Goal: Information Seeking & Learning: Compare options

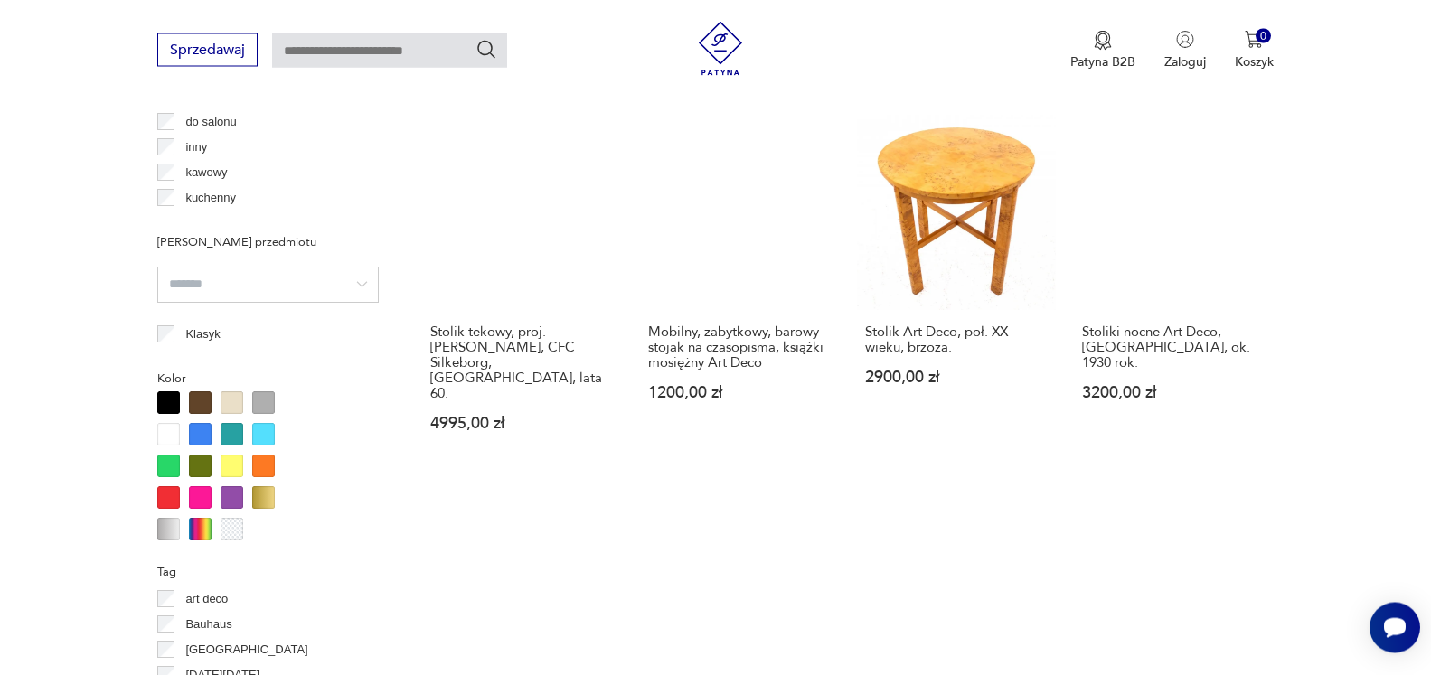
scroll to position [1687, 0]
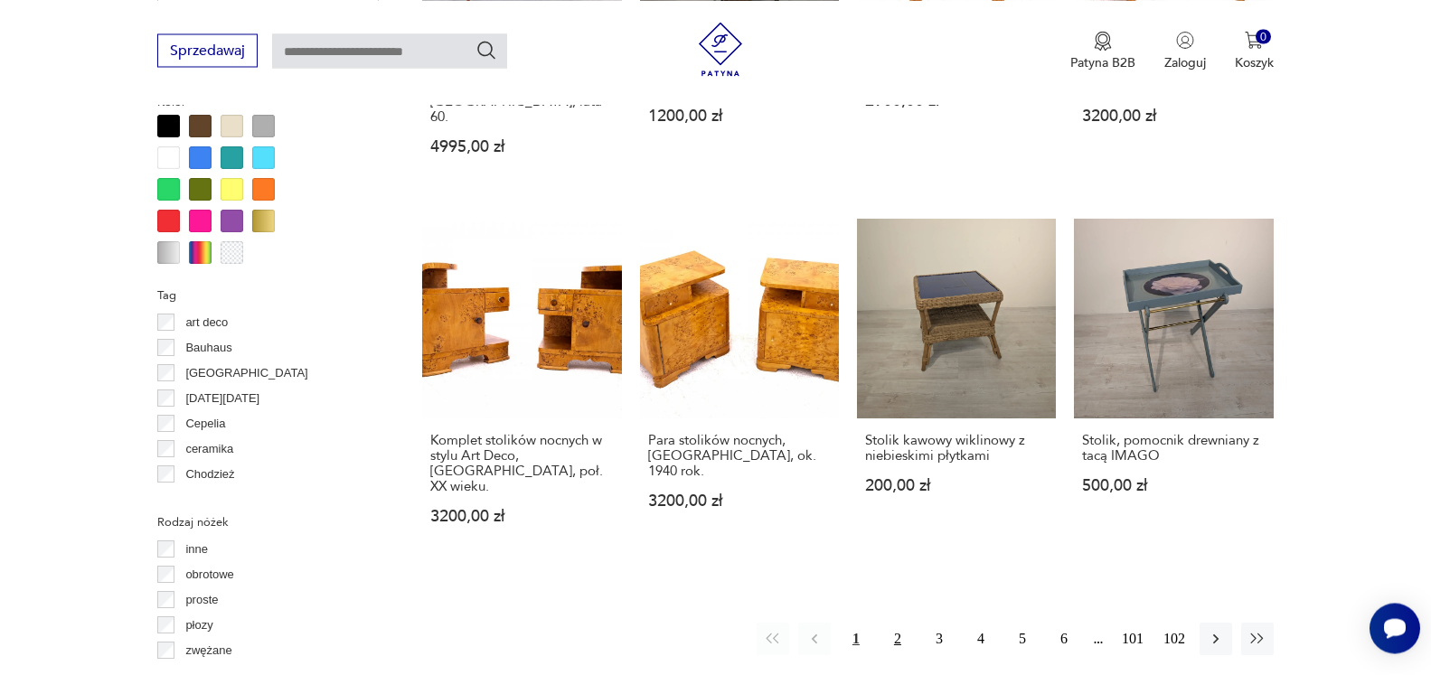
click at [894, 623] on button "2" at bounding box center [897, 639] width 33 height 33
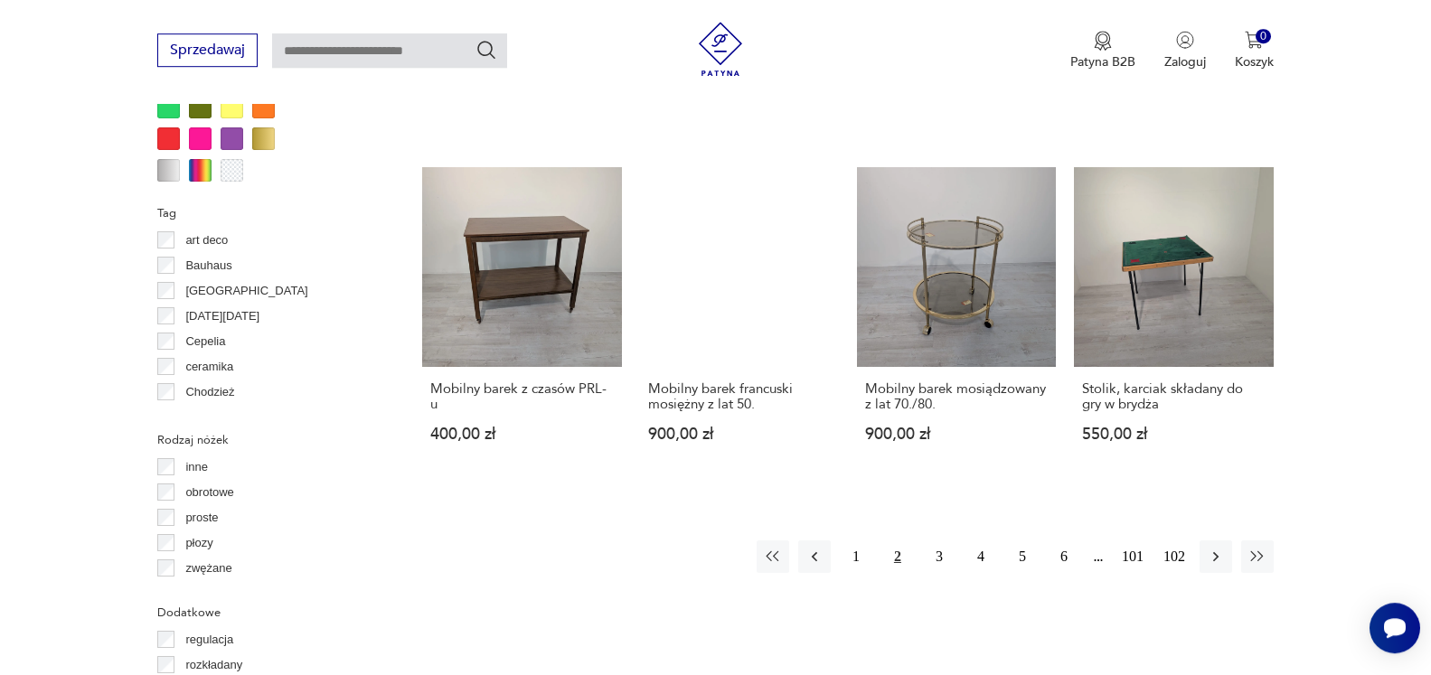
scroll to position [1772, 0]
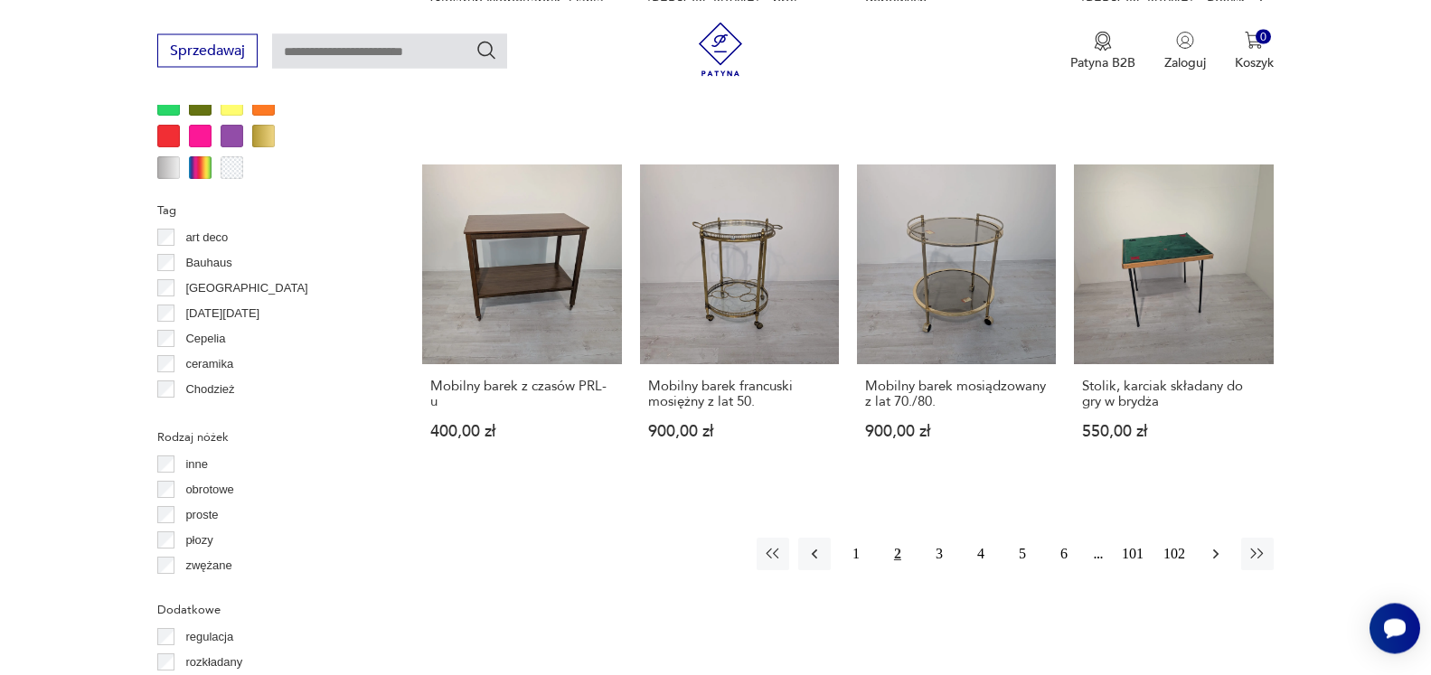
click at [1217, 545] on icon "button" at bounding box center [1216, 554] width 18 height 18
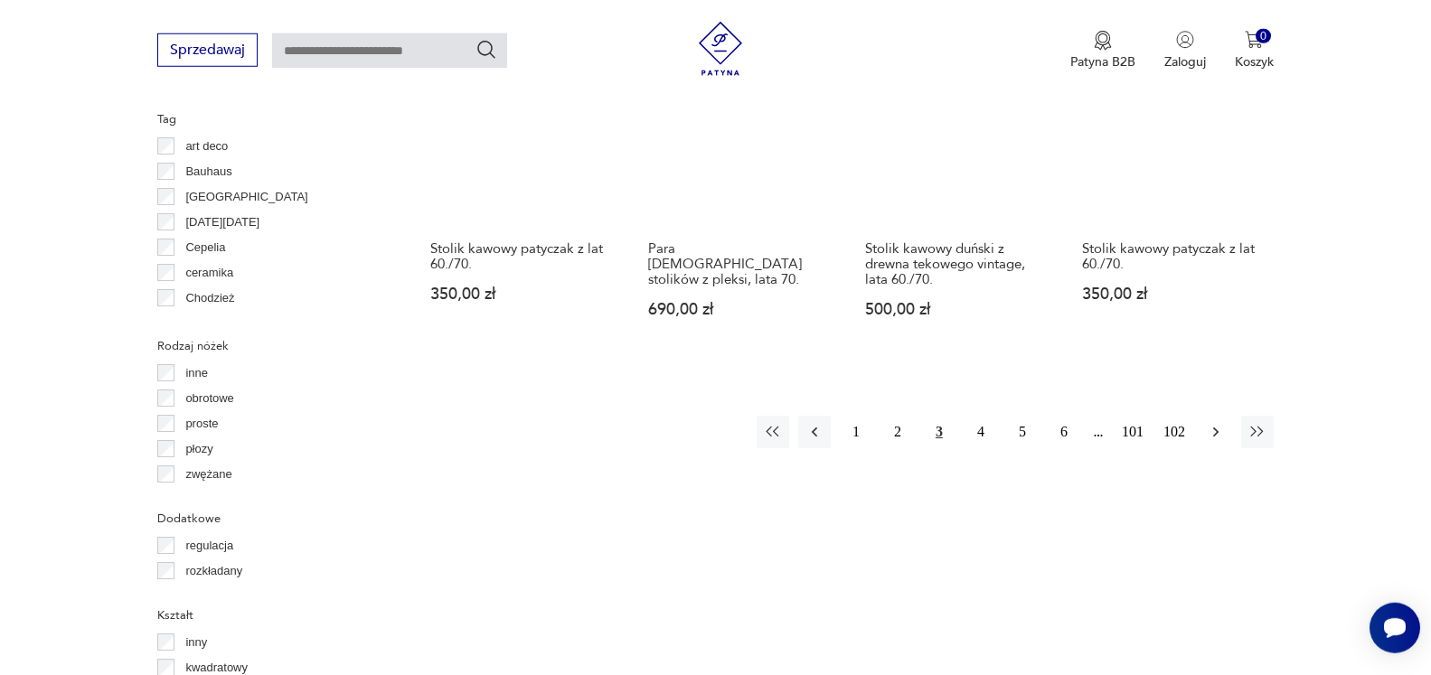
scroll to position [1864, 0]
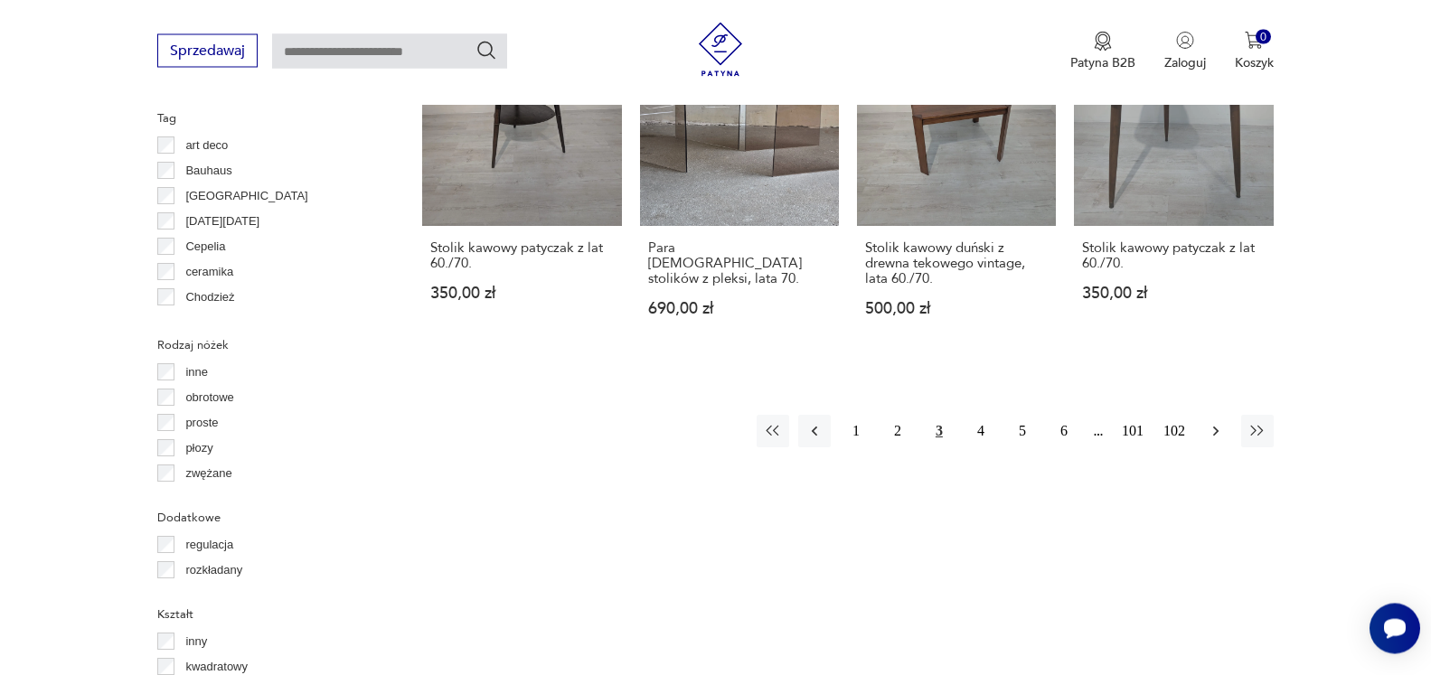
click at [1210, 422] on icon "button" at bounding box center [1216, 431] width 18 height 18
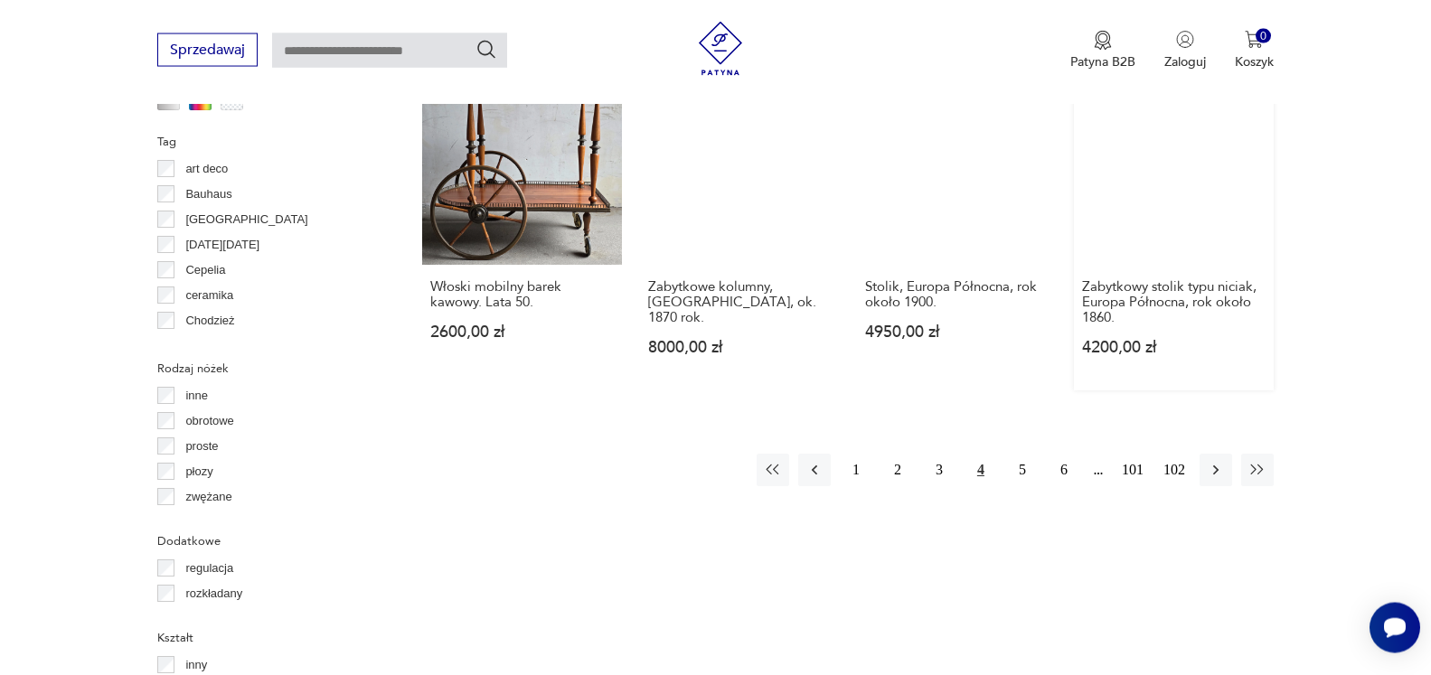
scroll to position [1864, 0]
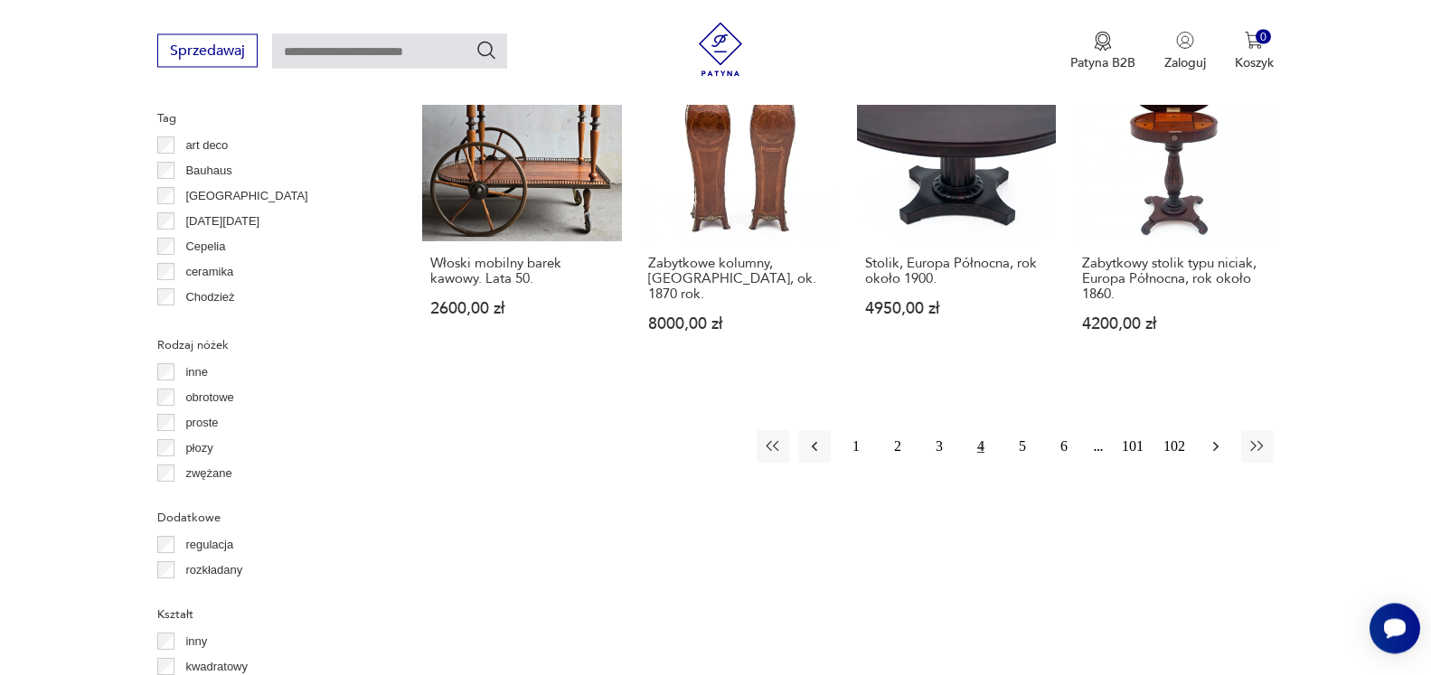
click at [1215, 438] on icon "button" at bounding box center [1216, 447] width 18 height 18
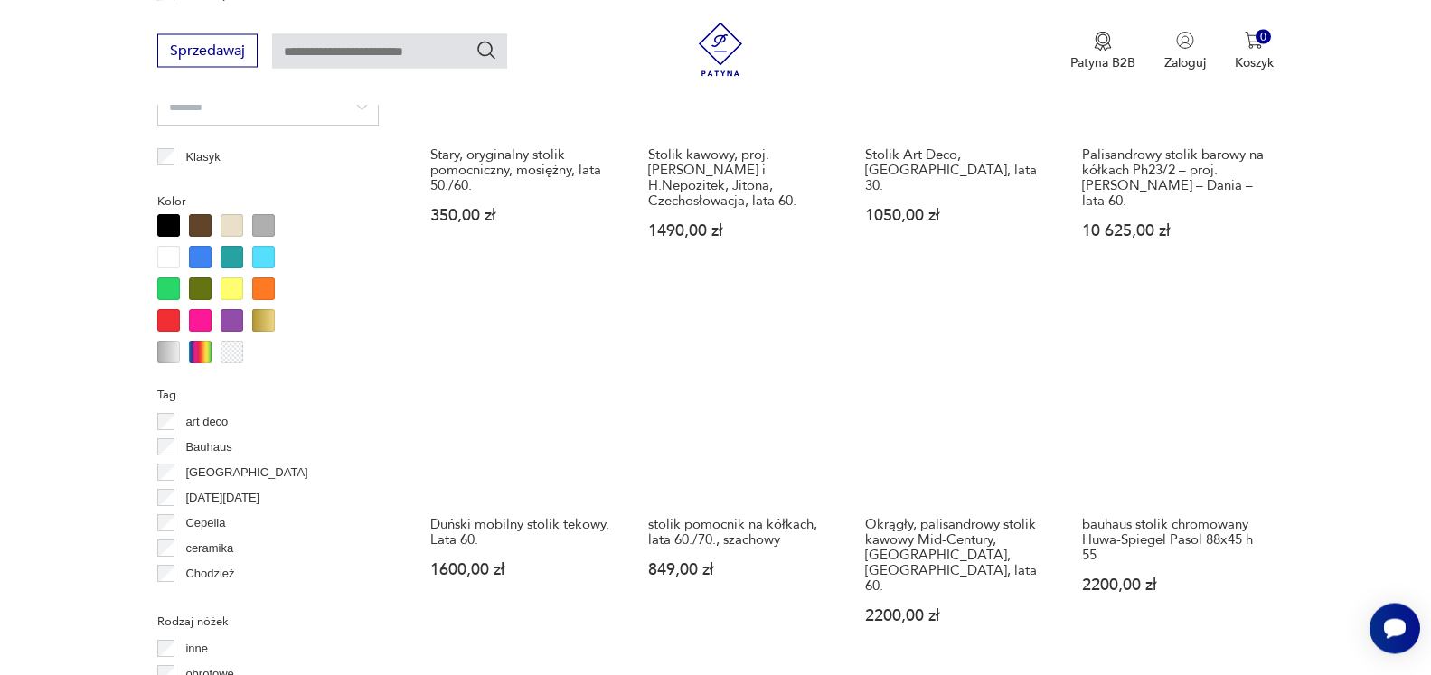
scroll to position [1864, 0]
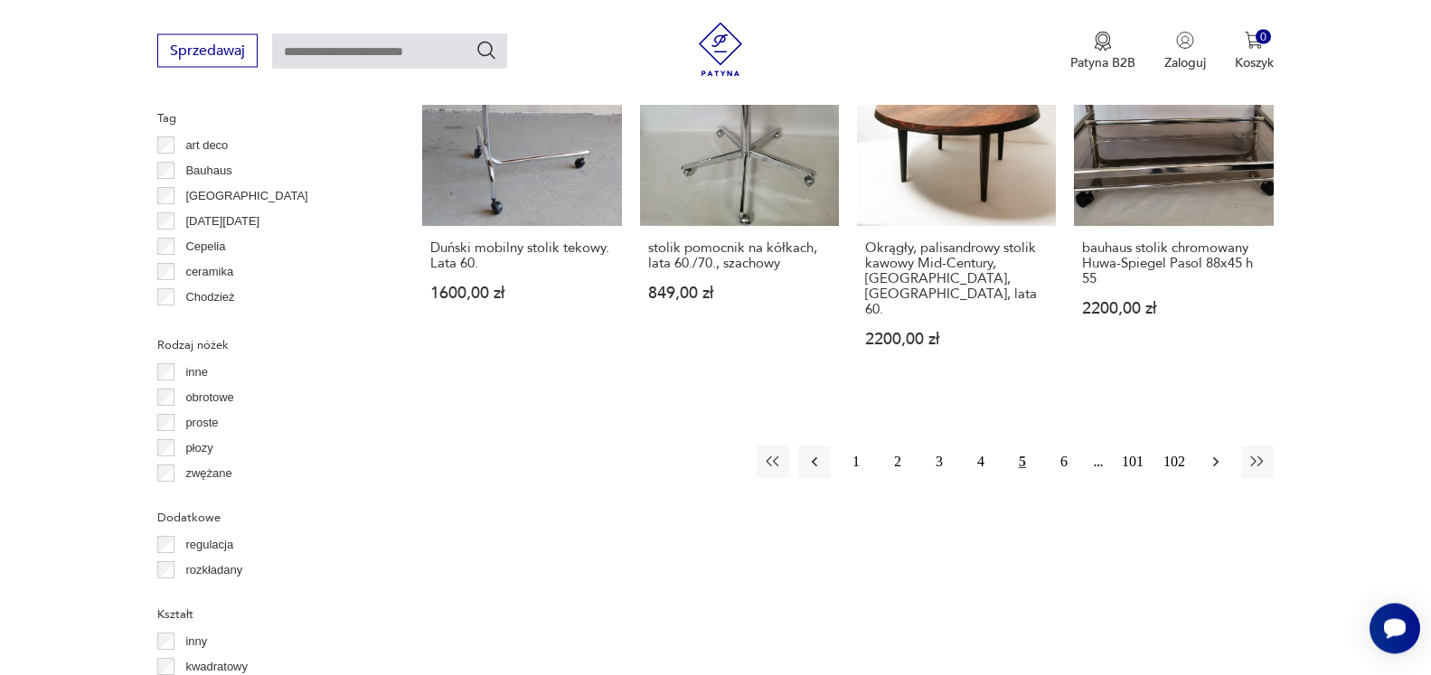
click at [1216, 453] on icon "button" at bounding box center [1216, 462] width 18 height 18
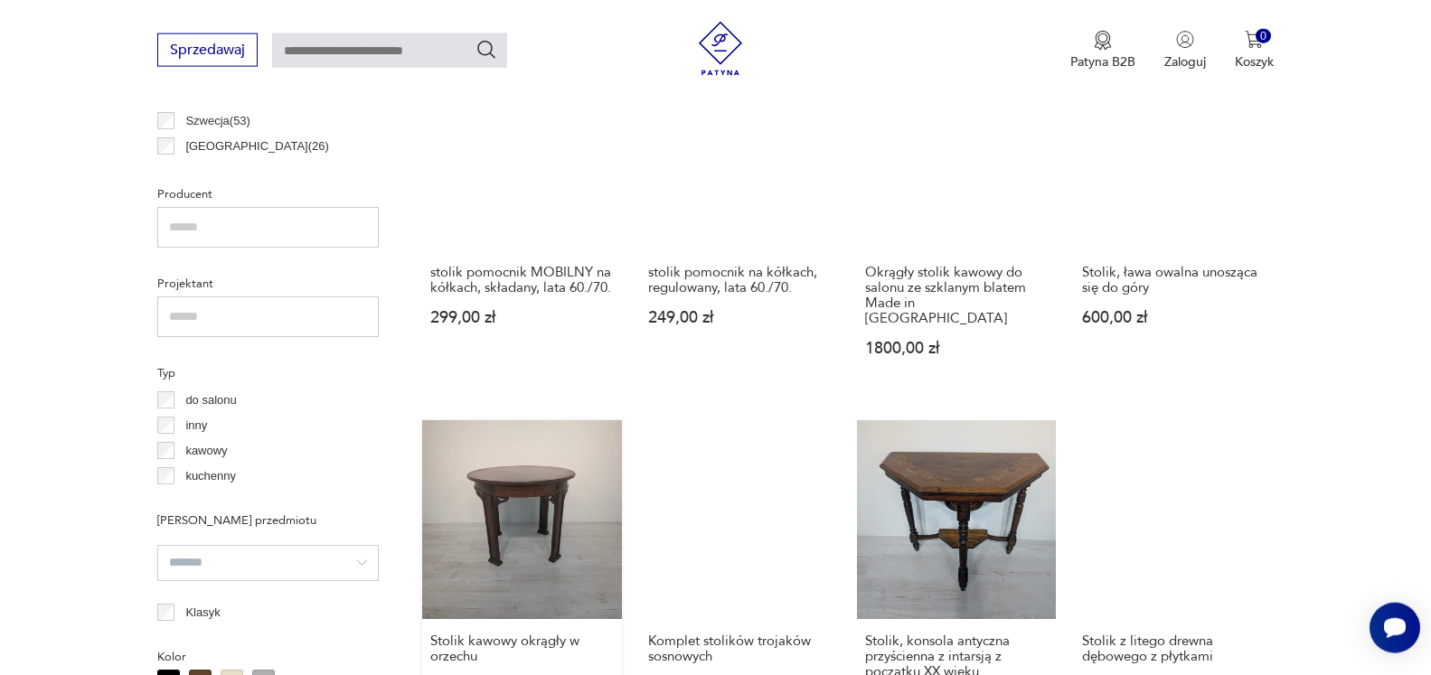
scroll to position [1125, 0]
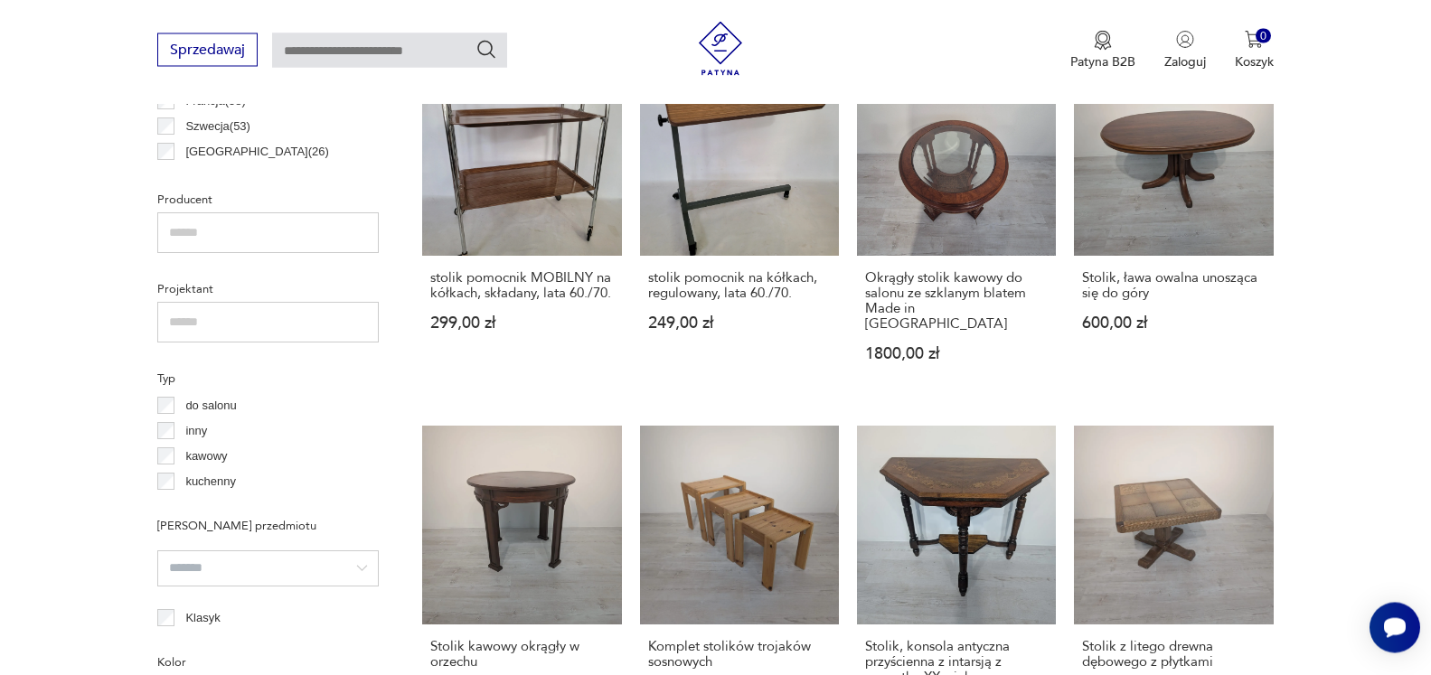
click at [189, 459] on p "kawowy" at bounding box center [206, 457] width 42 height 20
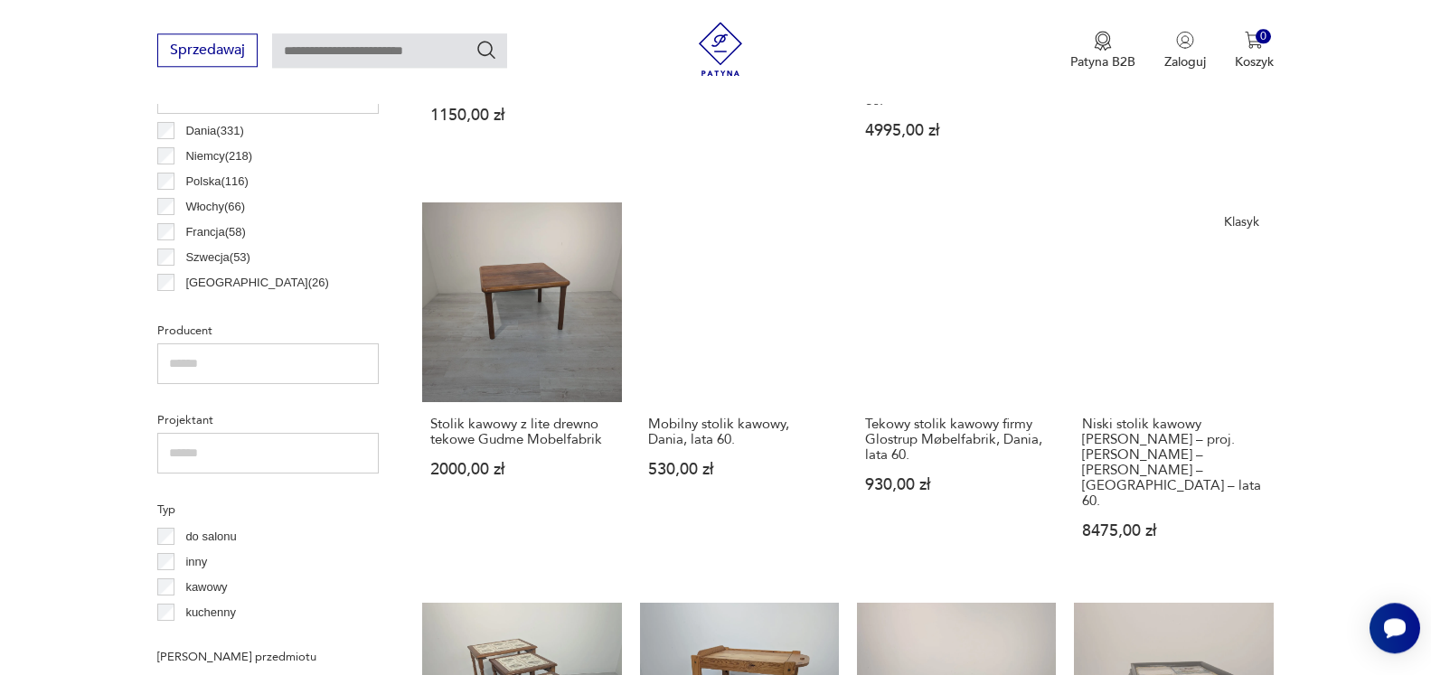
scroll to position [975, 0]
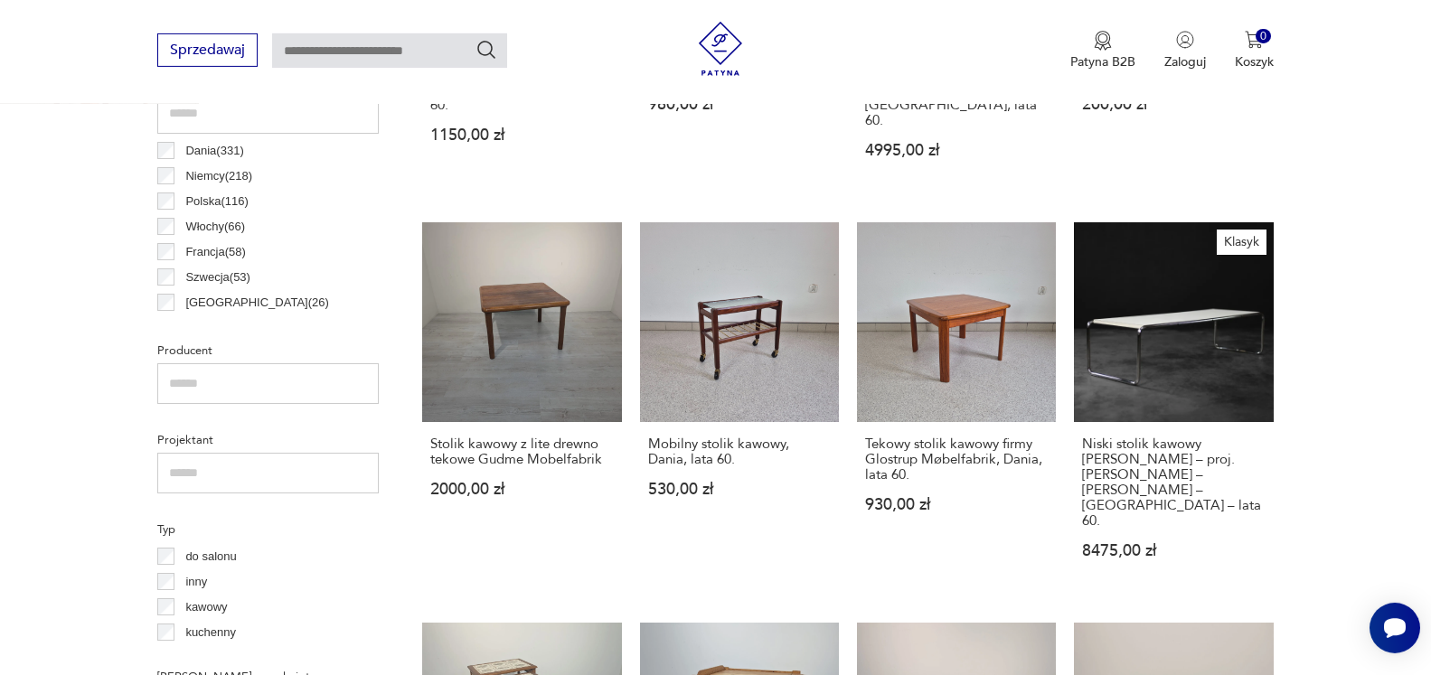
scroll to position [584, 0]
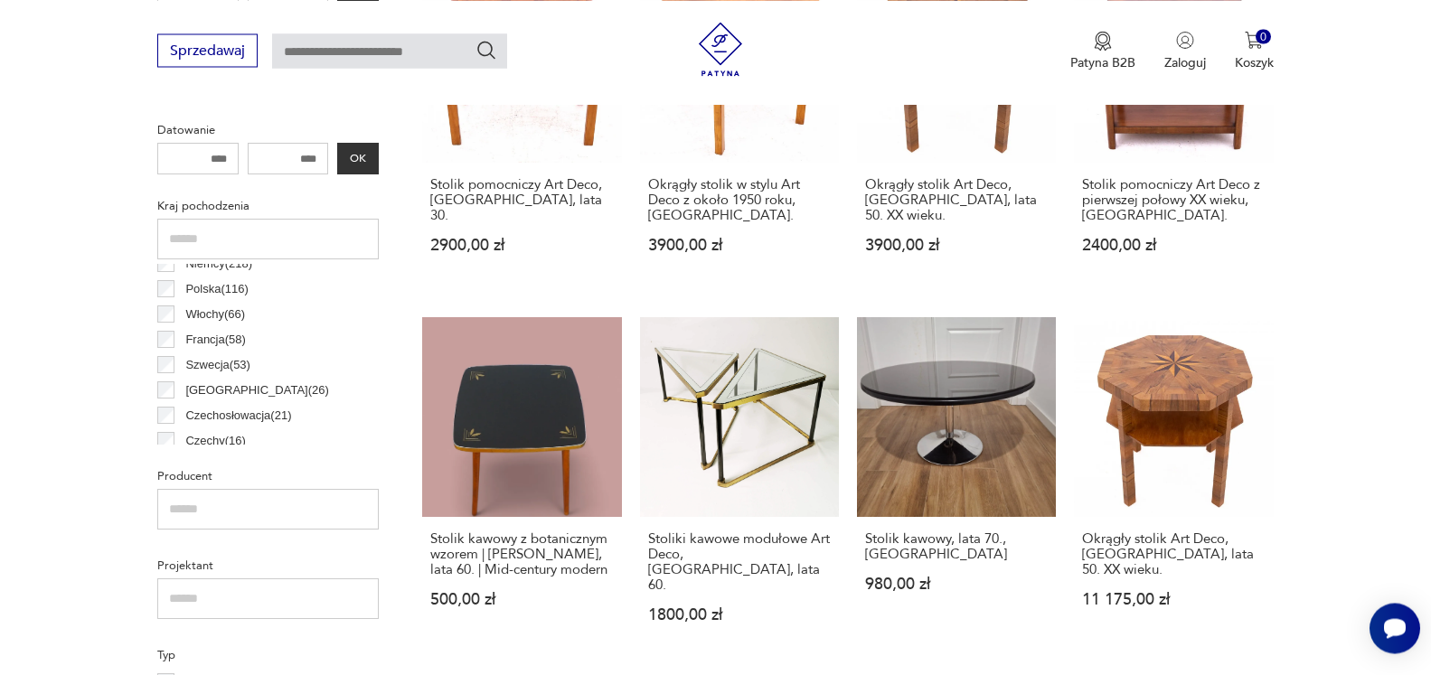
scroll to position [76, 0]
click at [166, 407] on div "Polska ( 116 ) [GEOGRAPHIC_DATA] ( 66 ) Francja ( 58 ) [GEOGRAPHIC_DATA] ( 53 )…" at bounding box center [267, 479] width 221 height 582
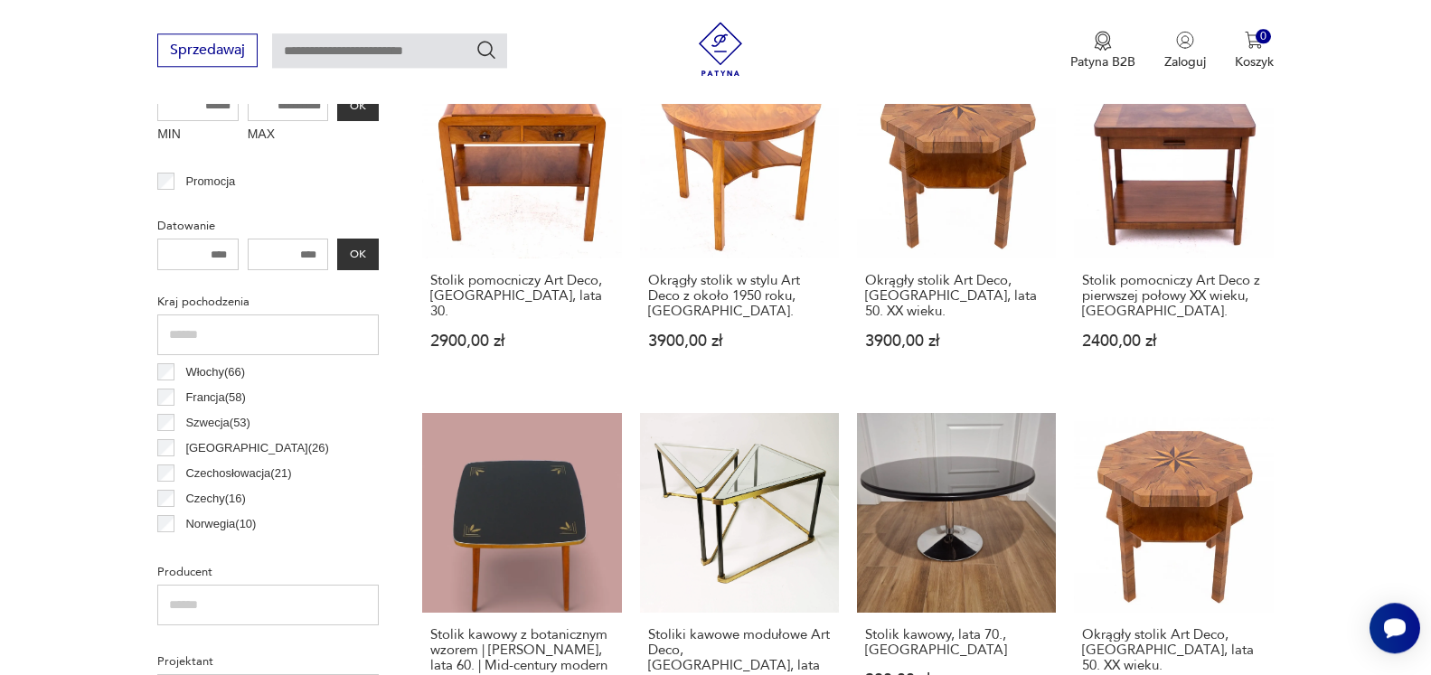
scroll to position [758, 0]
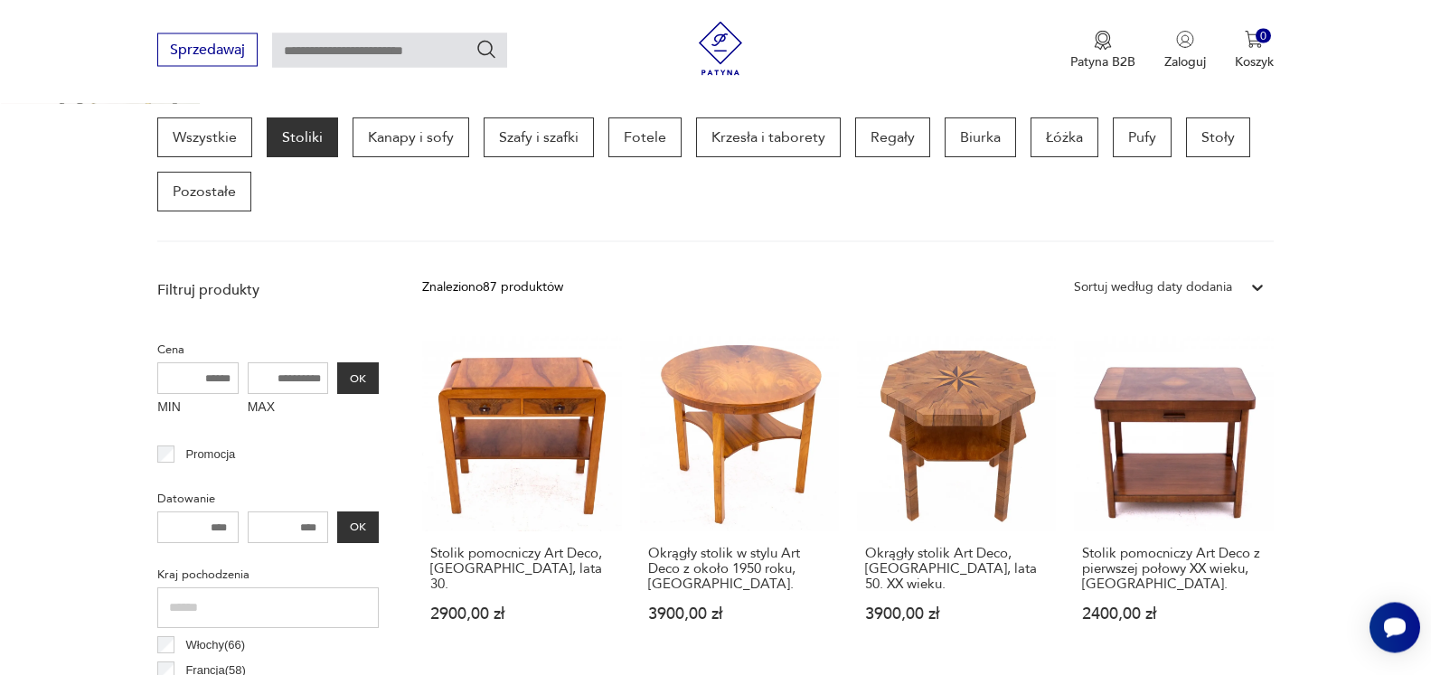
scroll to position [757, 0]
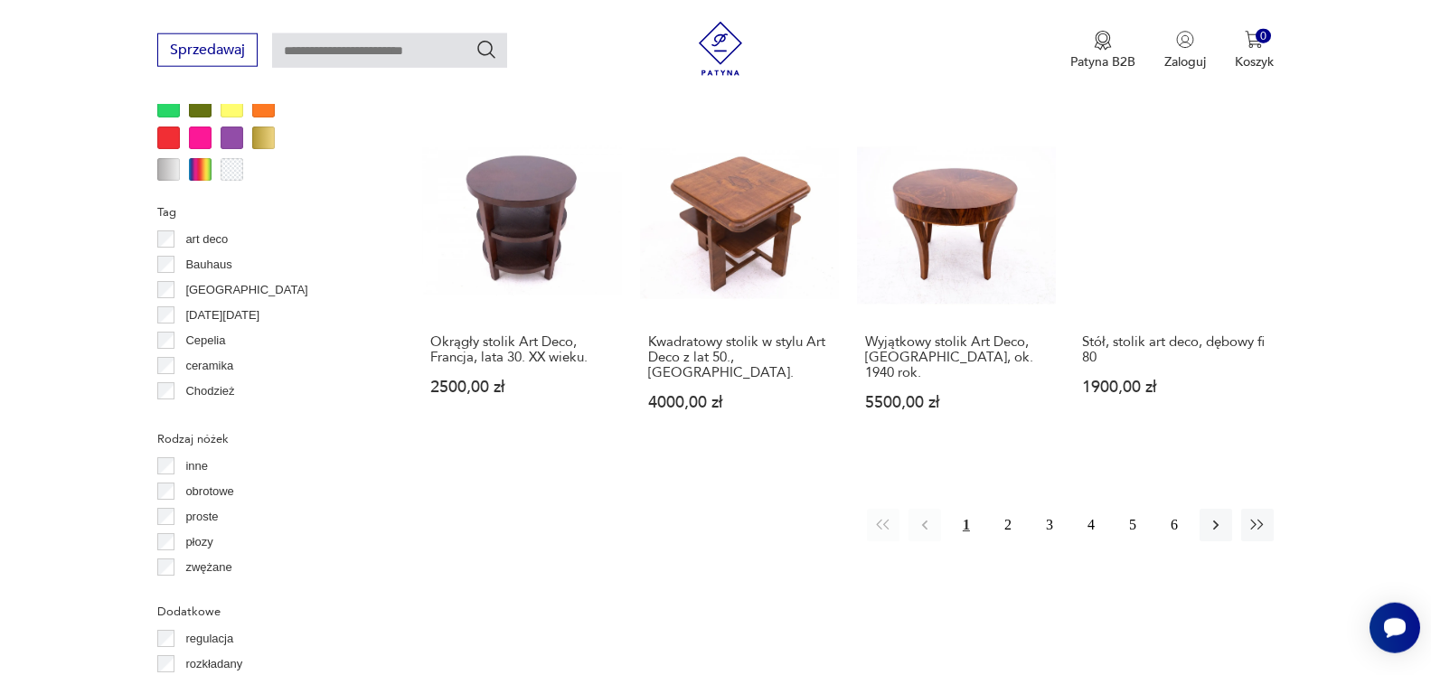
scroll to position [1772, 0]
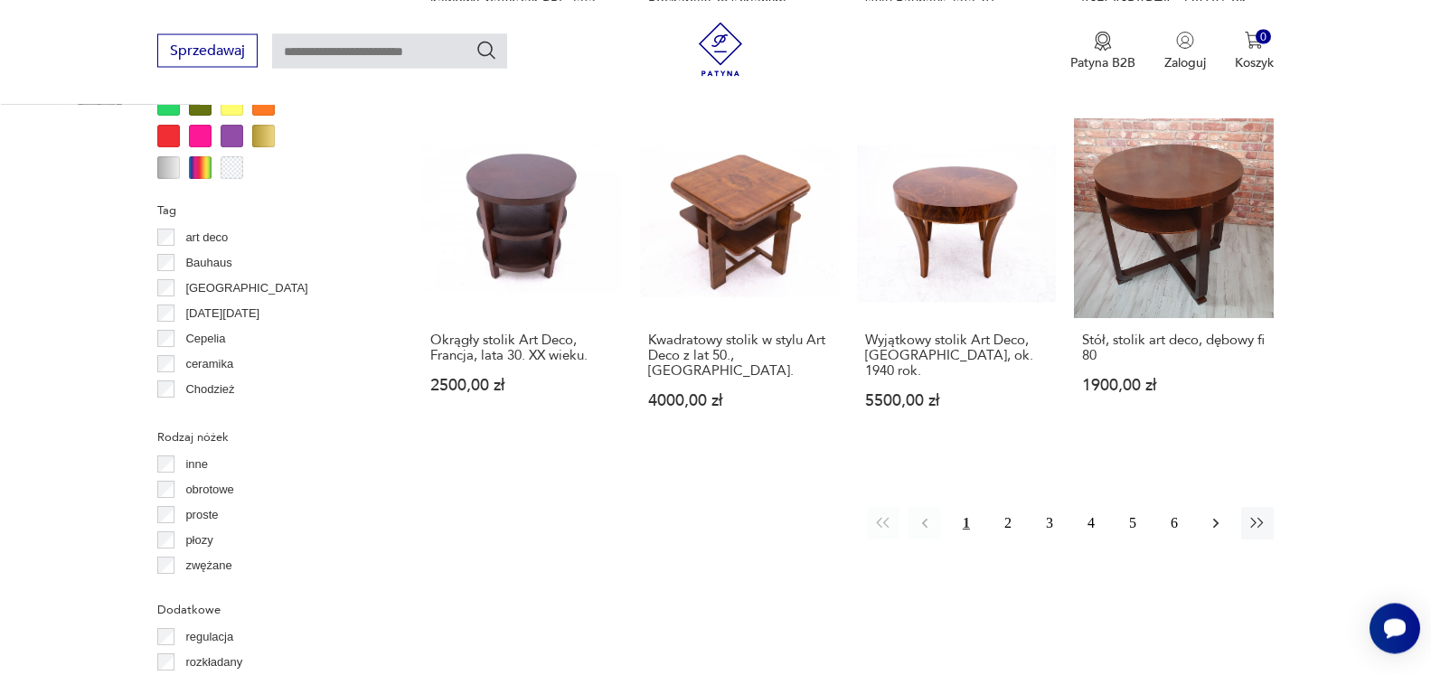
click at [1212, 514] on icon "button" at bounding box center [1216, 523] width 18 height 18
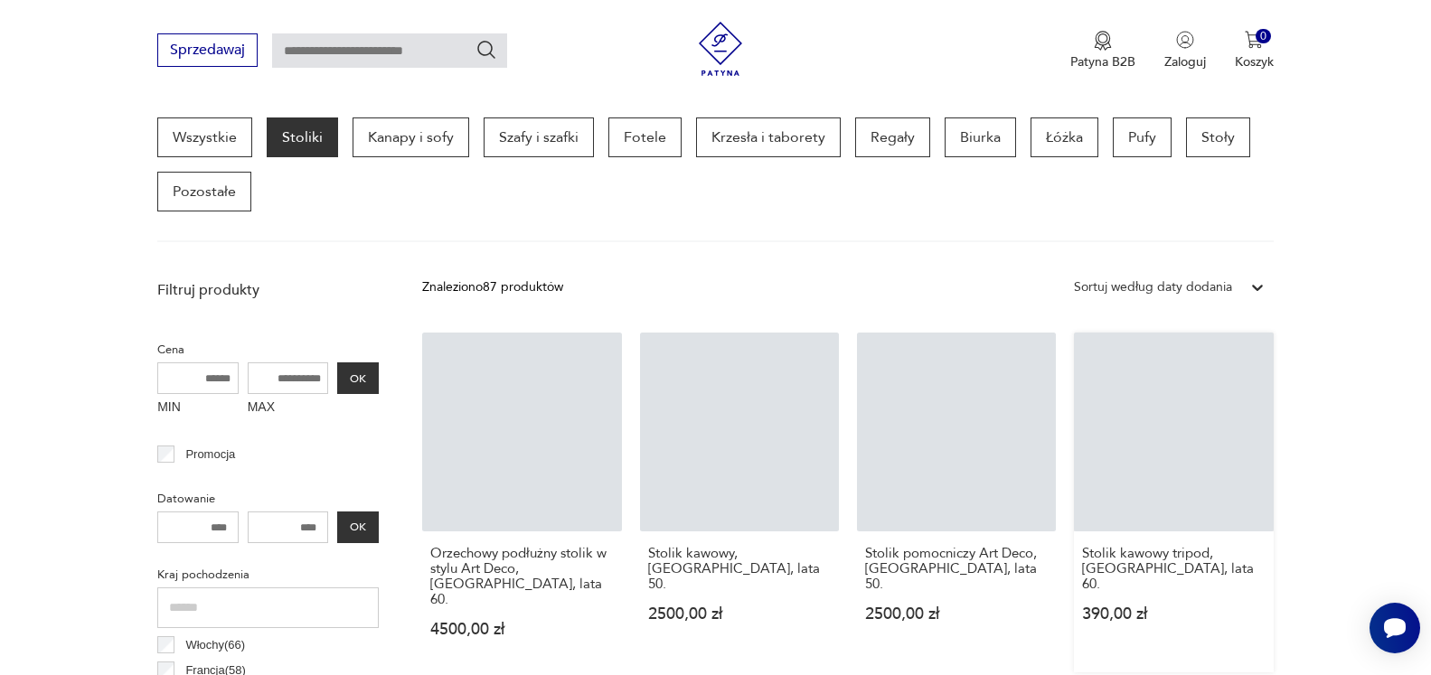
scroll to position [480, 0]
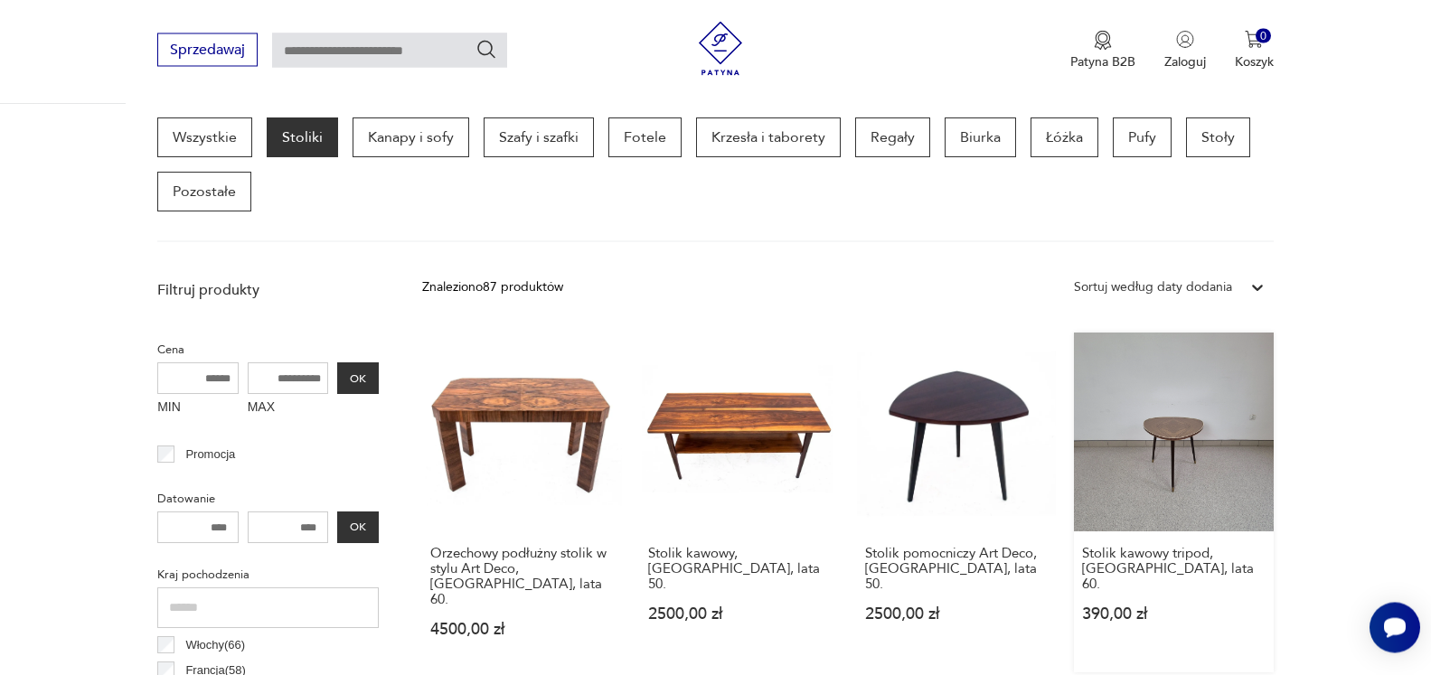
click at [1165, 429] on link "Stolik kawowy tripod, [GEOGRAPHIC_DATA], lata 60. 390,00 zł" at bounding box center [1173, 504] width 199 height 340
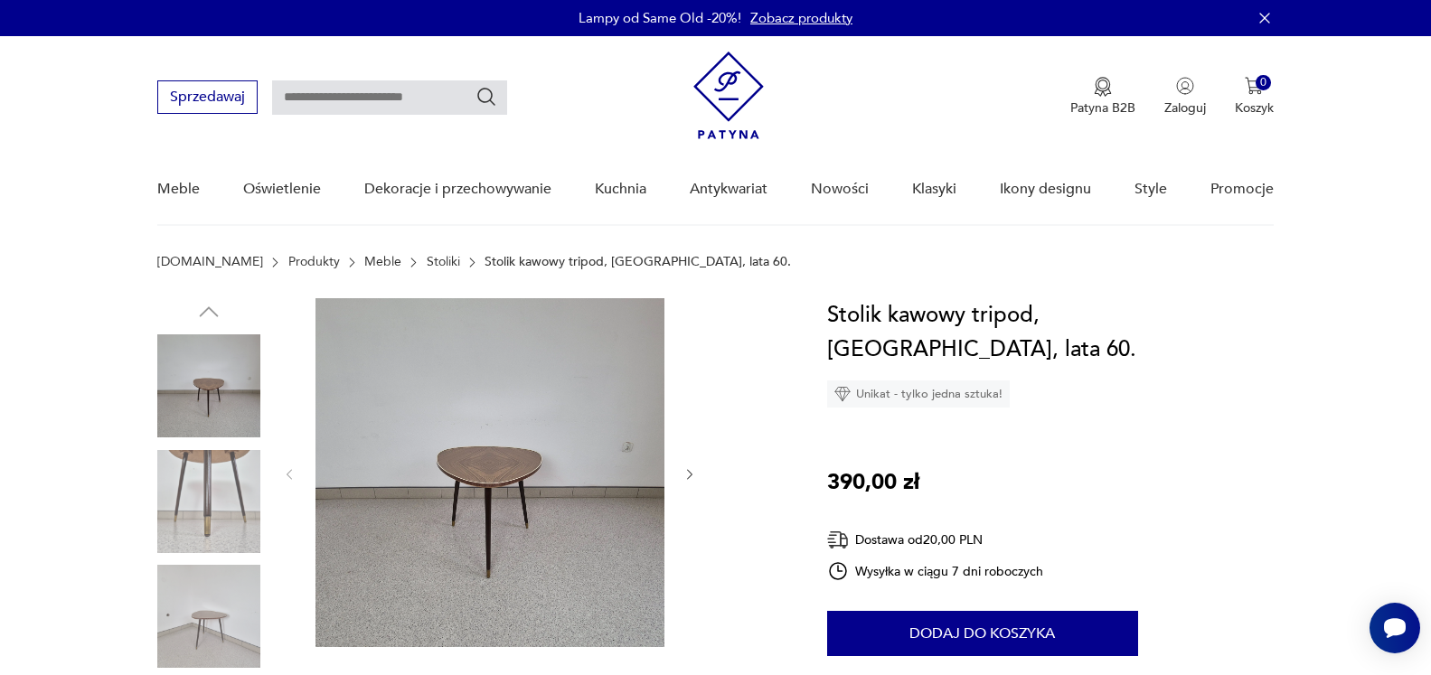
click at [495, 473] on img at bounding box center [489, 472] width 349 height 349
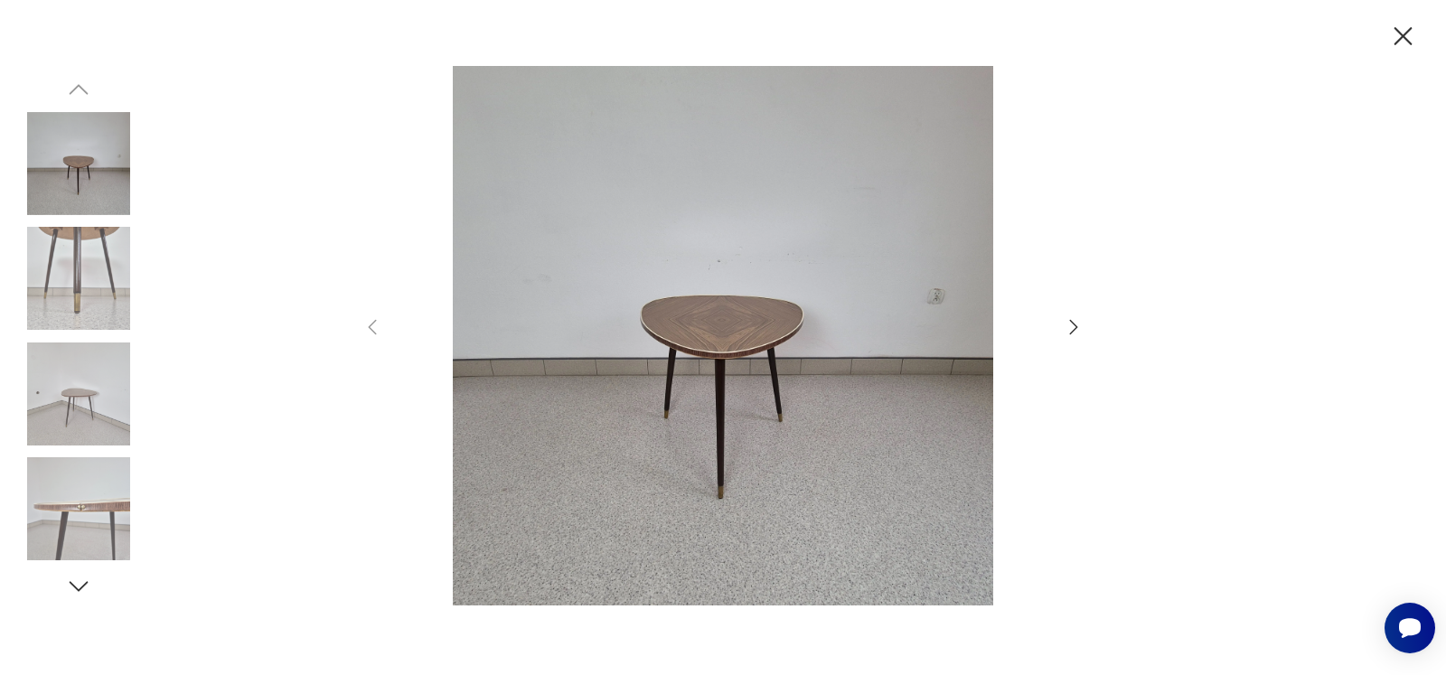
click at [1068, 328] on icon "button" at bounding box center [1074, 327] width 22 height 22
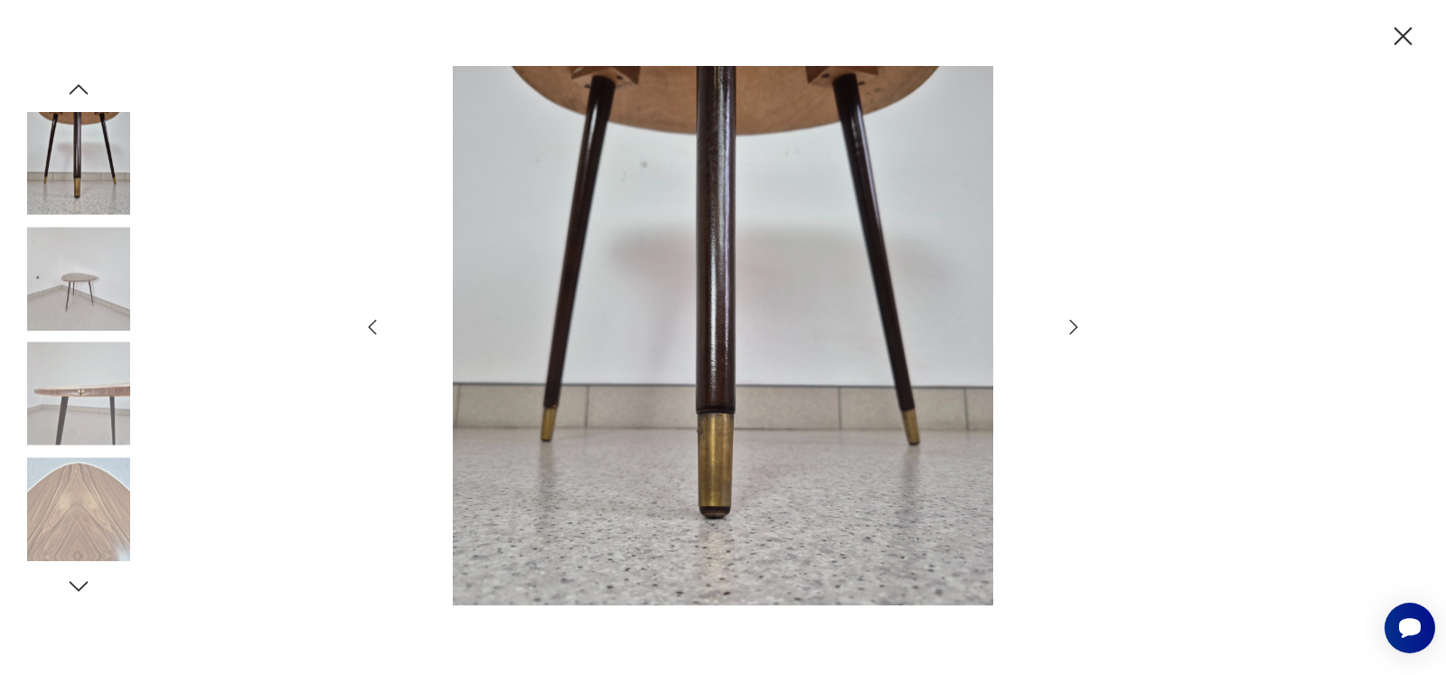
click at [1068, 328] on icon "button" at bounding box center [1074, 327] width 22 height 22
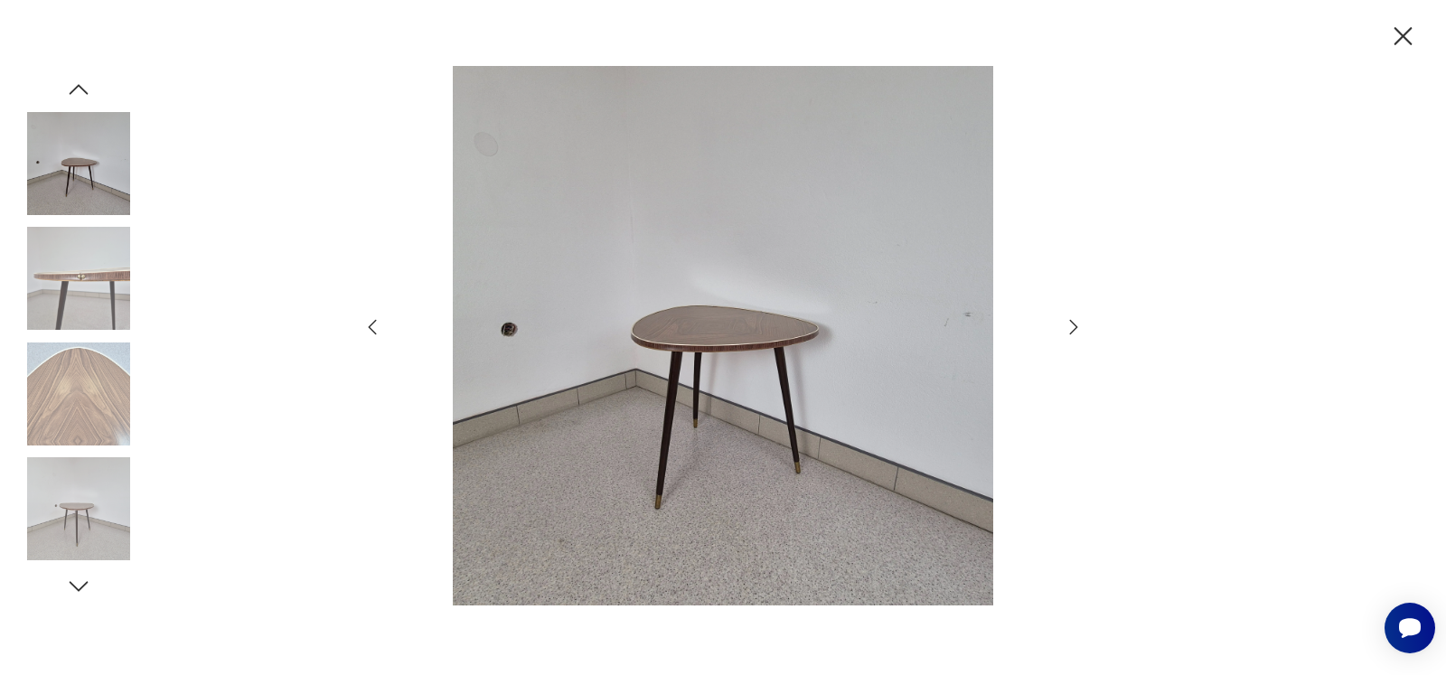
click at [1068, 328] on icon "button" at bounding box center [1074, 327] width 22 height 22
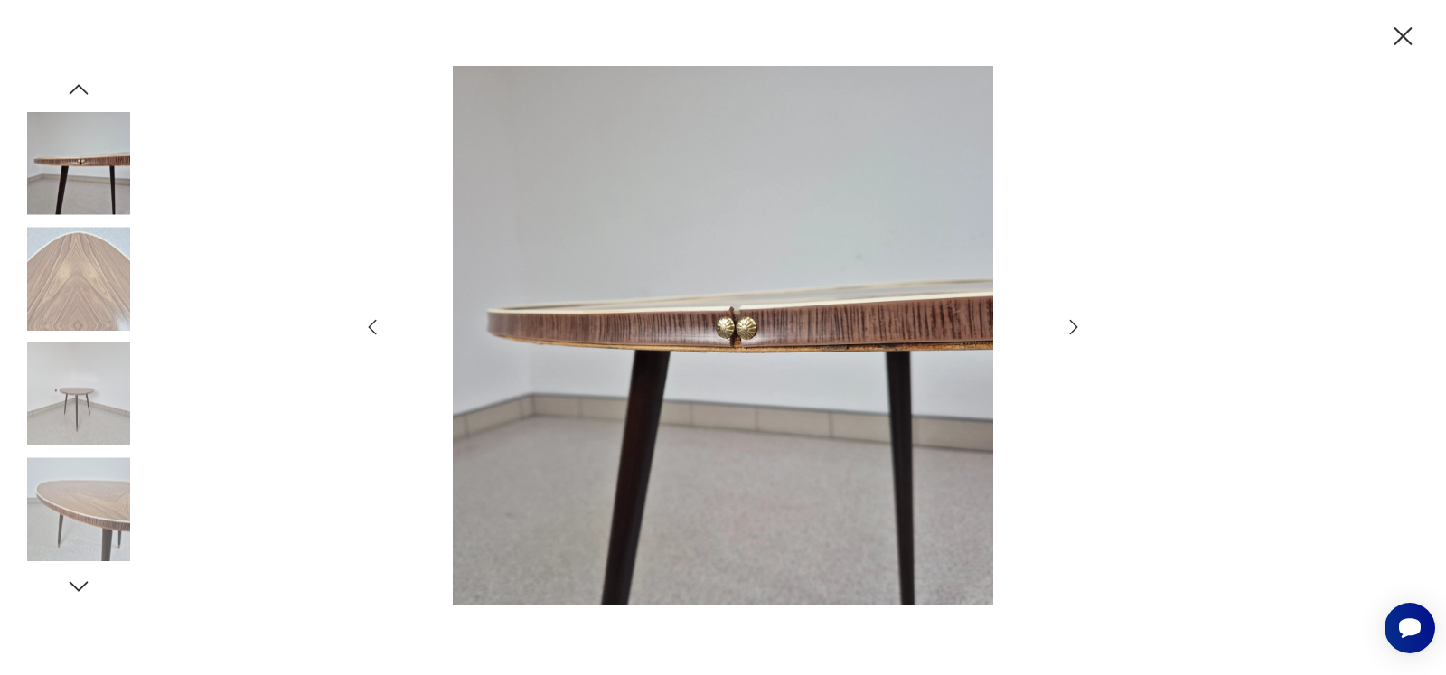
click at [1068, 328] on icon "button" at bounding box center [1074, 327] width 22 height 22
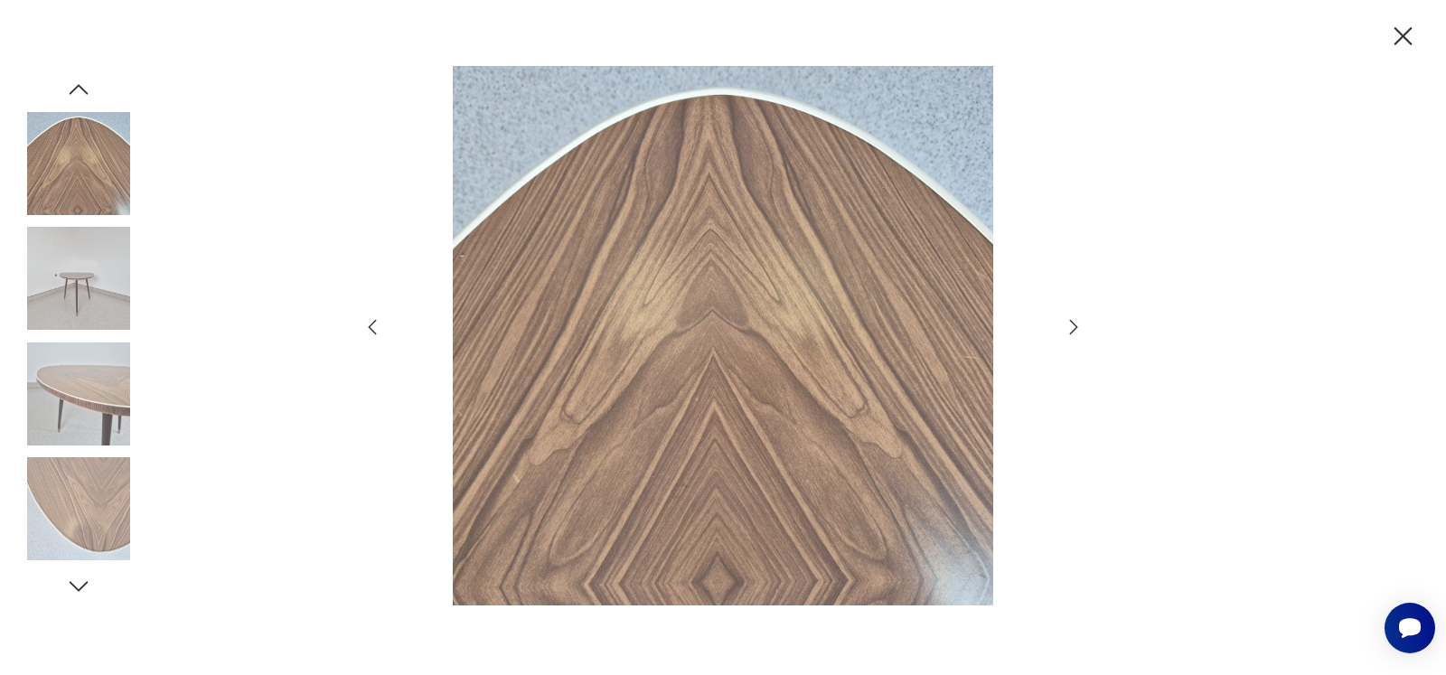
click at [1068, 328] on icon "button" at bounding box center [1074, 327] width 22 height 22
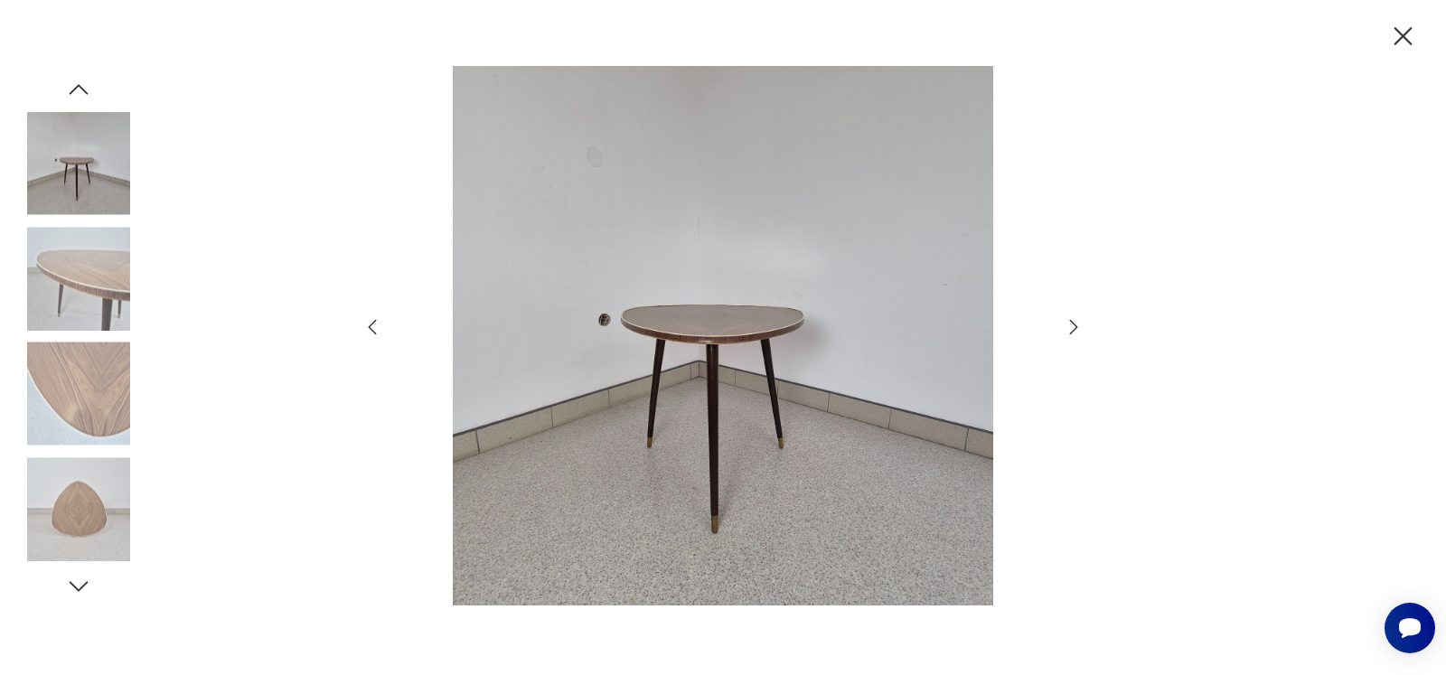
click at [1063, 333] on icon "button" at bounding box center [1074, 327] width 22 height 22
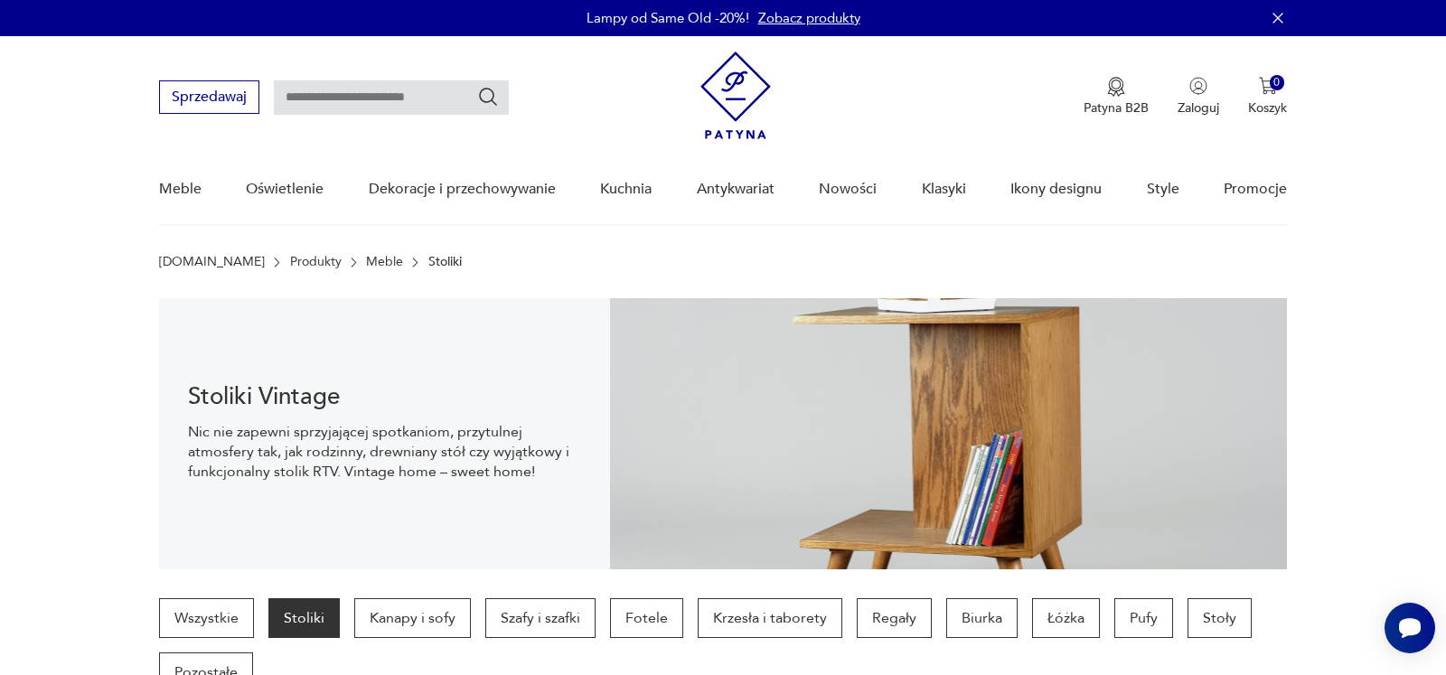
scroll to position [381, 0]
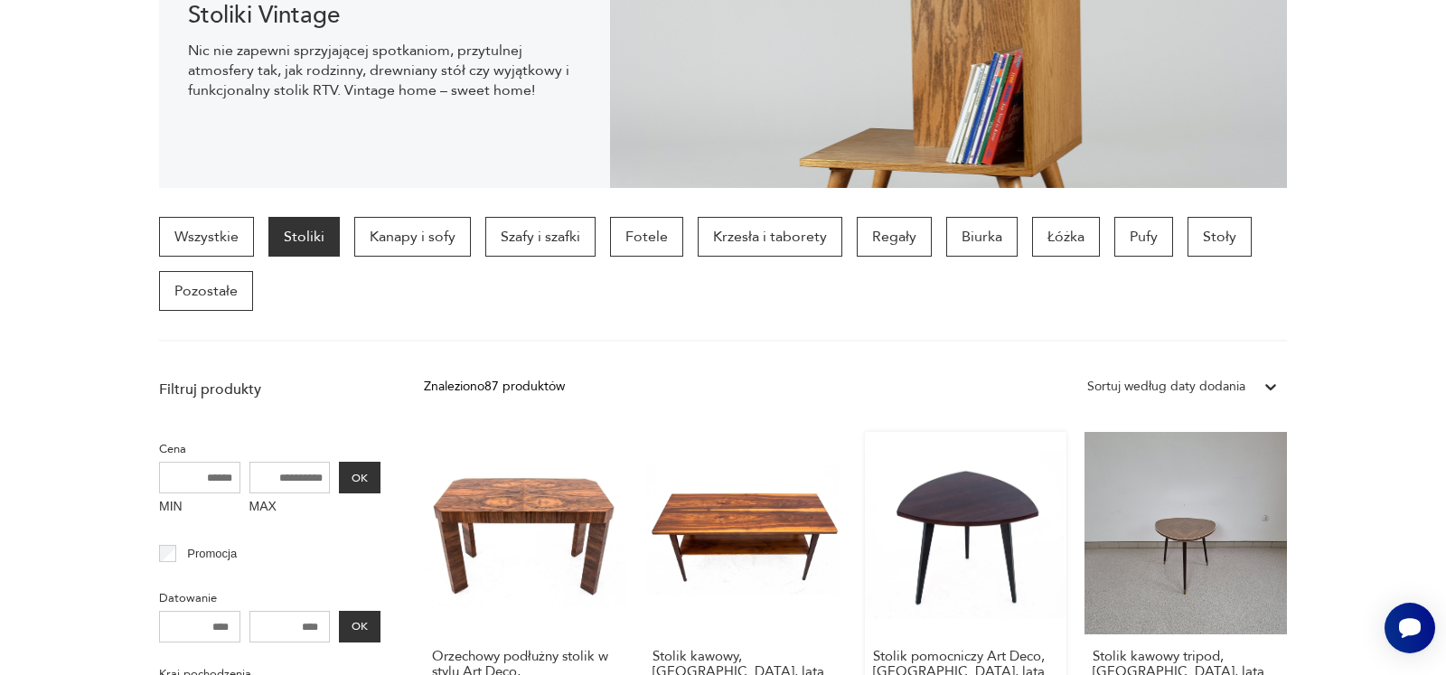
click at [953, 498] on link "Stolik pomocniczy Art Deco, [GEOGRAPHIC_DATA], lata 50. 2500,00 zł" at bounding box center [966, 604] width 202 height 344
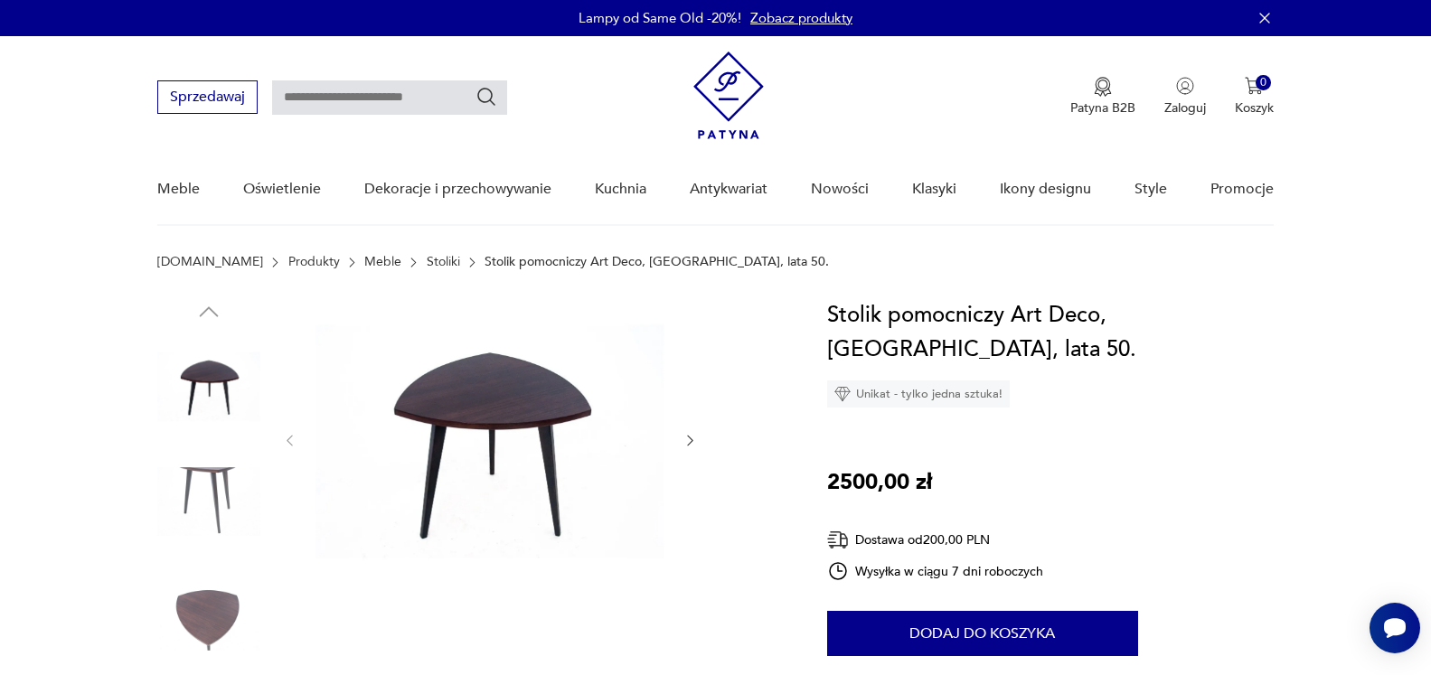
click at [492, 419] on img at bounding box center [489, 439] width 349 height 282
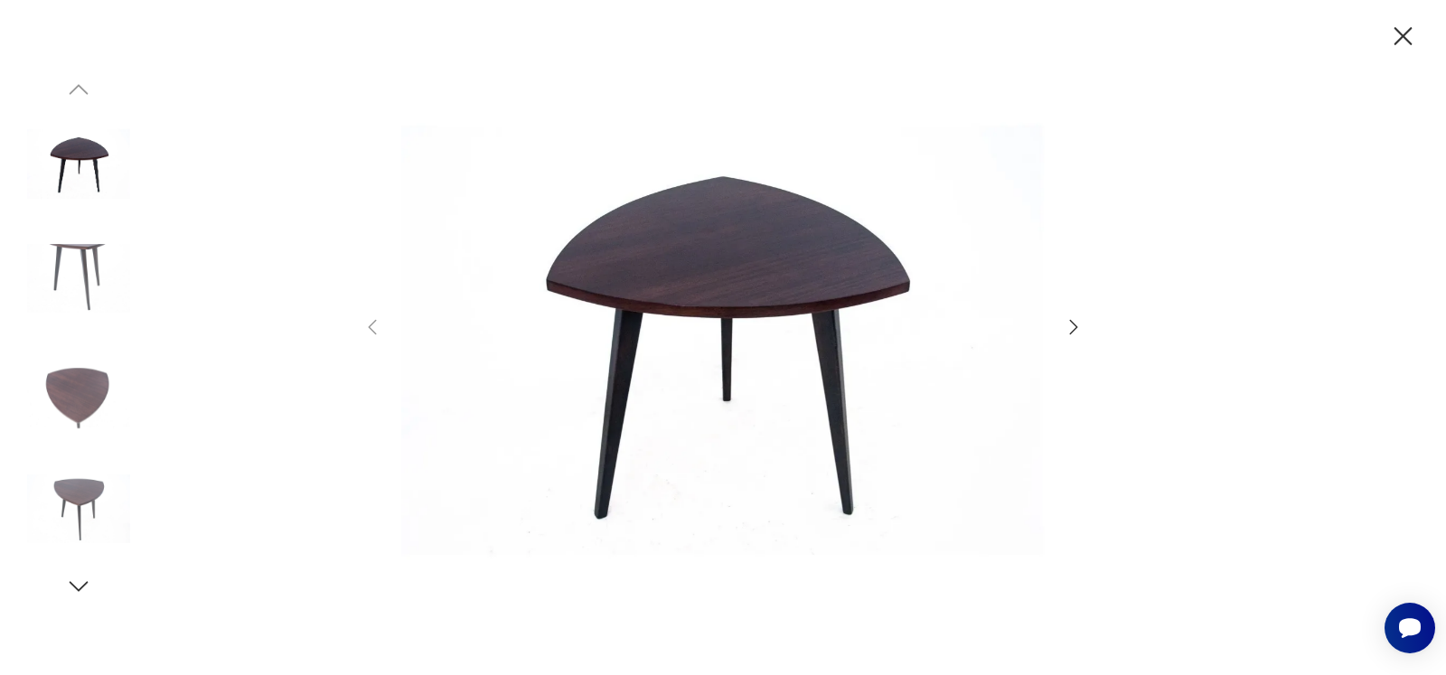
click at [1067, 329] on icon "button" at bounding box center [1074, 327] width 22 height 22
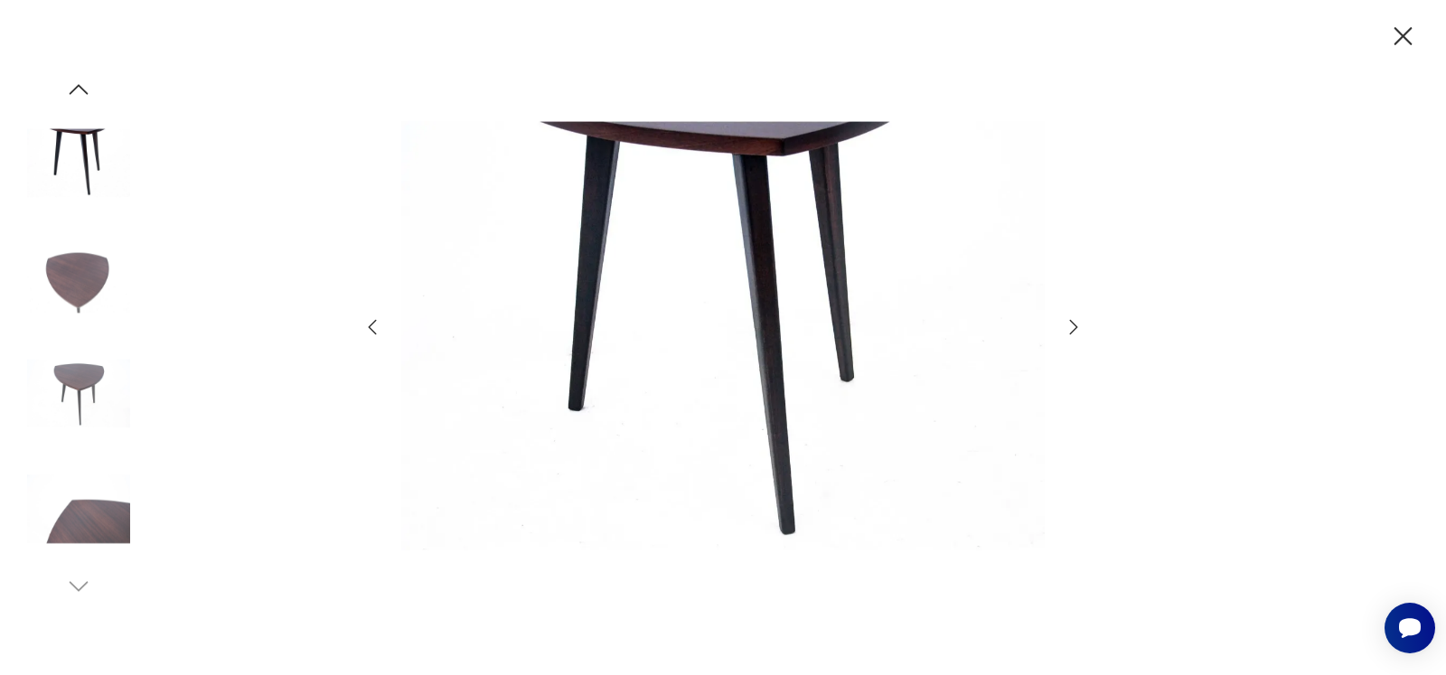
click at [1067, 329] on icon "button" at bounding box center [1074, 327] width 22 height 22
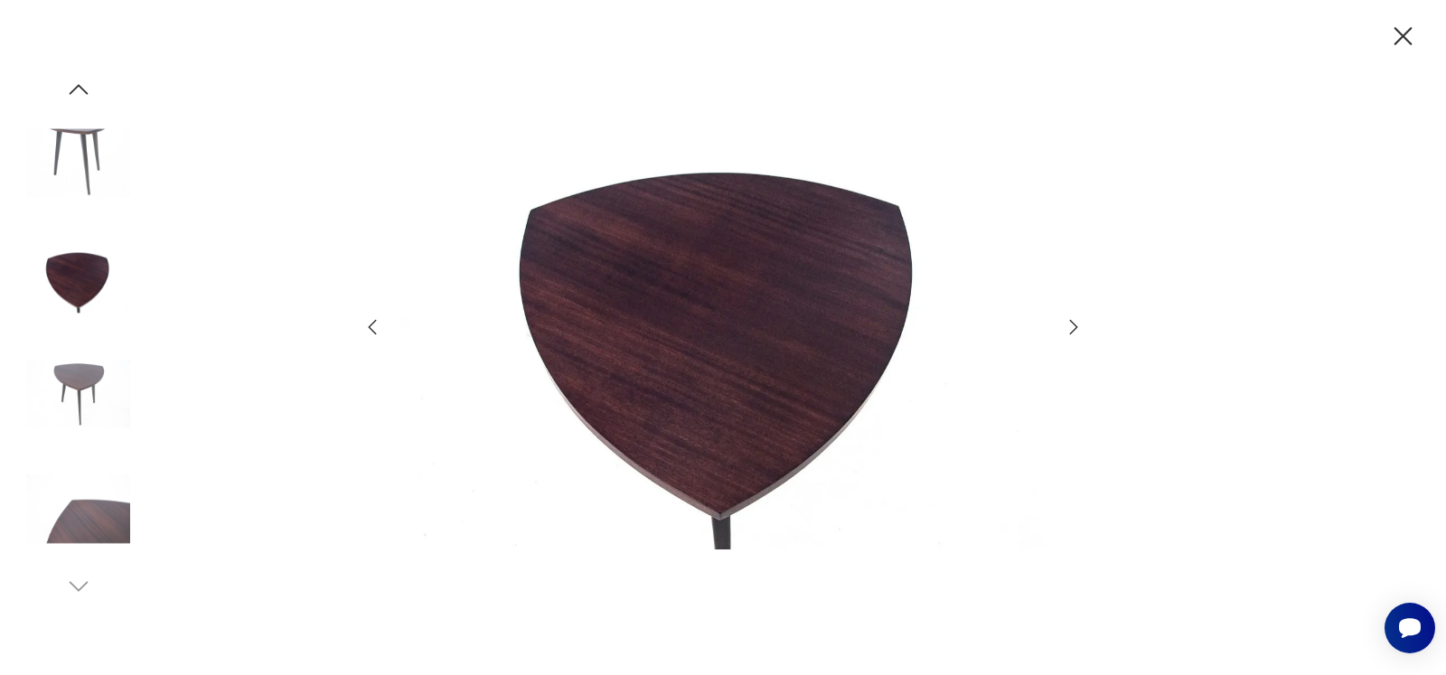
click at [1067, 329] on icon "button" at bounding box center [1074, 327] width 22 height 22
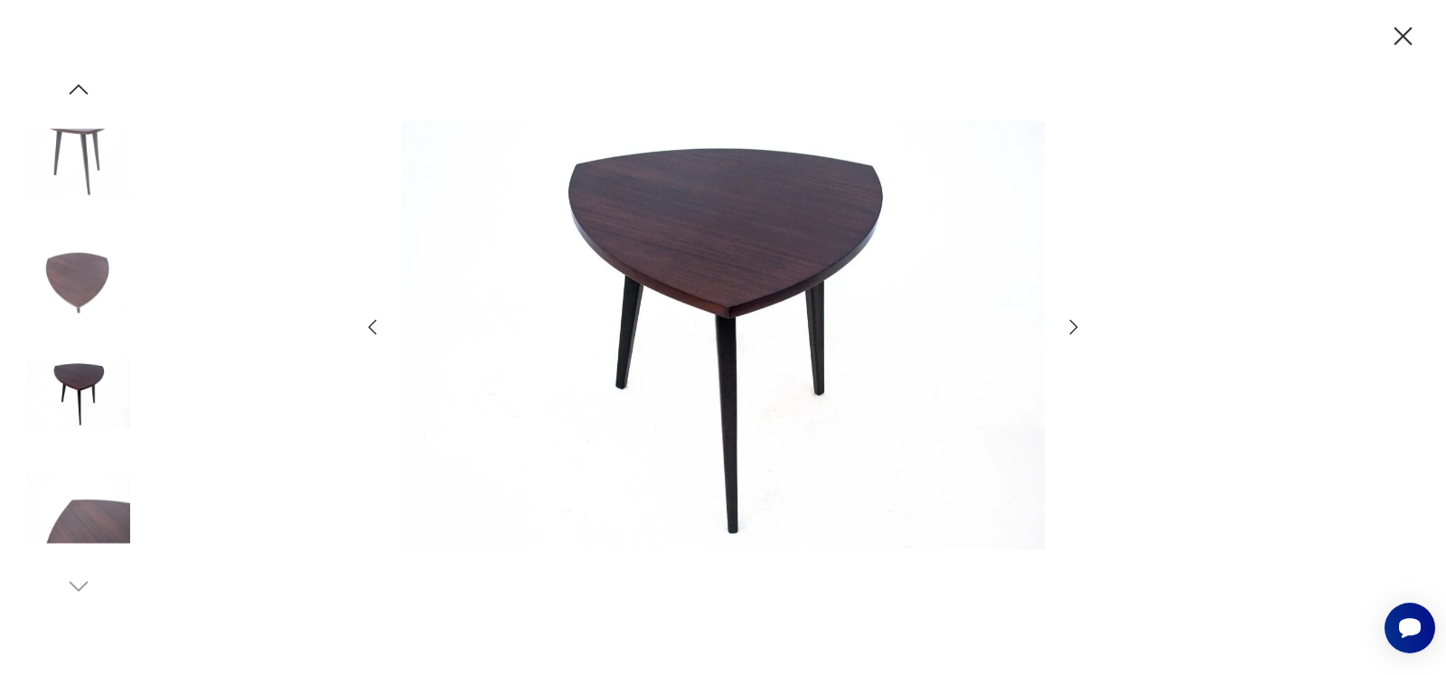
click at [1067, 329] on icon "button" at bounding box center [1074, 327] width 22 height 22
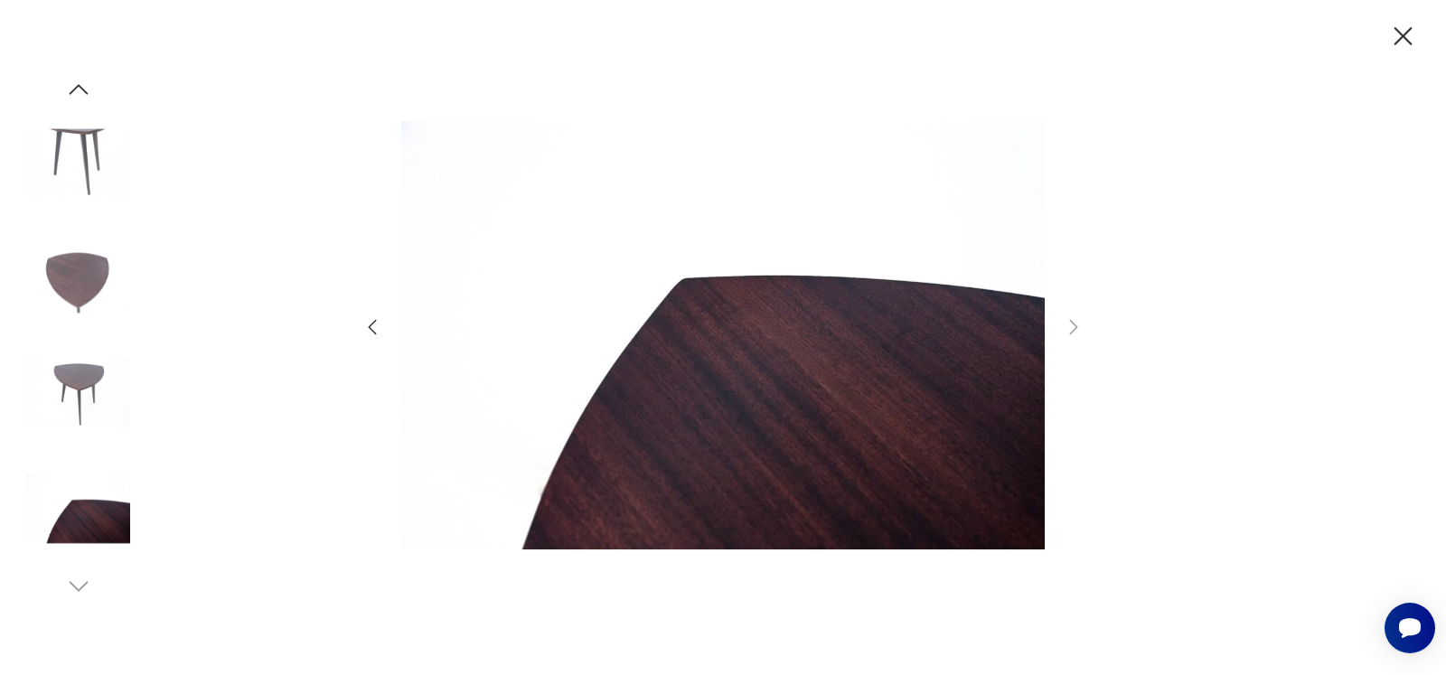
click at [1397, 37] on icon "button" at bounding box center [1404, 37] width 32 height 32
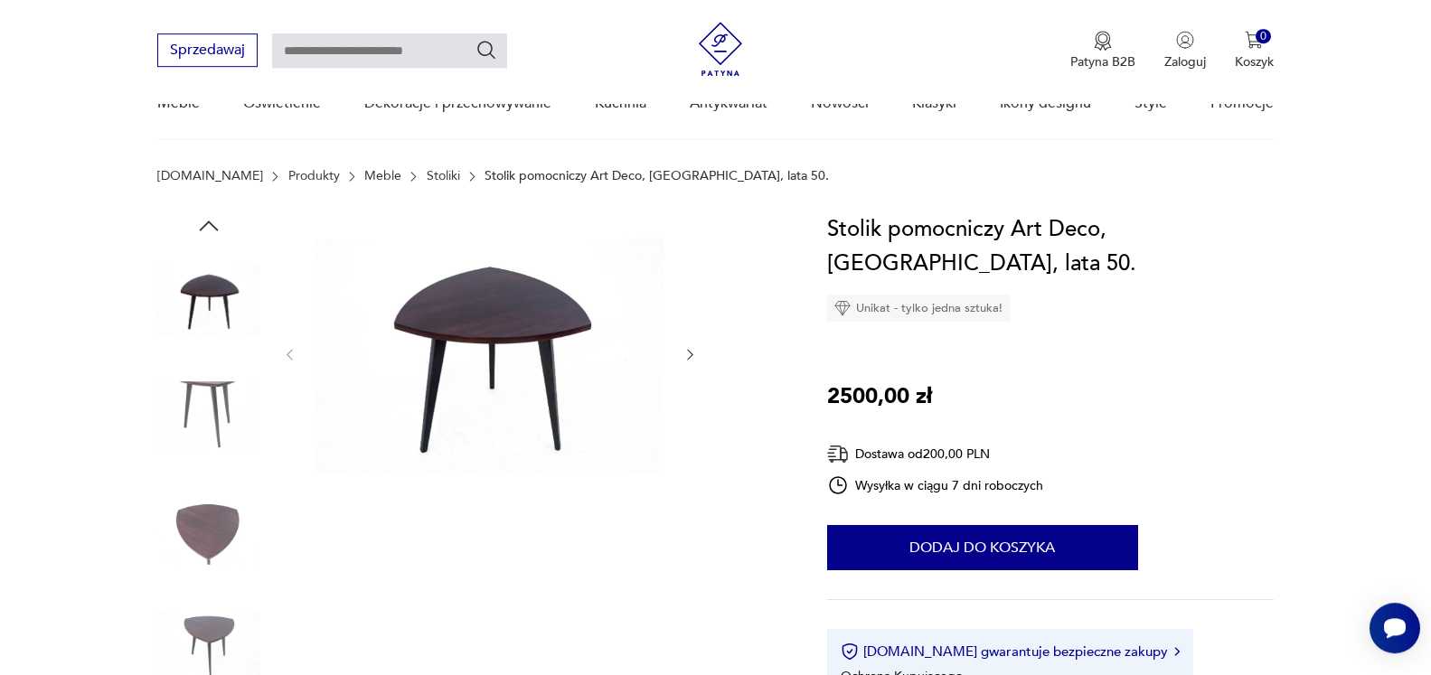
scroll to position [184, 0]
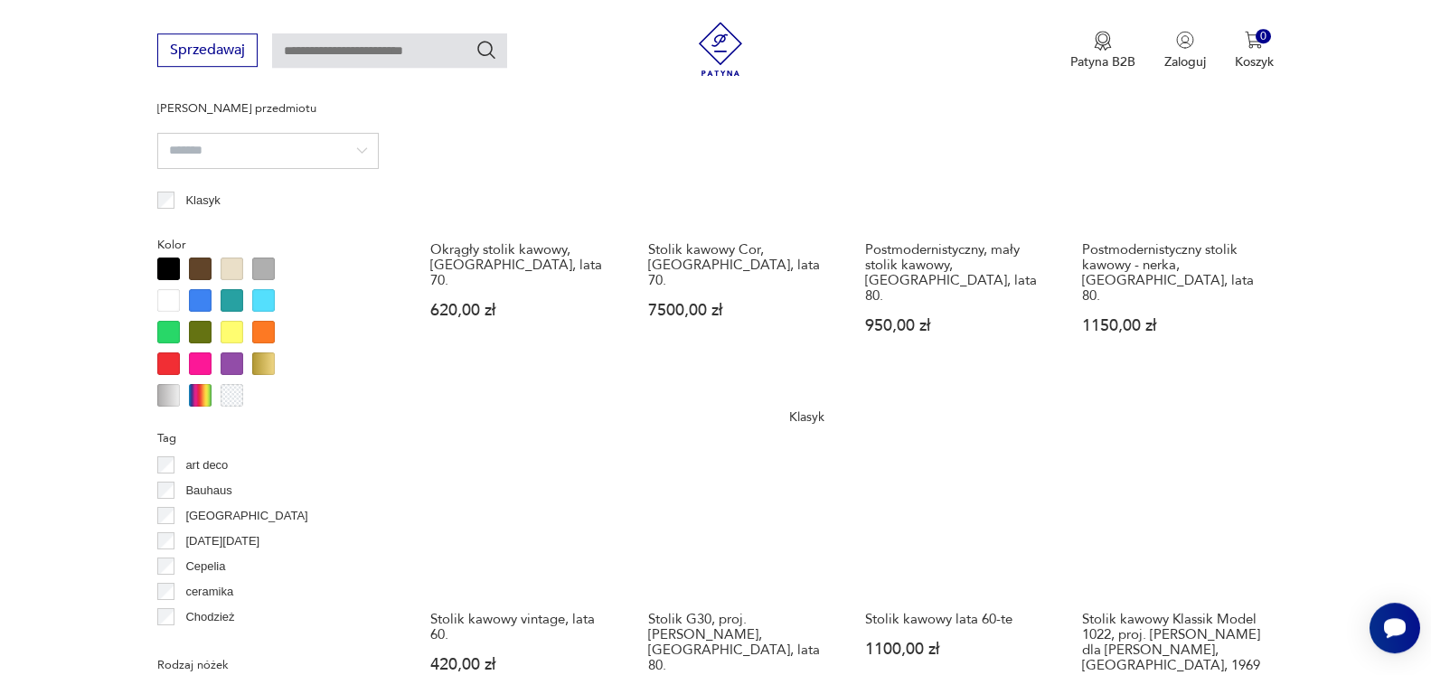
scroll to position [1578, 0]
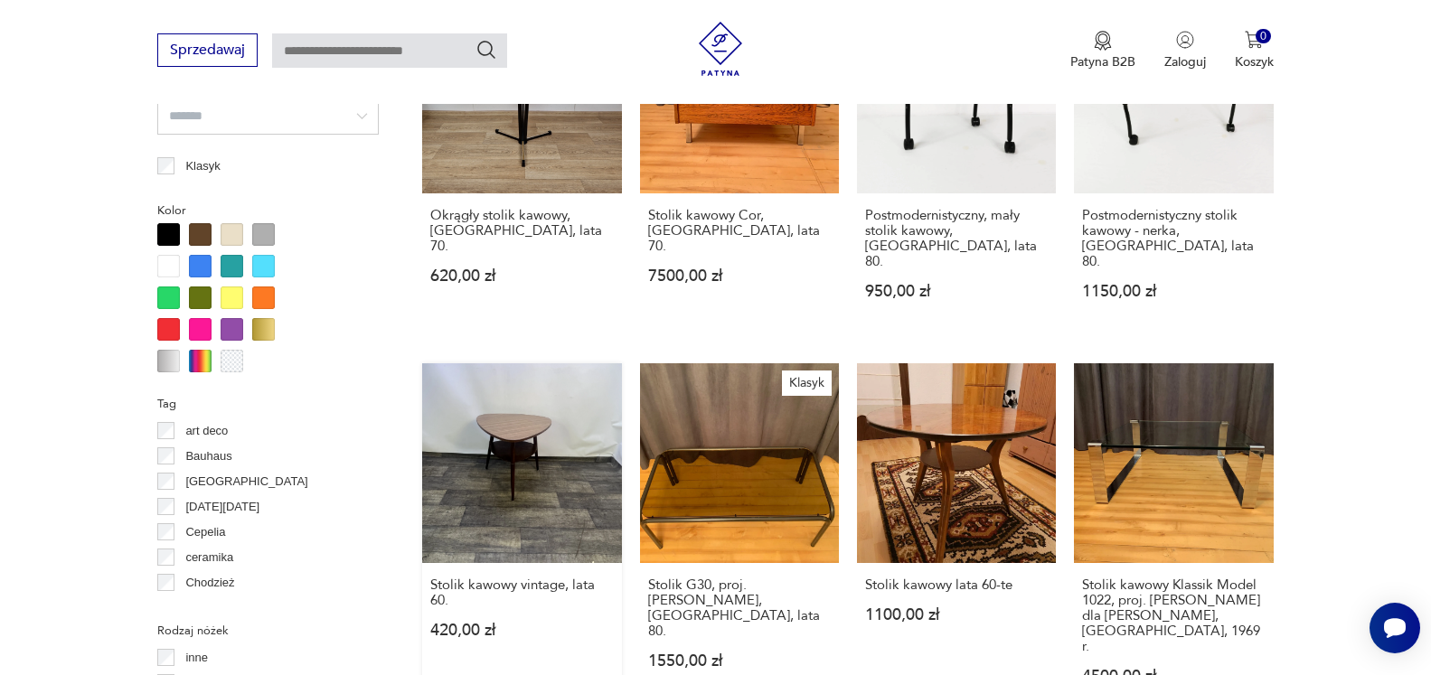
click at [515, 379] on link "Stolik kawowy vintage, lata 60. 420,00 zł" at bounding box center [521, 540] width 199 height 355
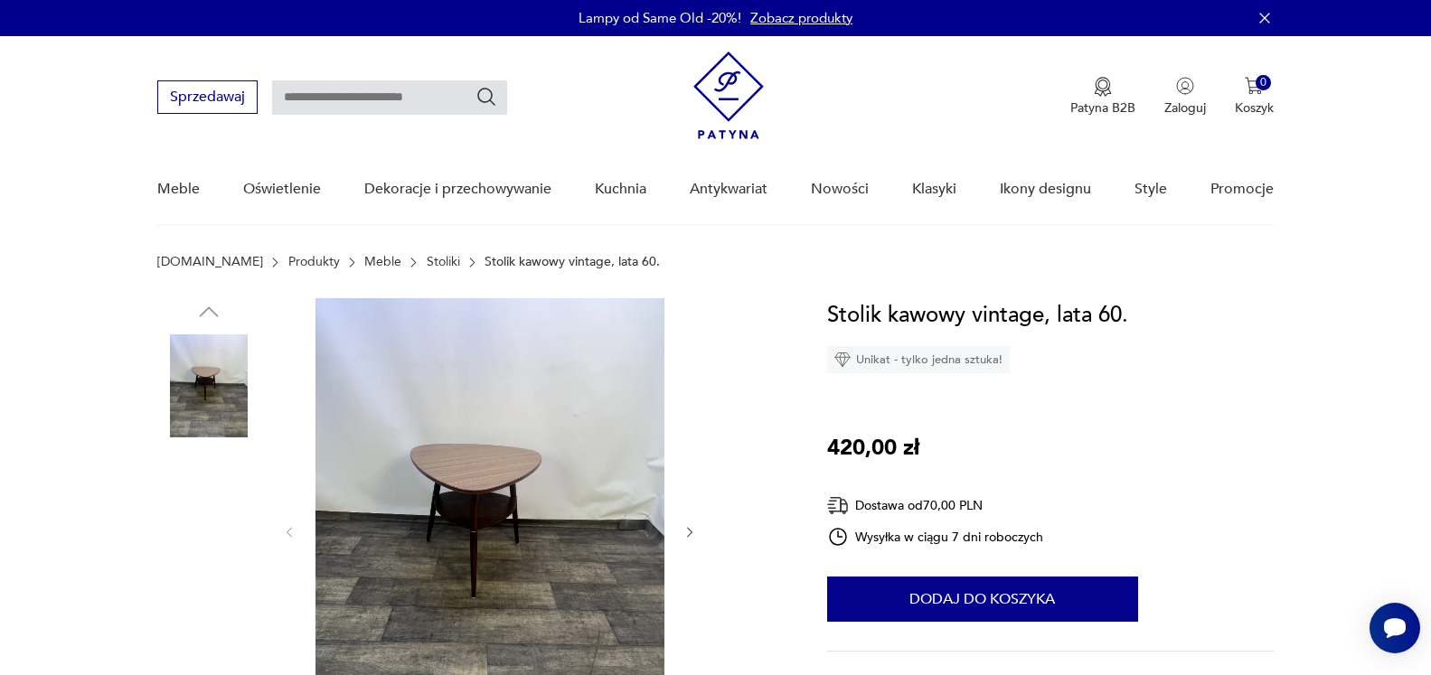
click at [448, 464] on img at bounding box center [489, 531] width 349 height 466
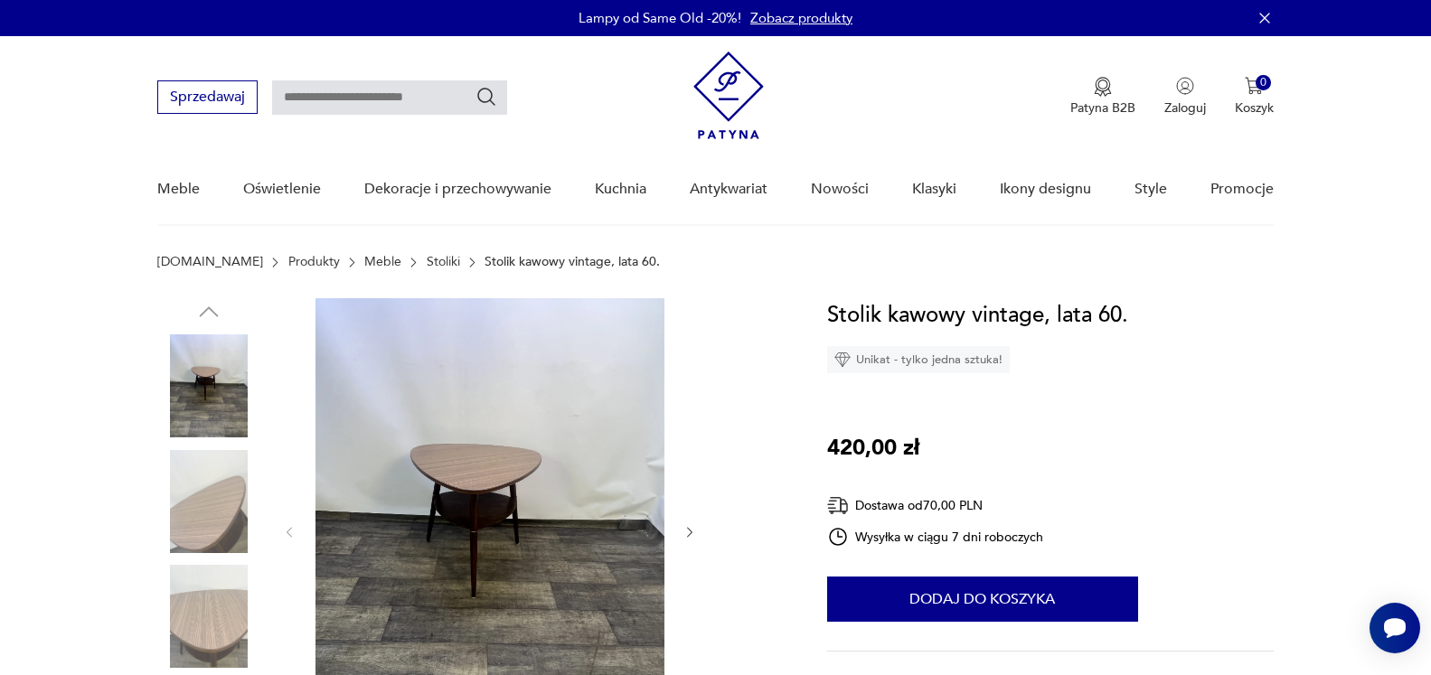
click at [0, 0] on img at bounding box center [0, 0] width 0 height 0
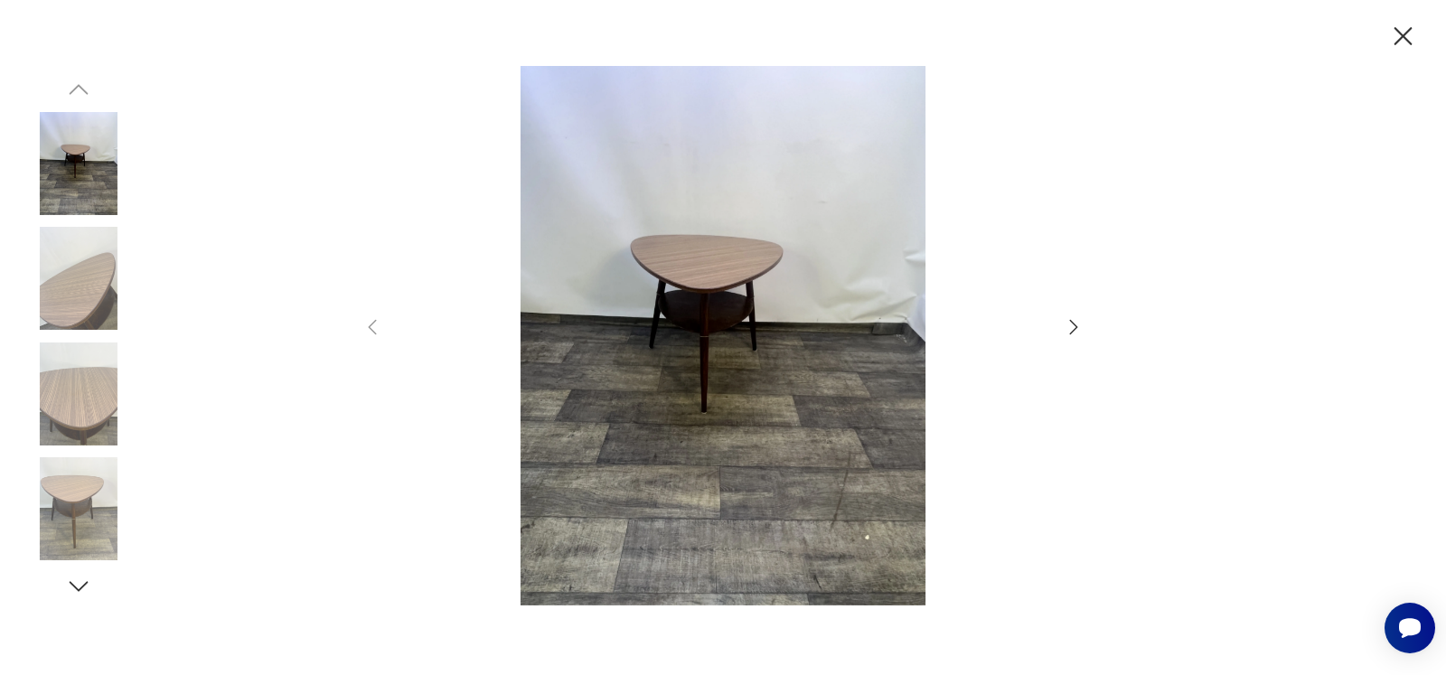
click at [1070, 325] on icon "button" at bounding box center [1074, 327] width 22 height 22
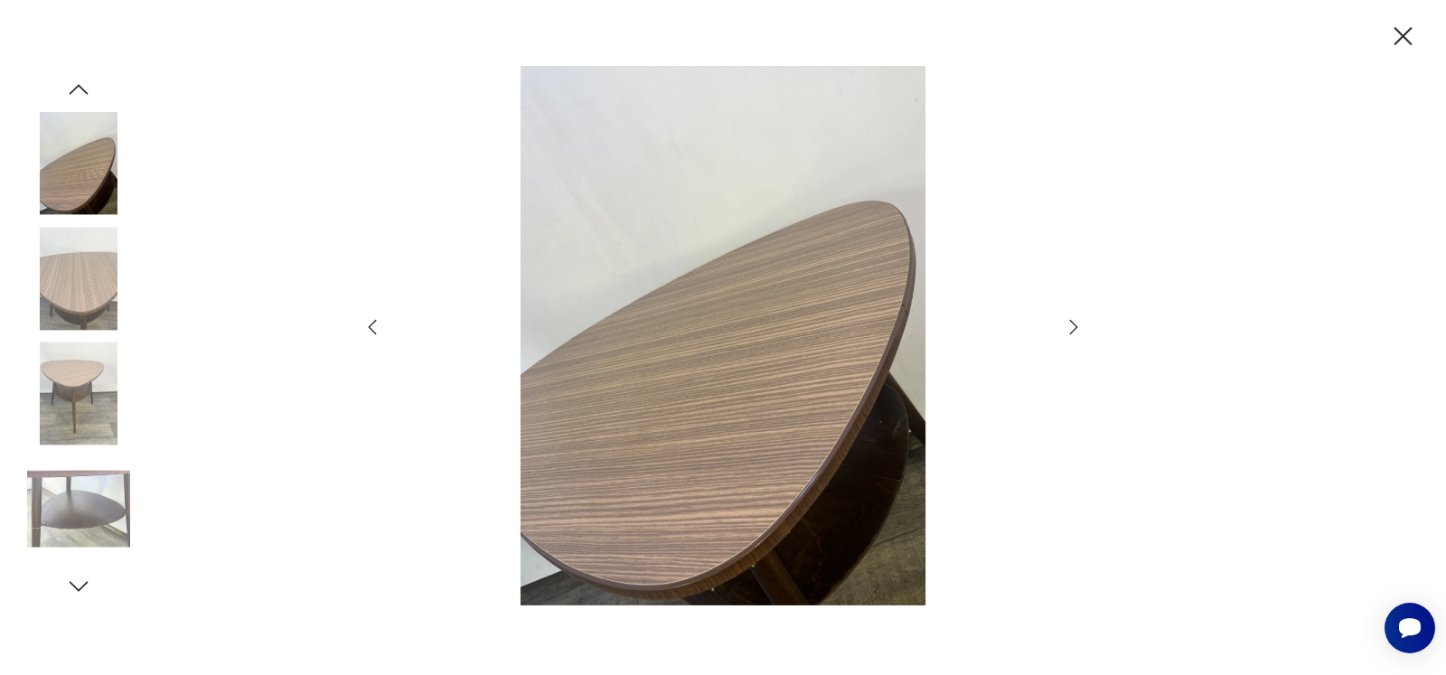
click at [1070, 325] on icon "button" at bounding box center [1074, 327] width 22 height 22
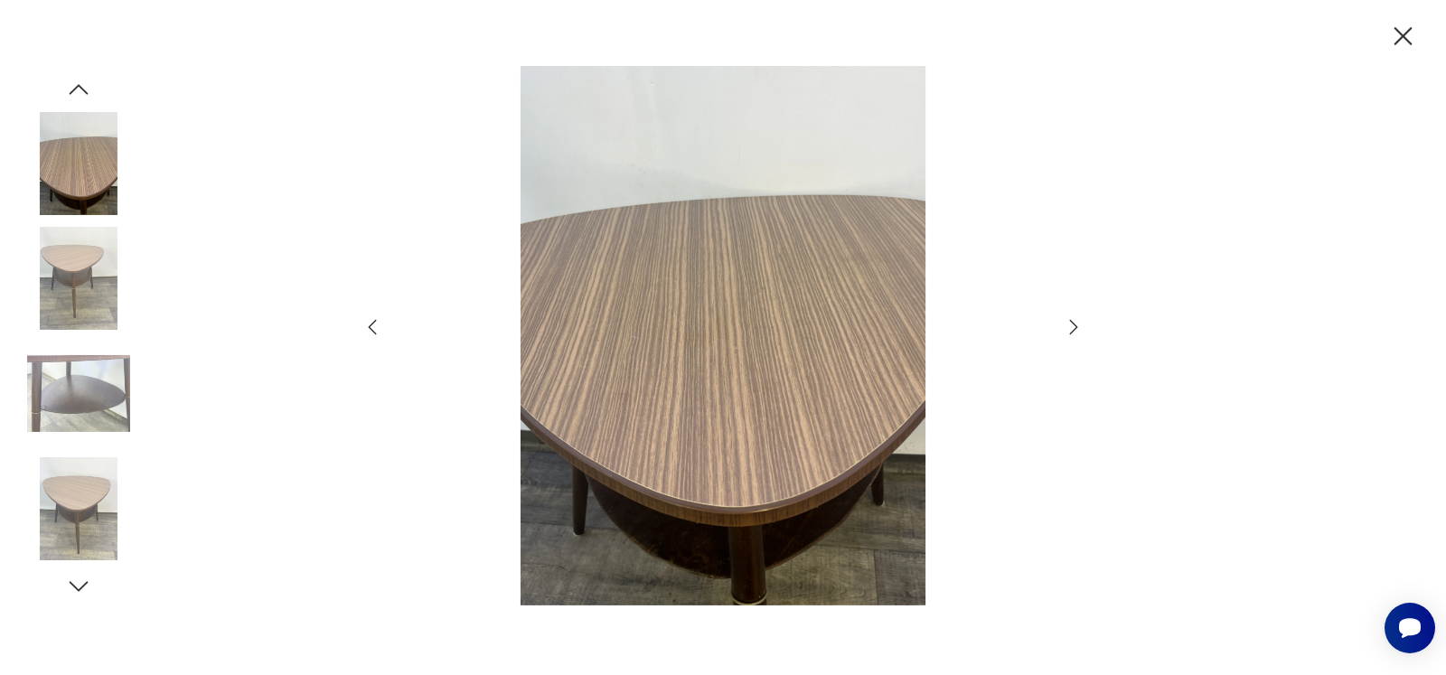
click at [1070, 325] on icon "button" at bounding box center [1074, 327] width 22 height 22
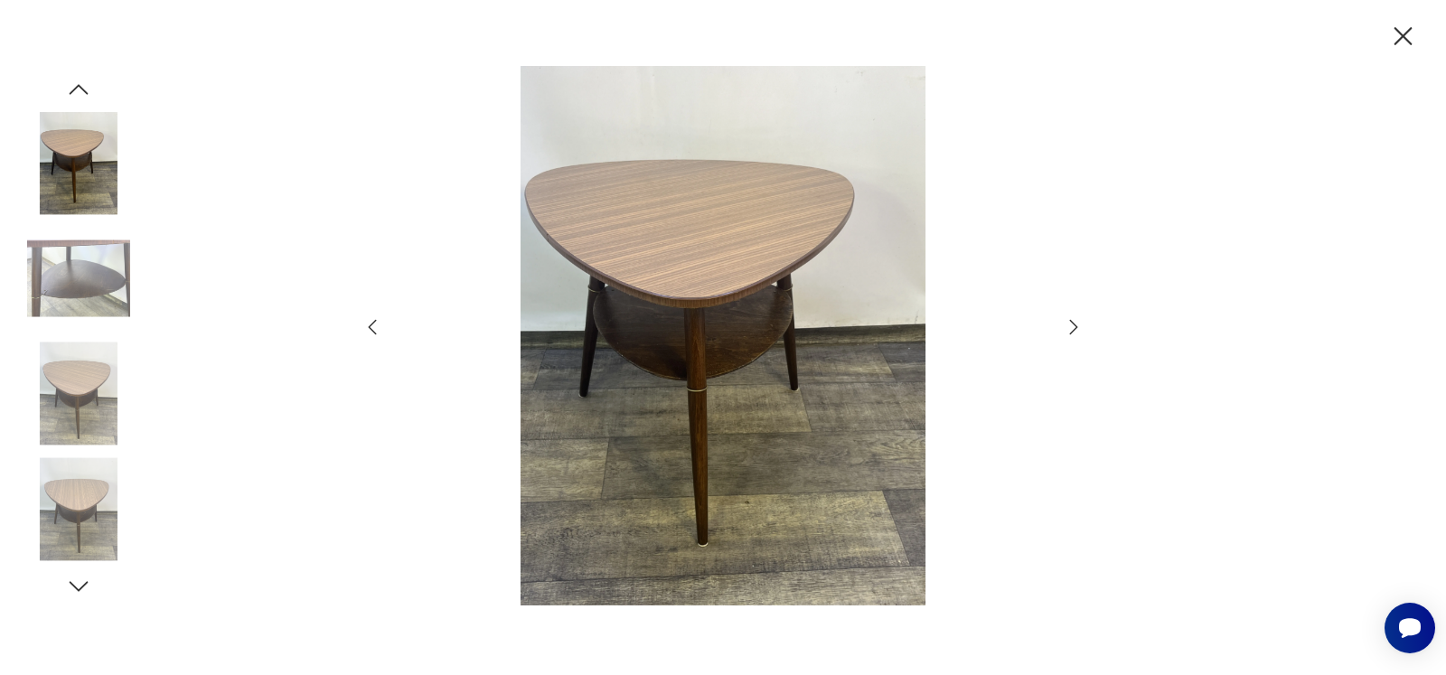
click at [1070, 325] on icon "button" at bounding box center [1074, 327] width 22 height 22
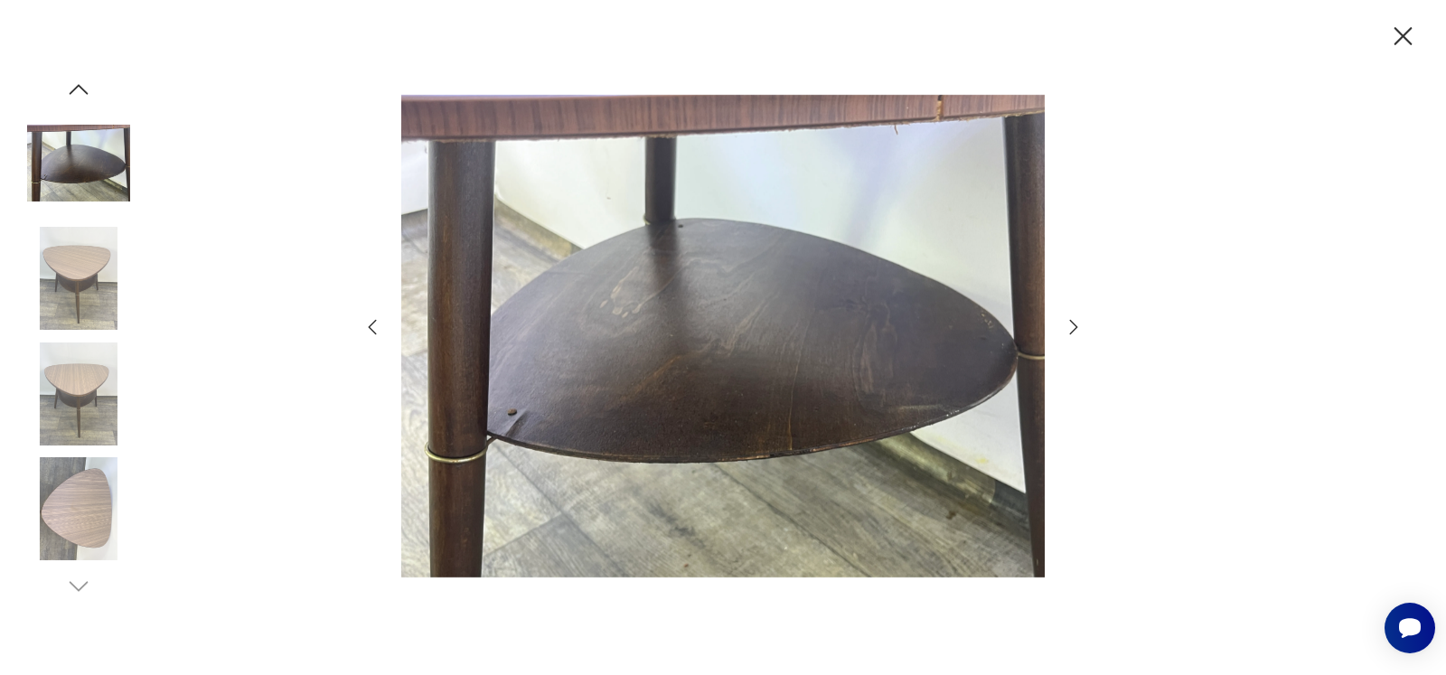
click at [1402, 31] on icon "button" at bounding box center [1404, 37] width 32 height 32
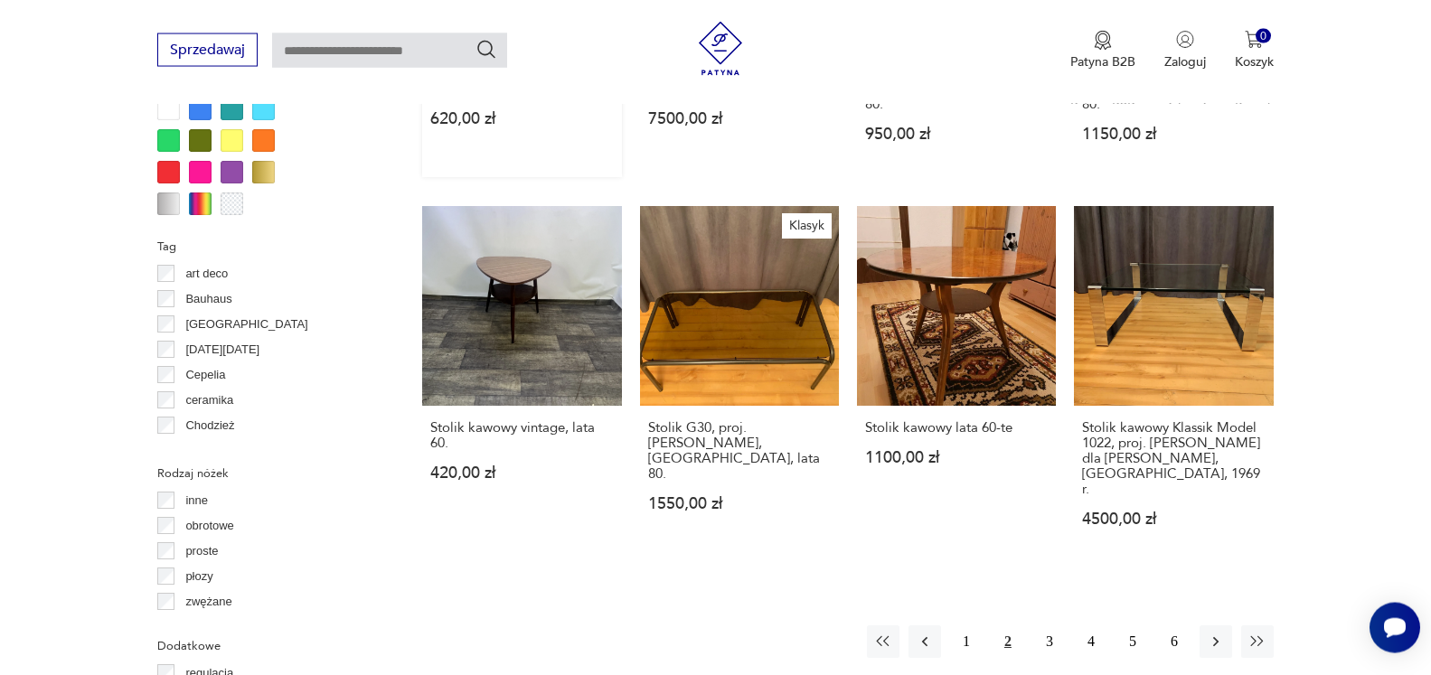
scroll to position [1841, 0]
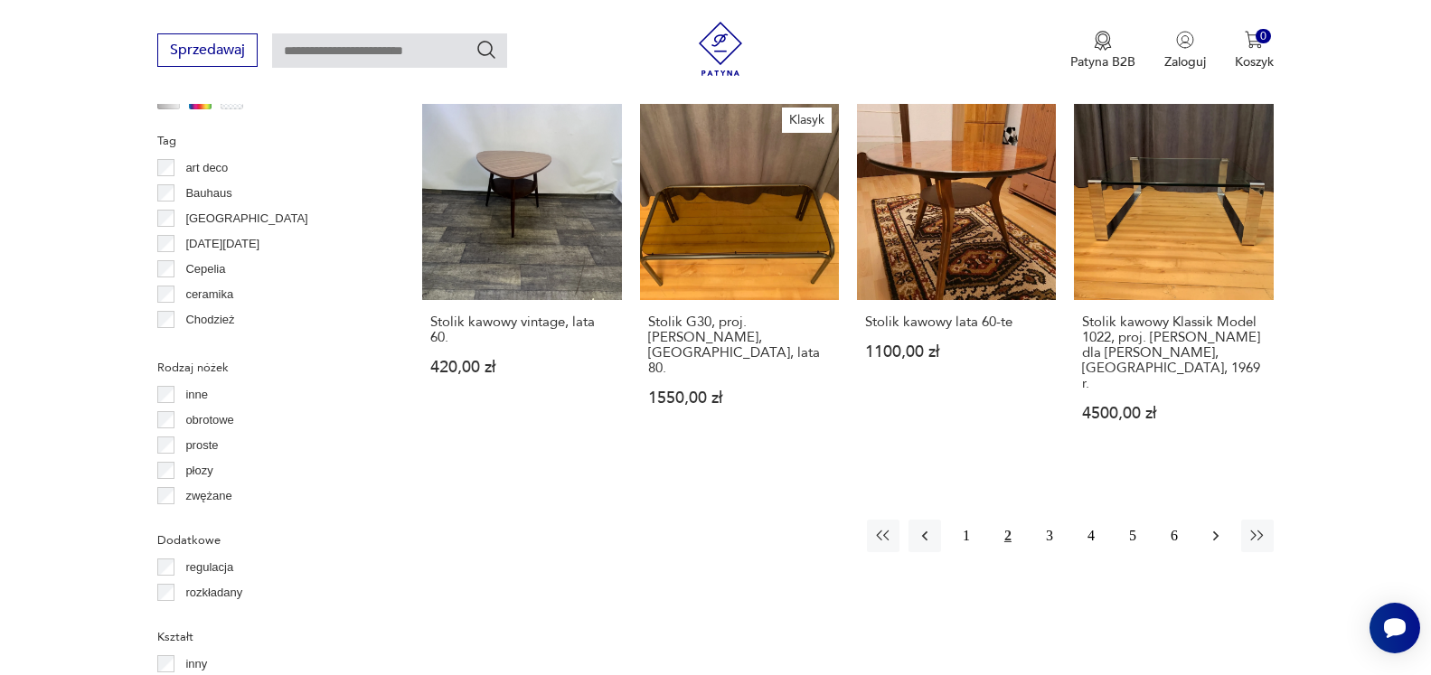
click at [1214, 527] on icon "button" at bounding box center [1216, 536] width 18 height 18
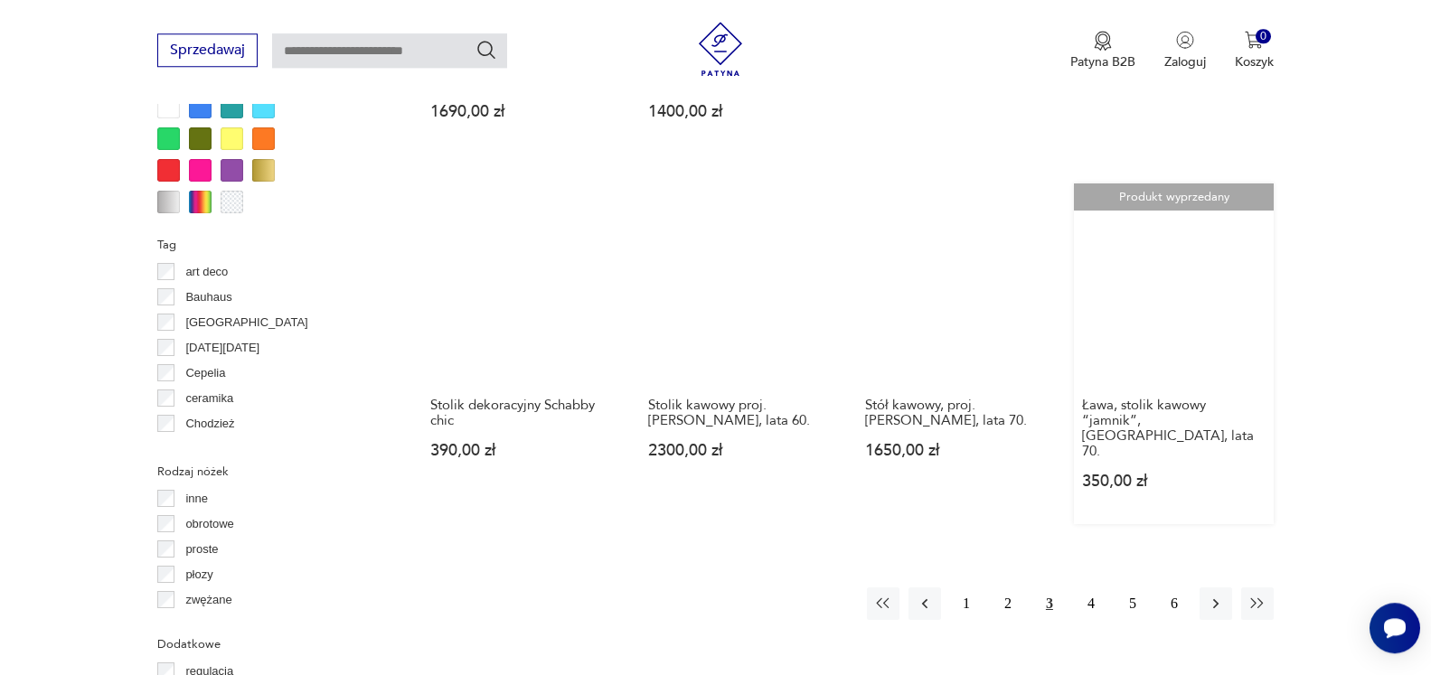
scroll to position [1771, 0]
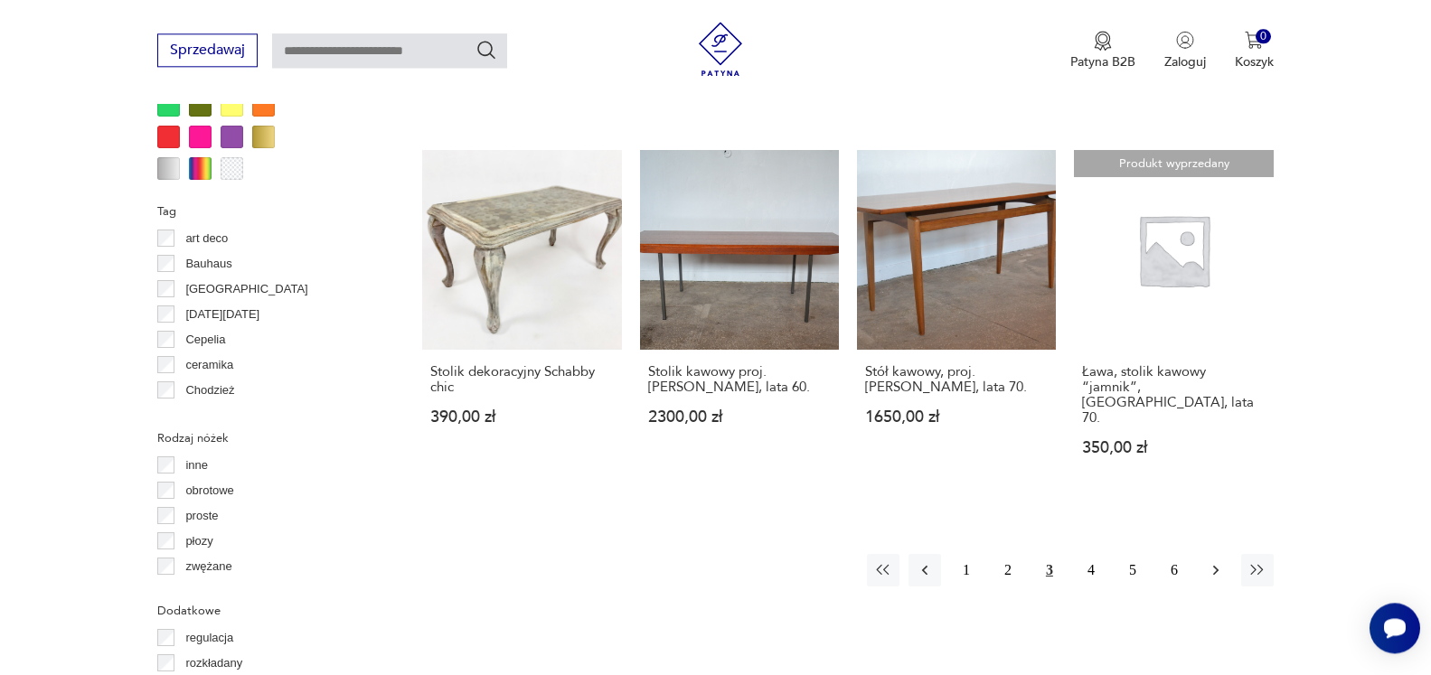
click at [1216, 565] on icon "button" at bounding box center [1215, 570] width 5 height 10
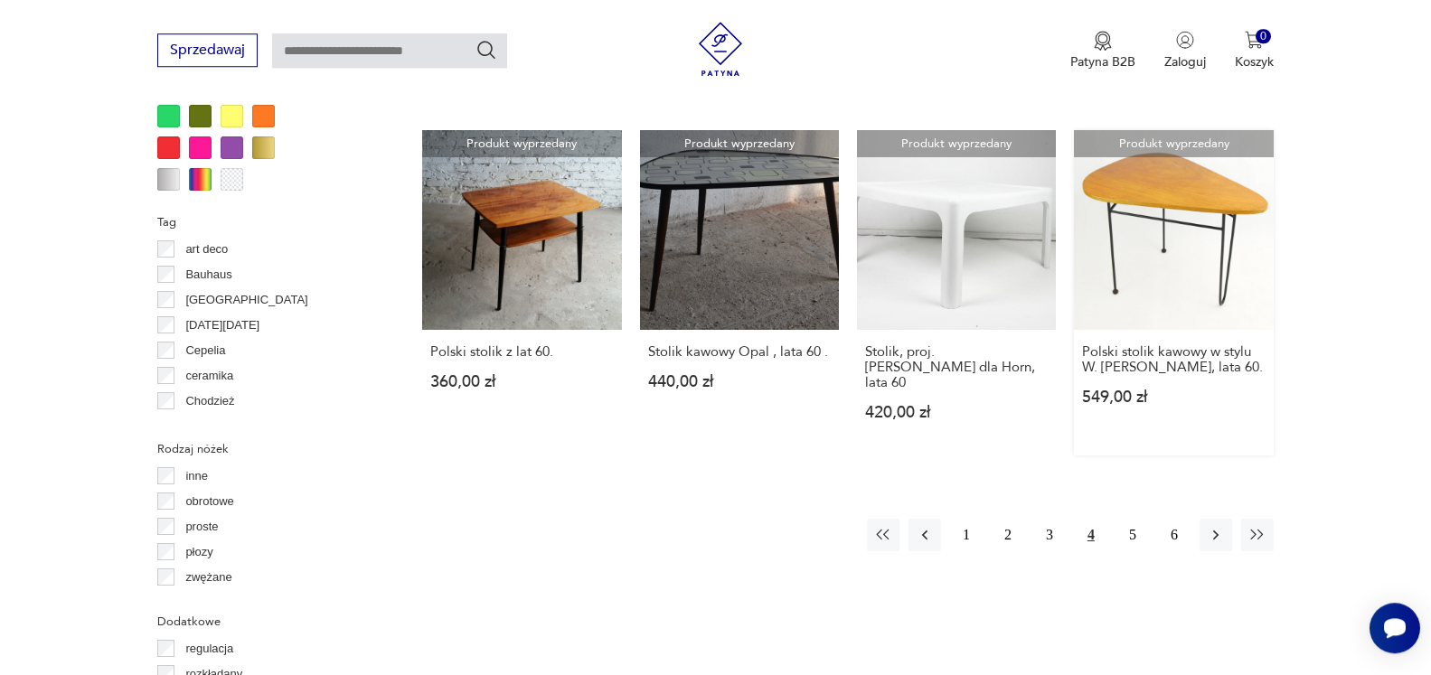
scroll to position [1771, 0]
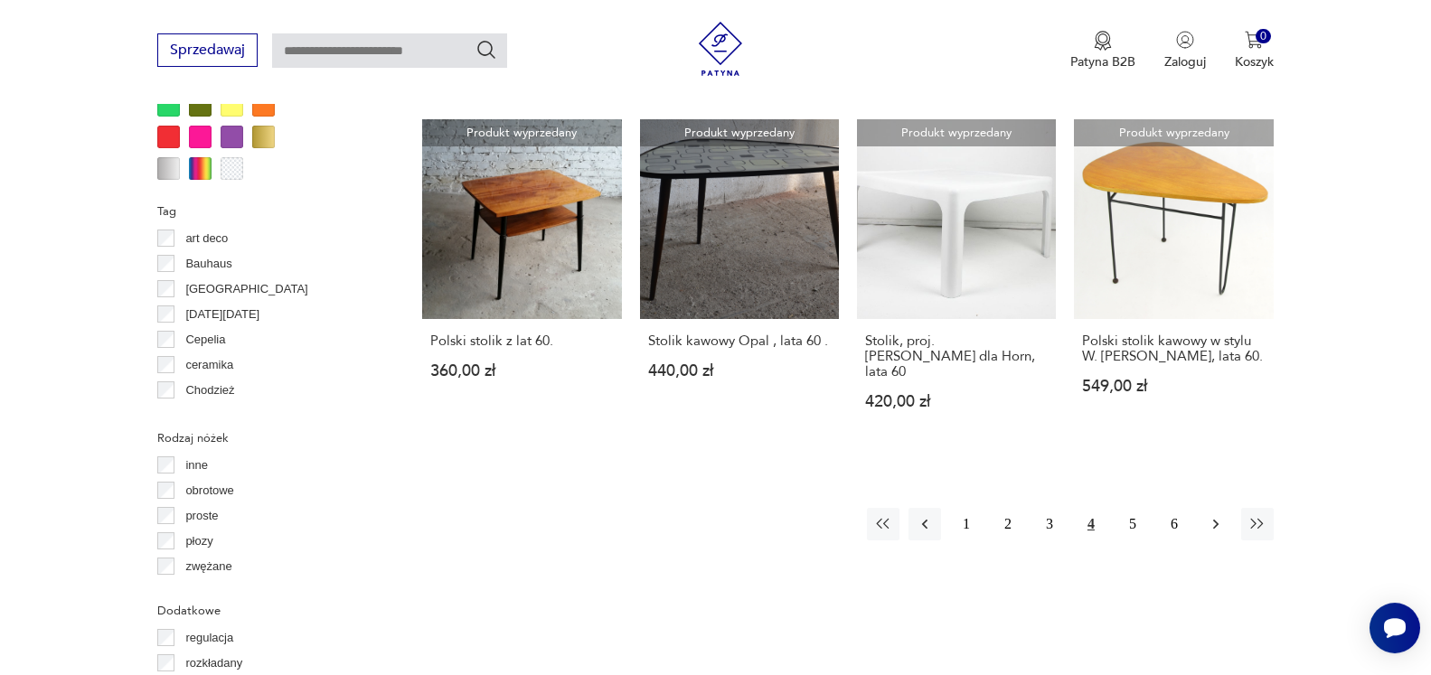
click at [1219, 515] on icon "button" at bounding box center [1216, 524] width 18 height 18
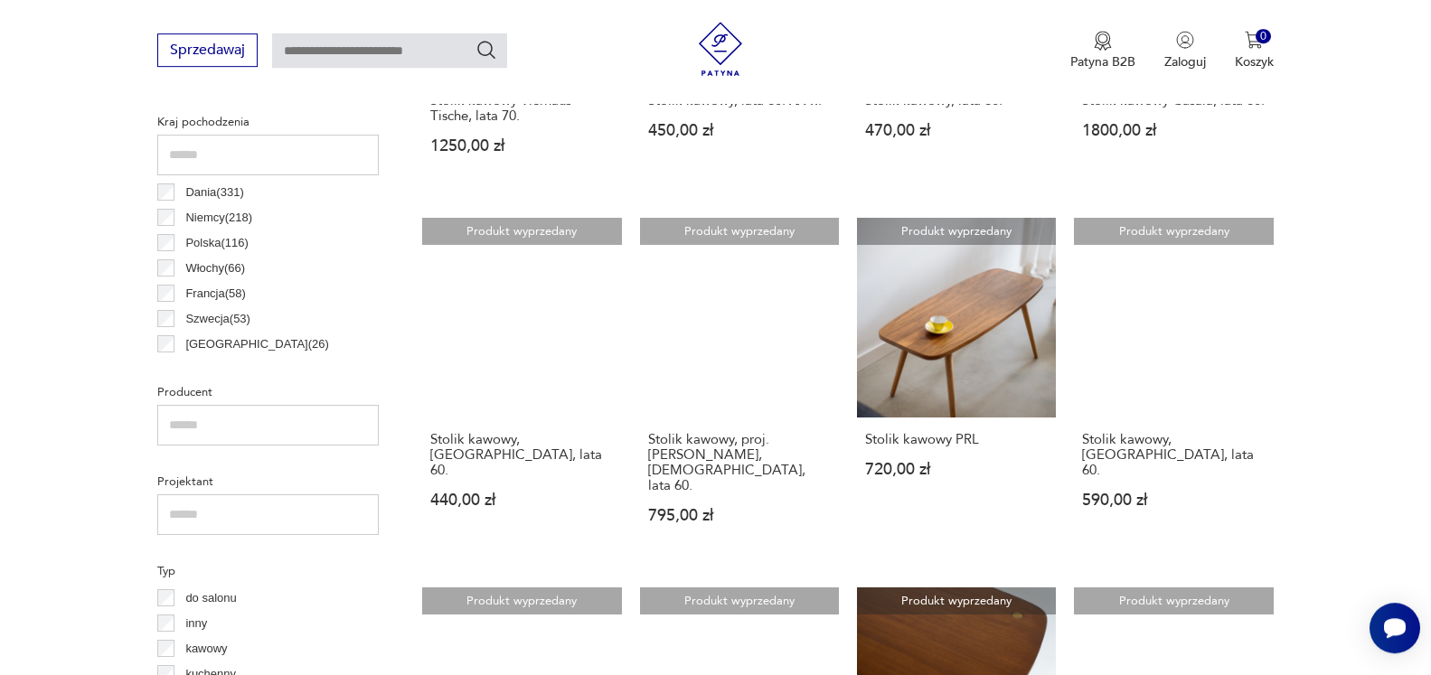
scroll to position [941, 0]
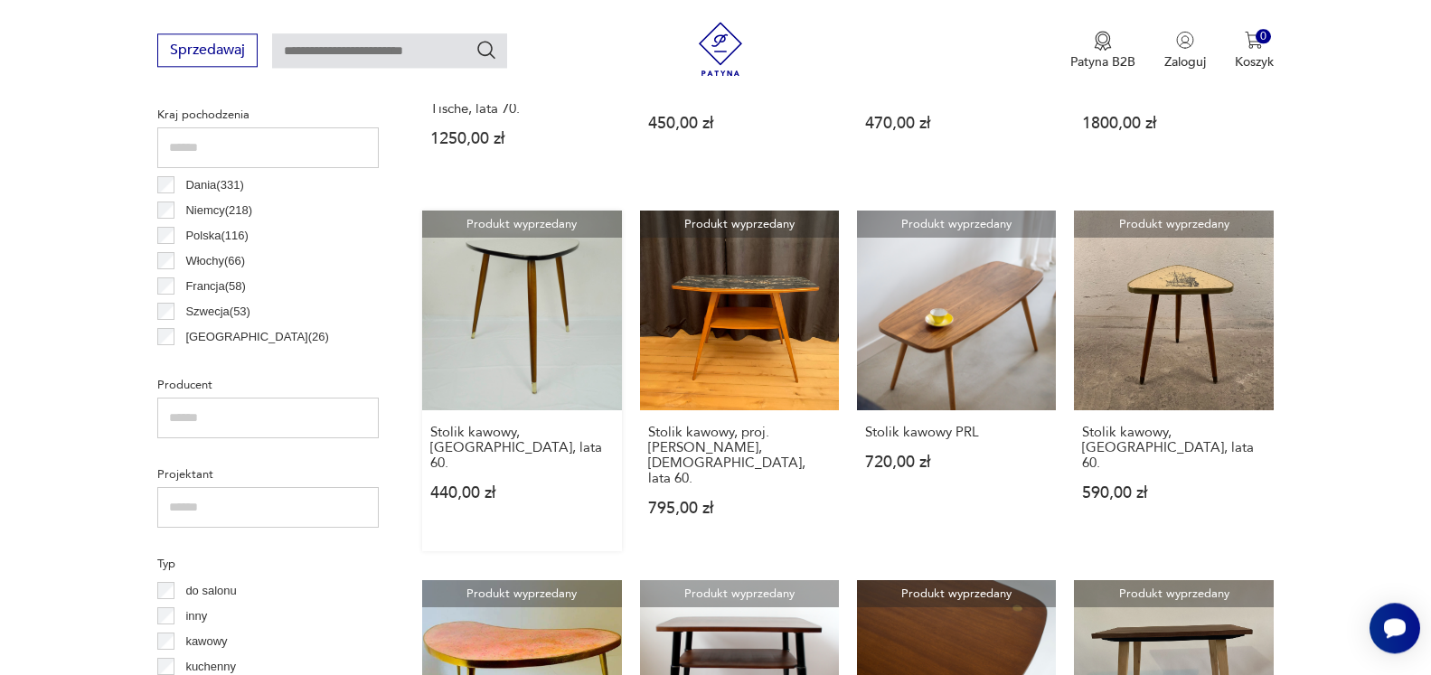
click at [525, 292] on link "Produkt wyprzedany Stolik kawowy, [GEOGRAPHIC_DATA], lata 60. 440,00 zł" at bounding box center [521, 381] width 199 height 340
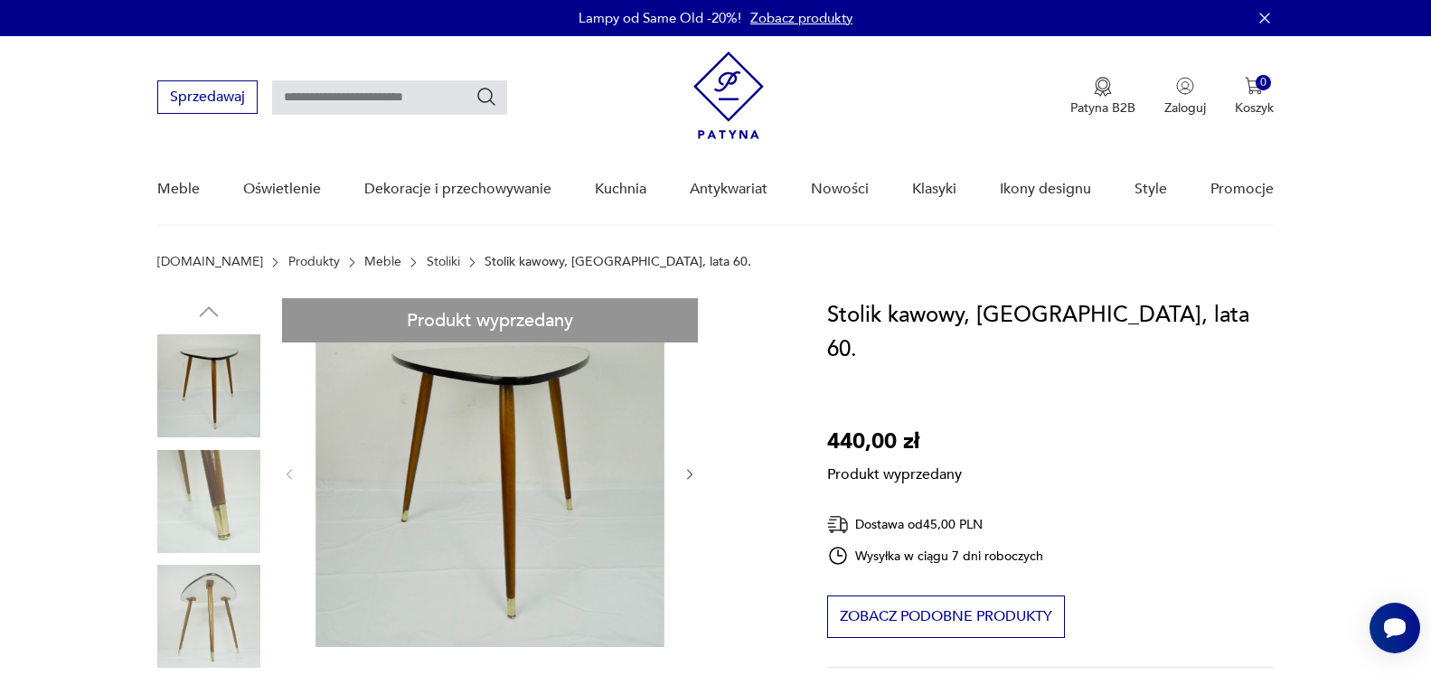
drag, startPoint x: 215, startPoint y: 343, endPoint x: 213, endPoint y: 354, distance: 11.9
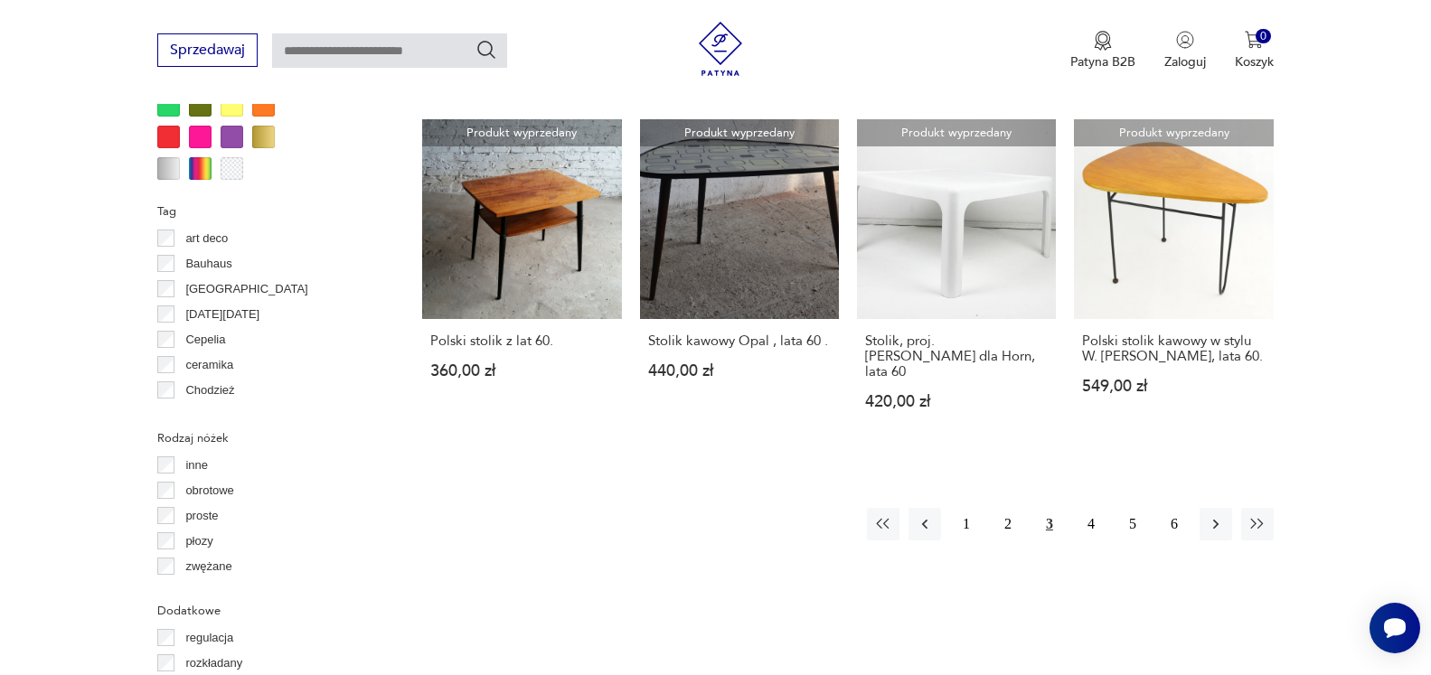
scroll to position [1771, 0]
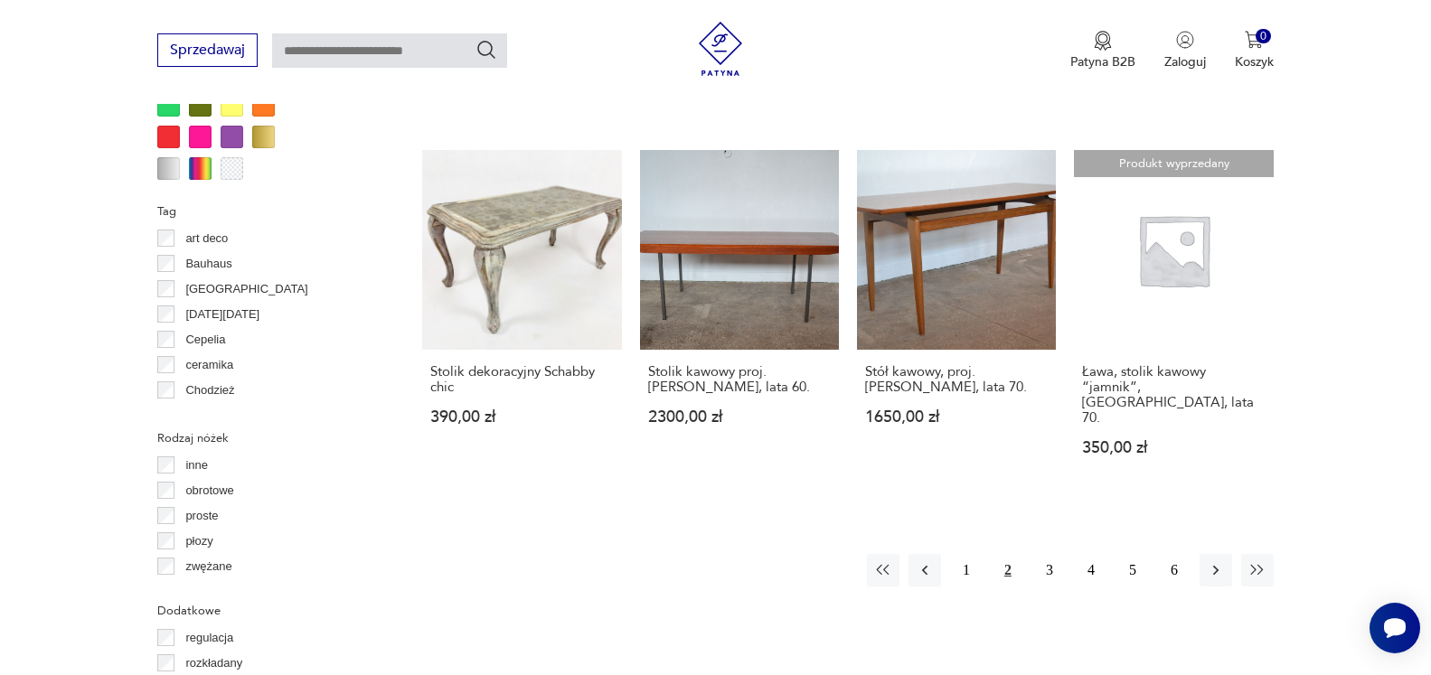
scroll to position [1841, 0]
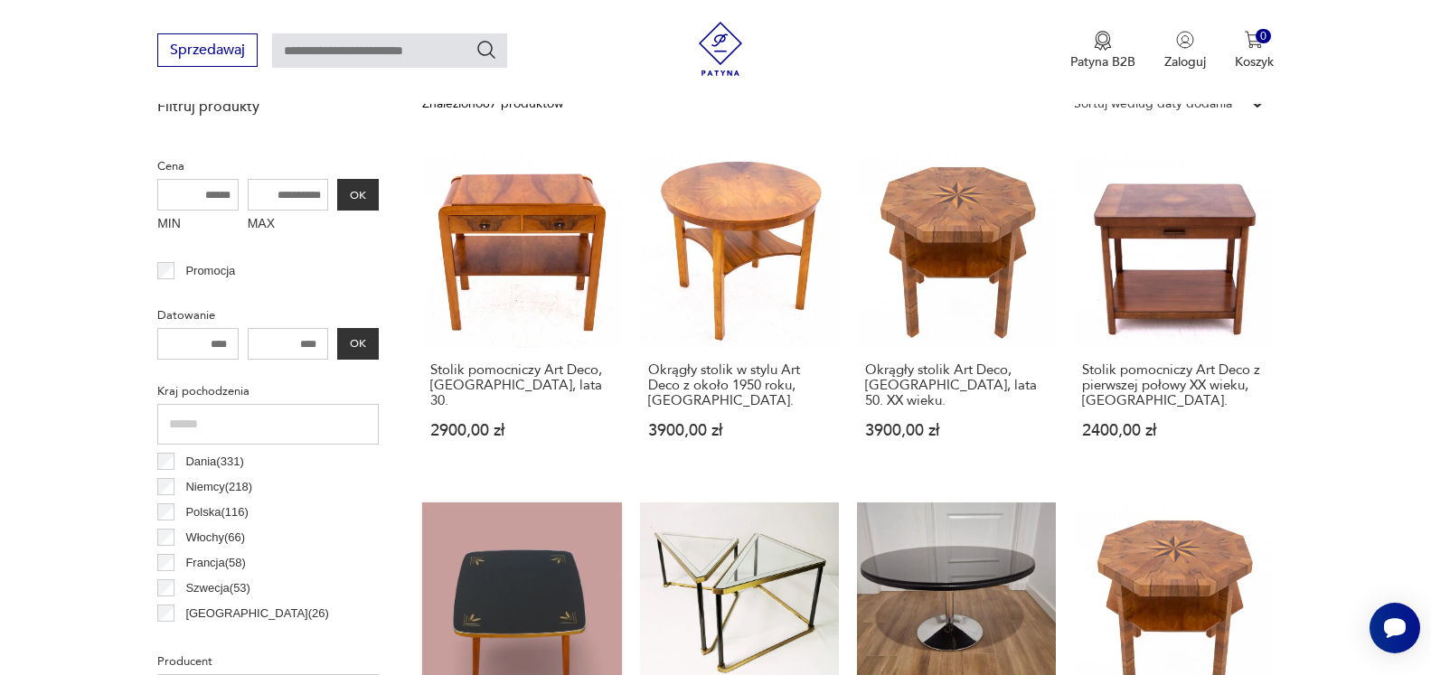
scroll to position [296, 0]
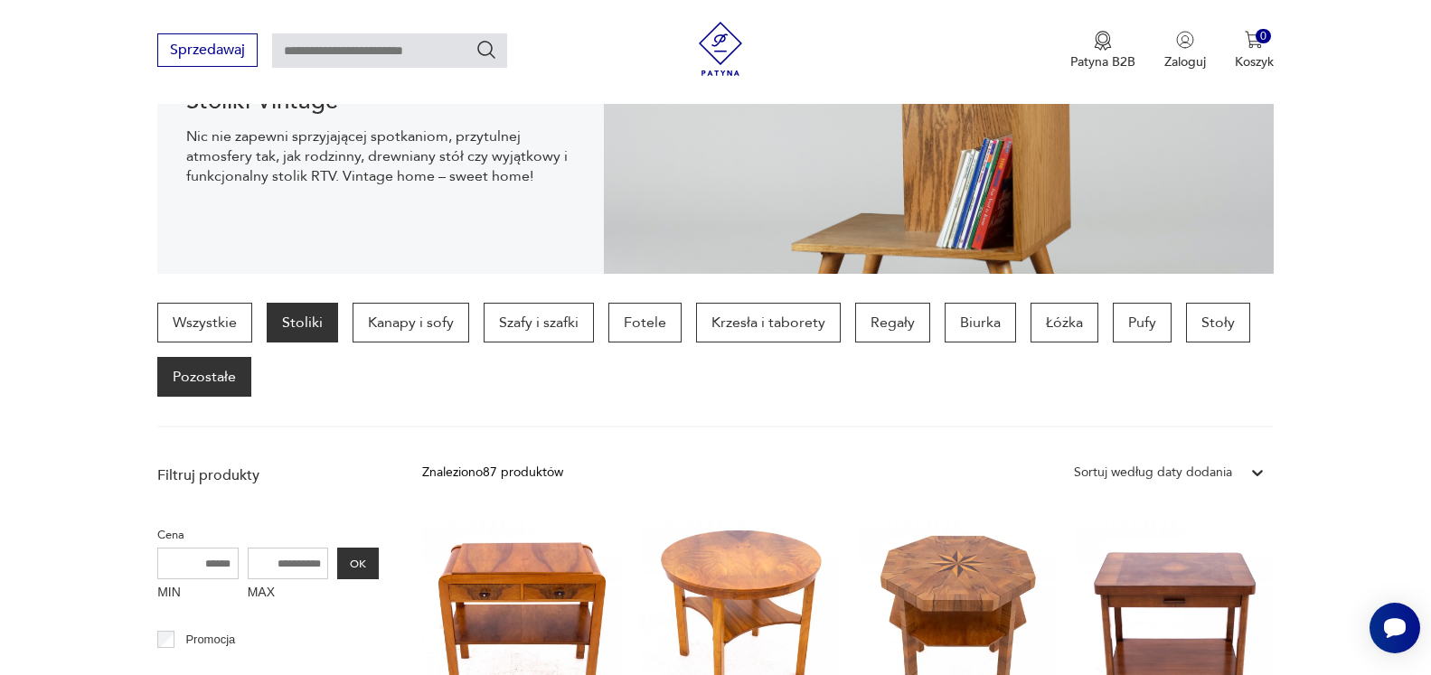
click at [190, 378] on p "Pozostałe" at bounding box center [204, 377] width 94 height 40
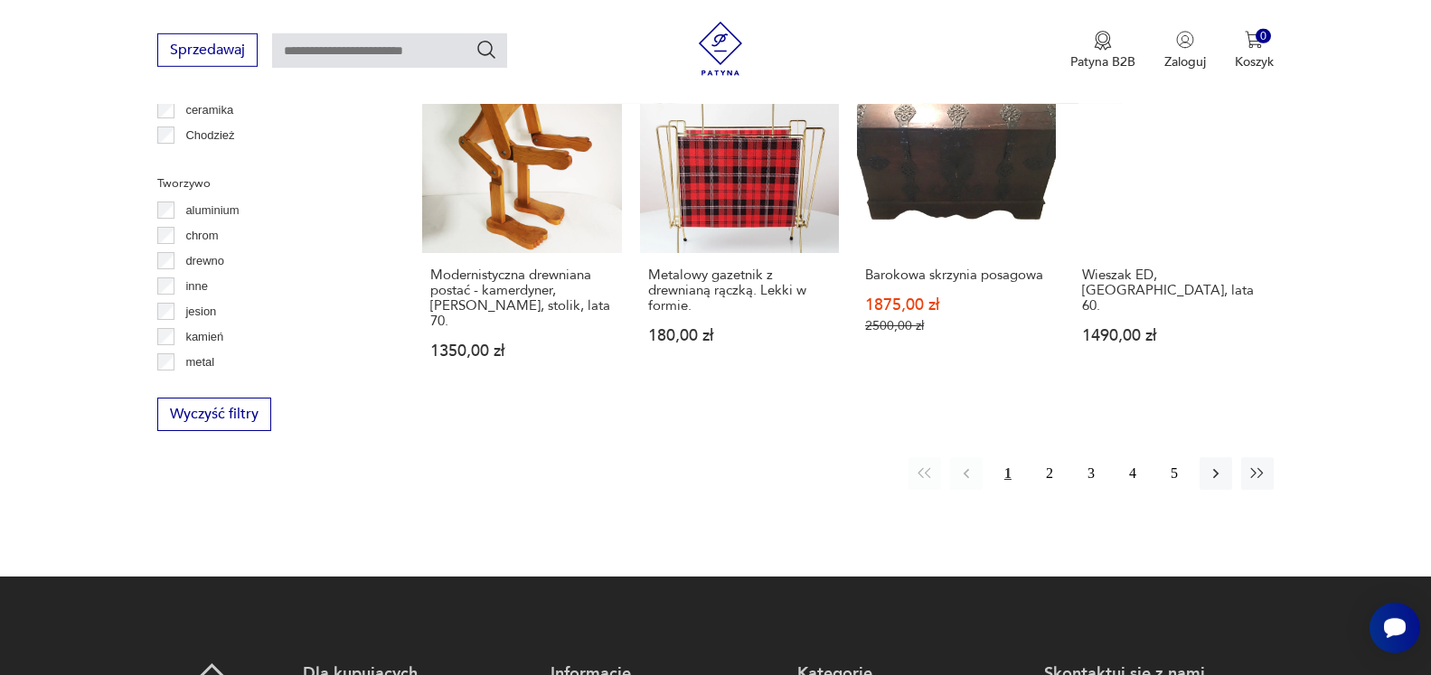
scroll to position [1955, 0]
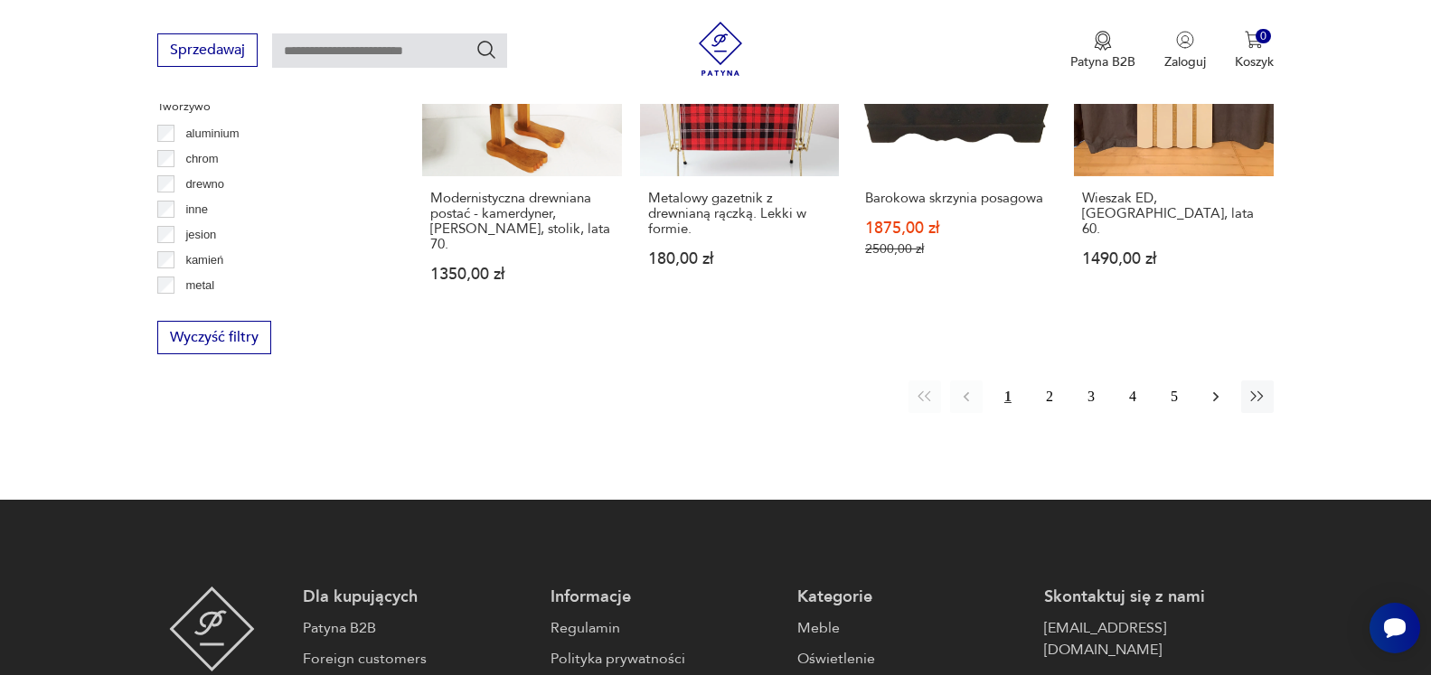
click at [1219, 388] on icon "button" at bounding box center [1216, 397] width 18 height 18
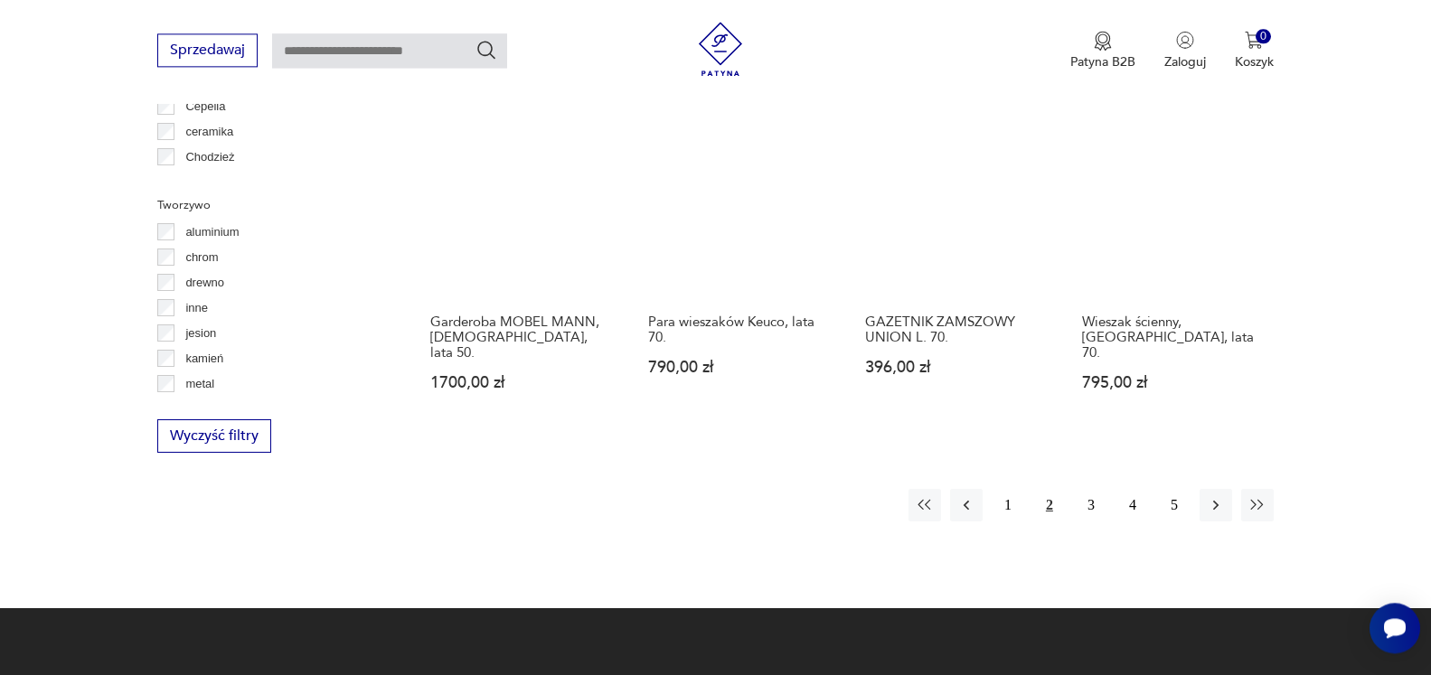
scroll to position [1863, 0]
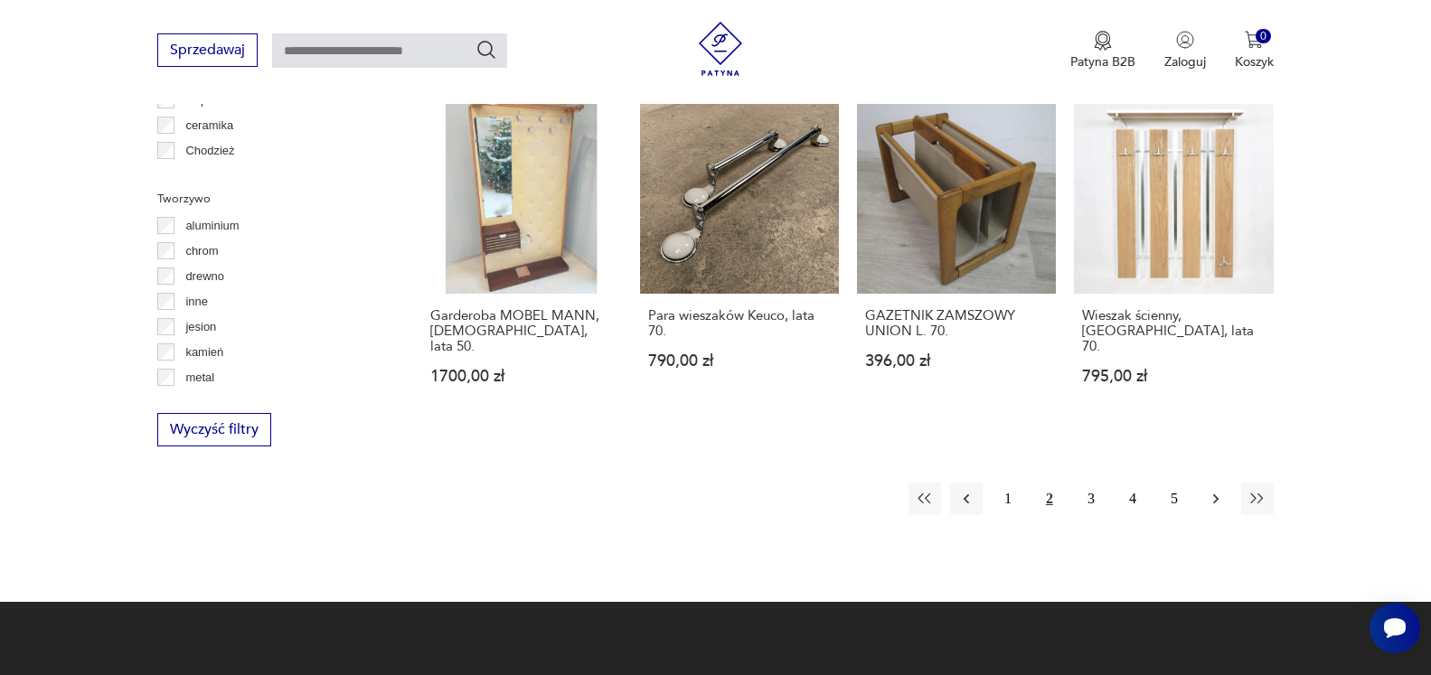
click at [1215, 494] on icon "button" at bounding box center [1215, 499] width 5 height 10
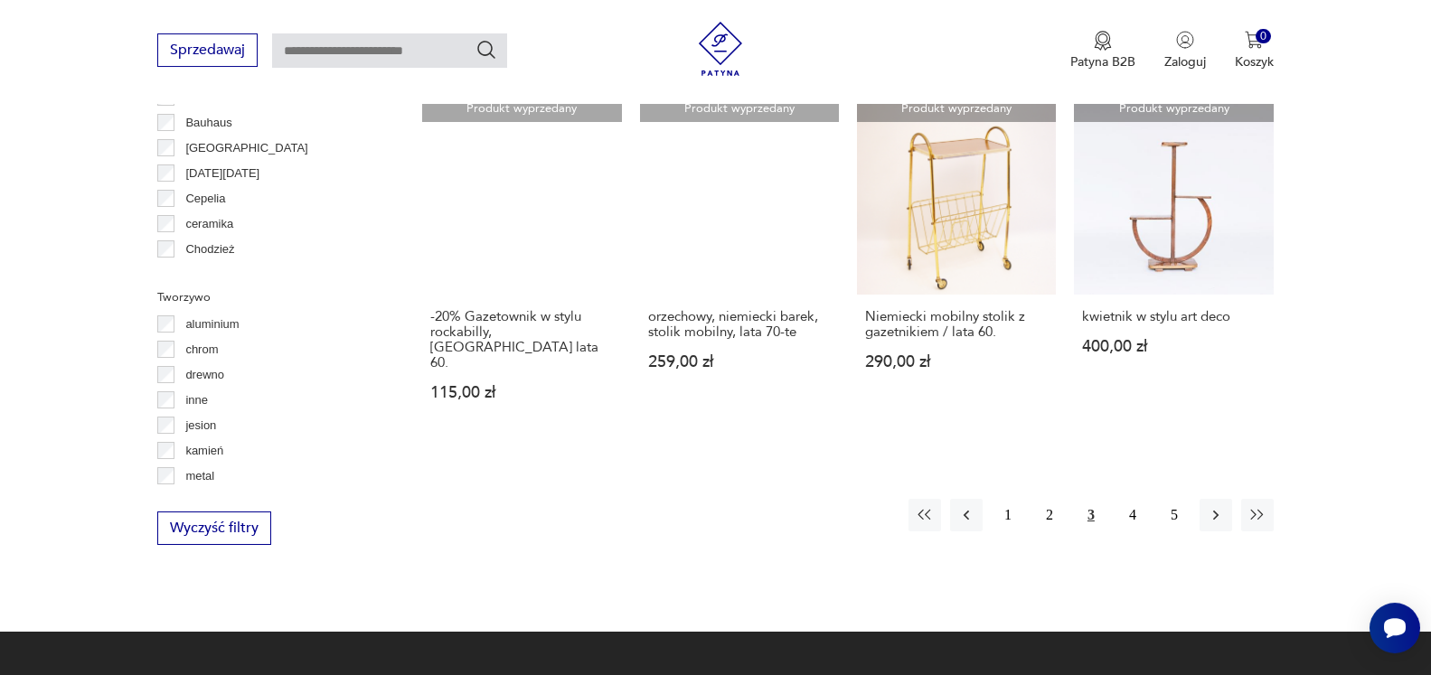
scroll to position [1771, 0]
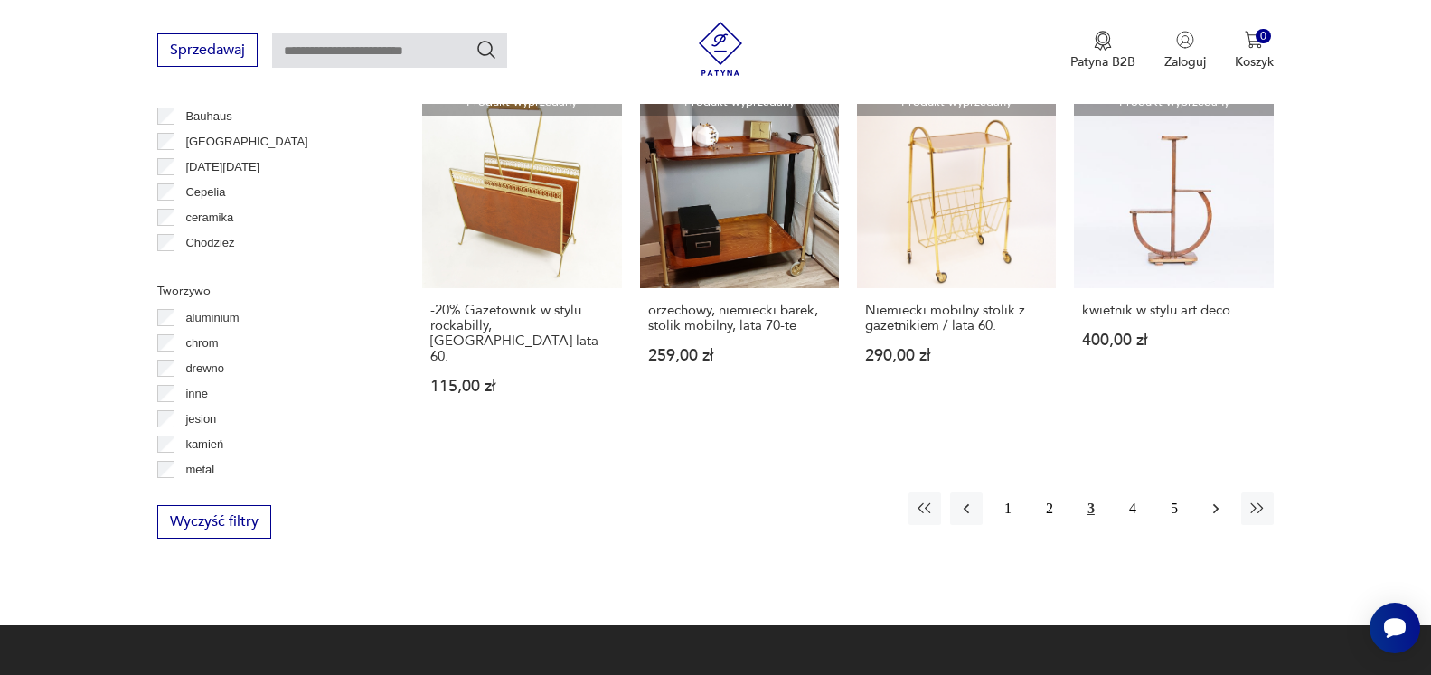
click at [1219, 504] on icon "button" at bounding box center [1215, 509] width 5 height 10
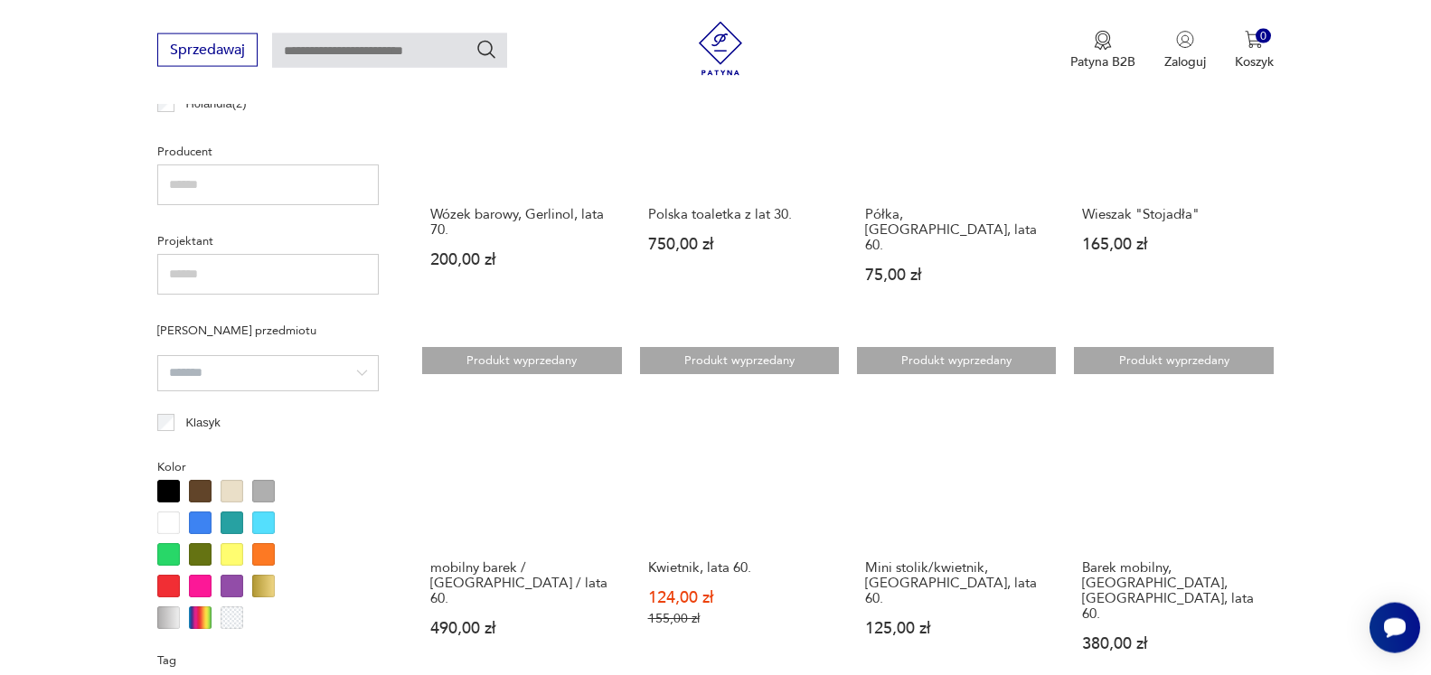
scroll to position [1218, 0]
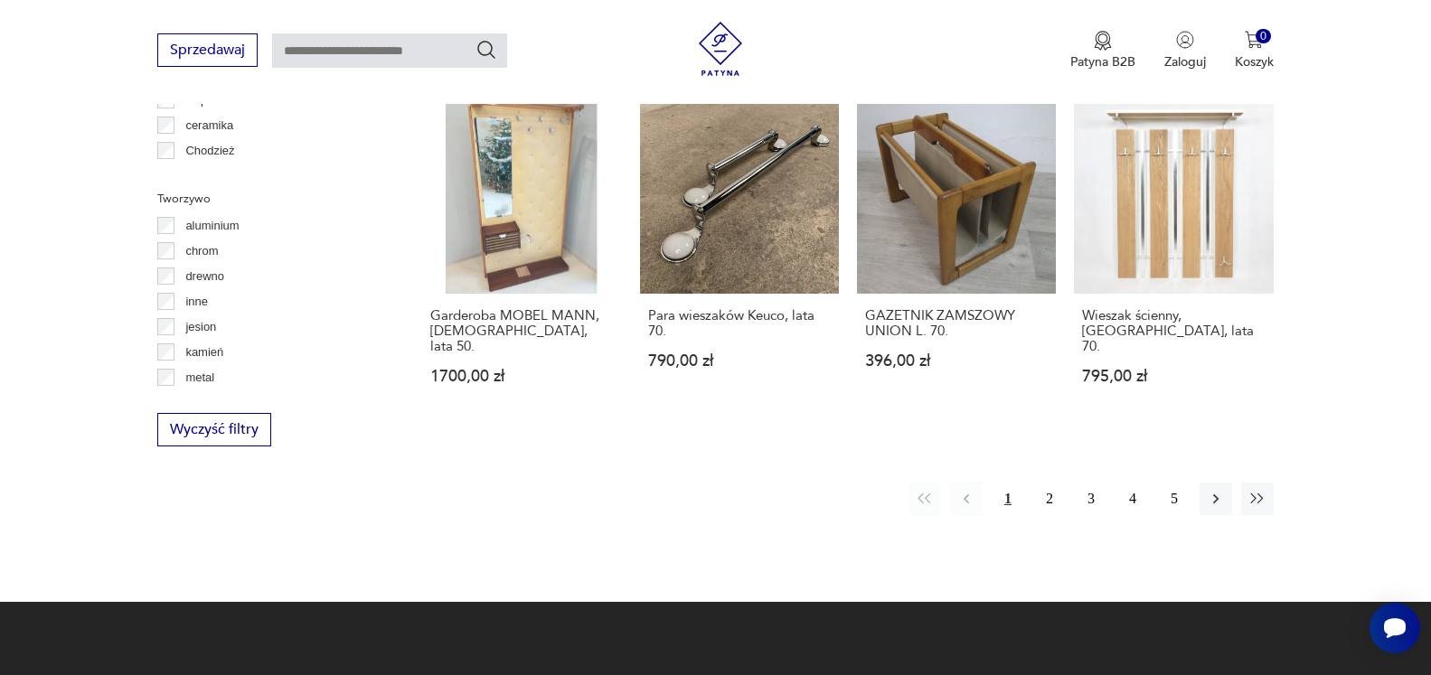
scroll to position [1955, 0]
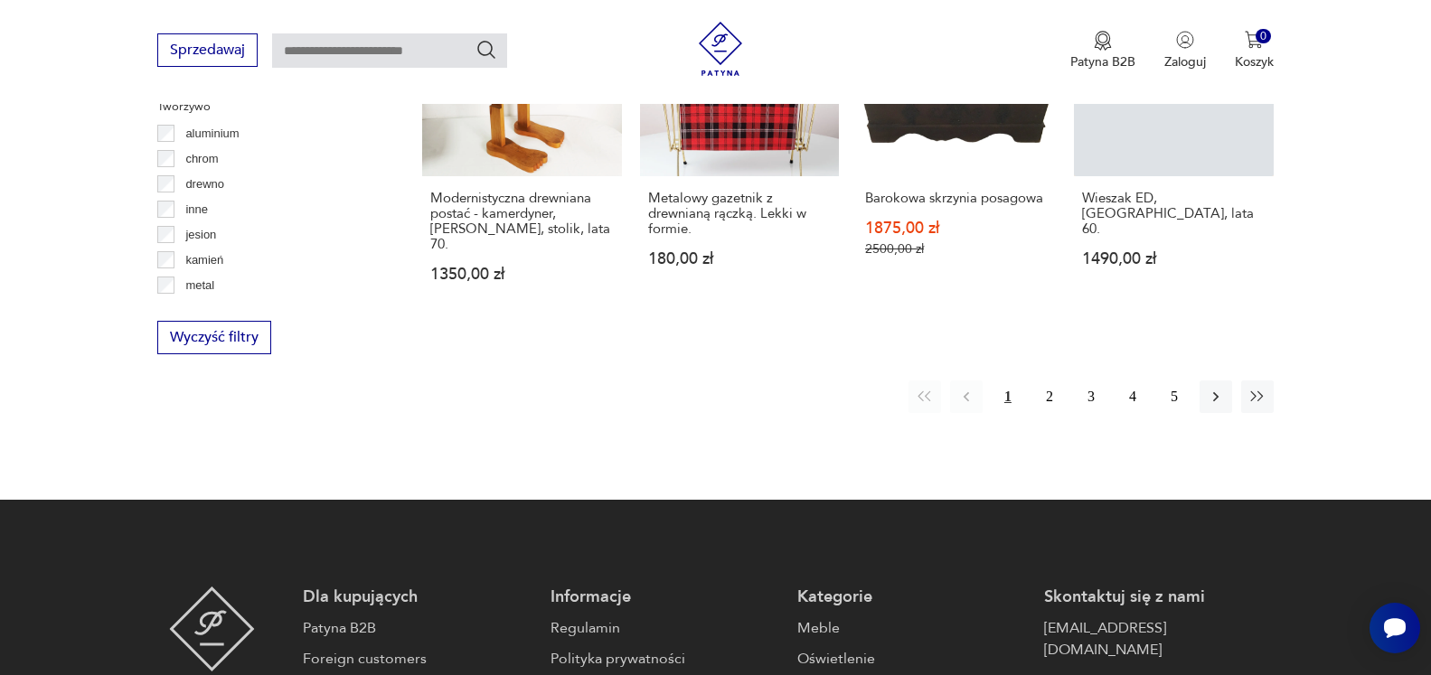
scroll to position [479, 0]
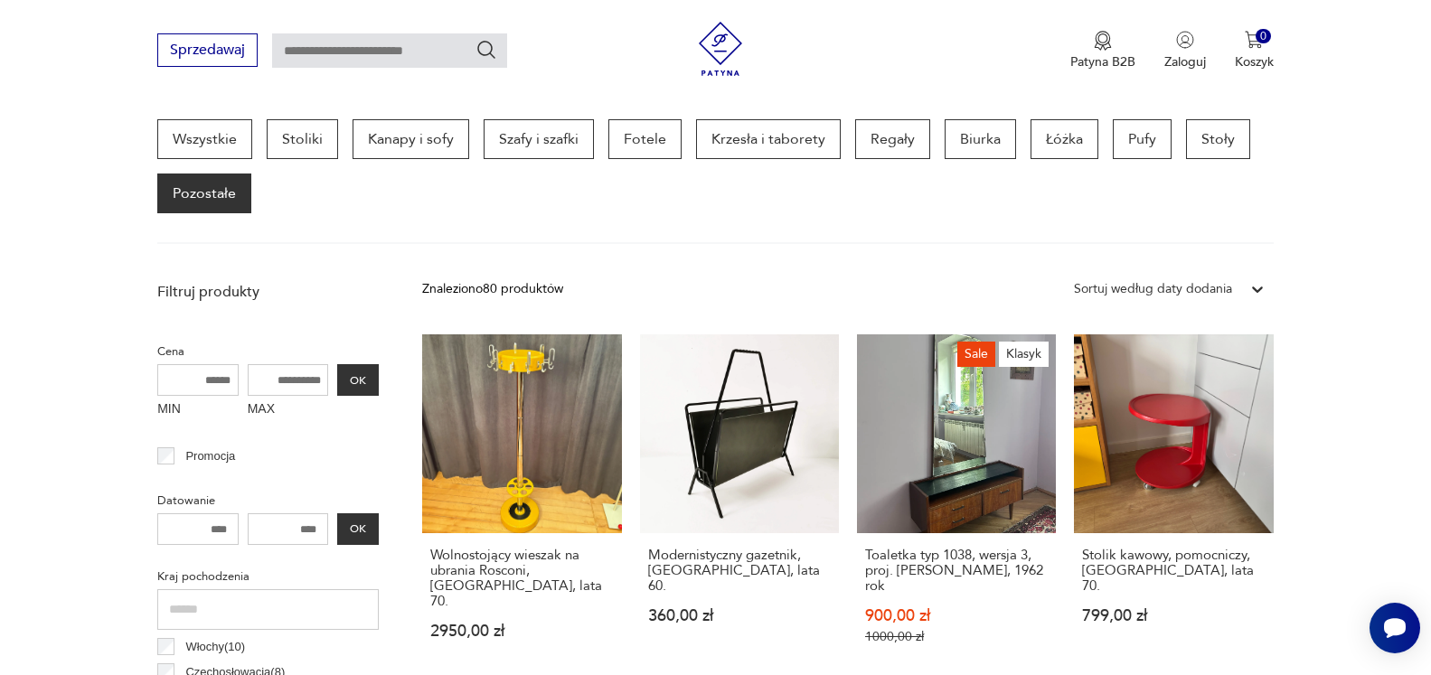
scroll to position [1955, 0]
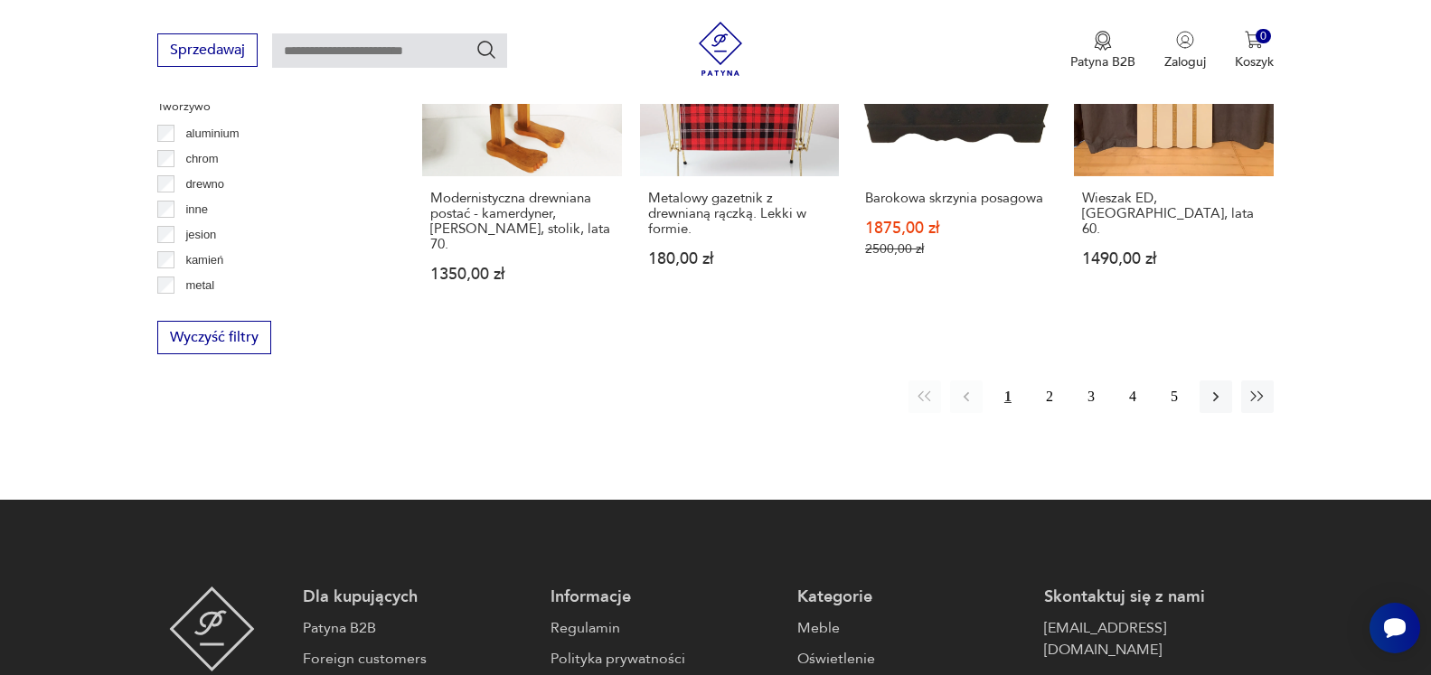
scroll to position [479, 0]
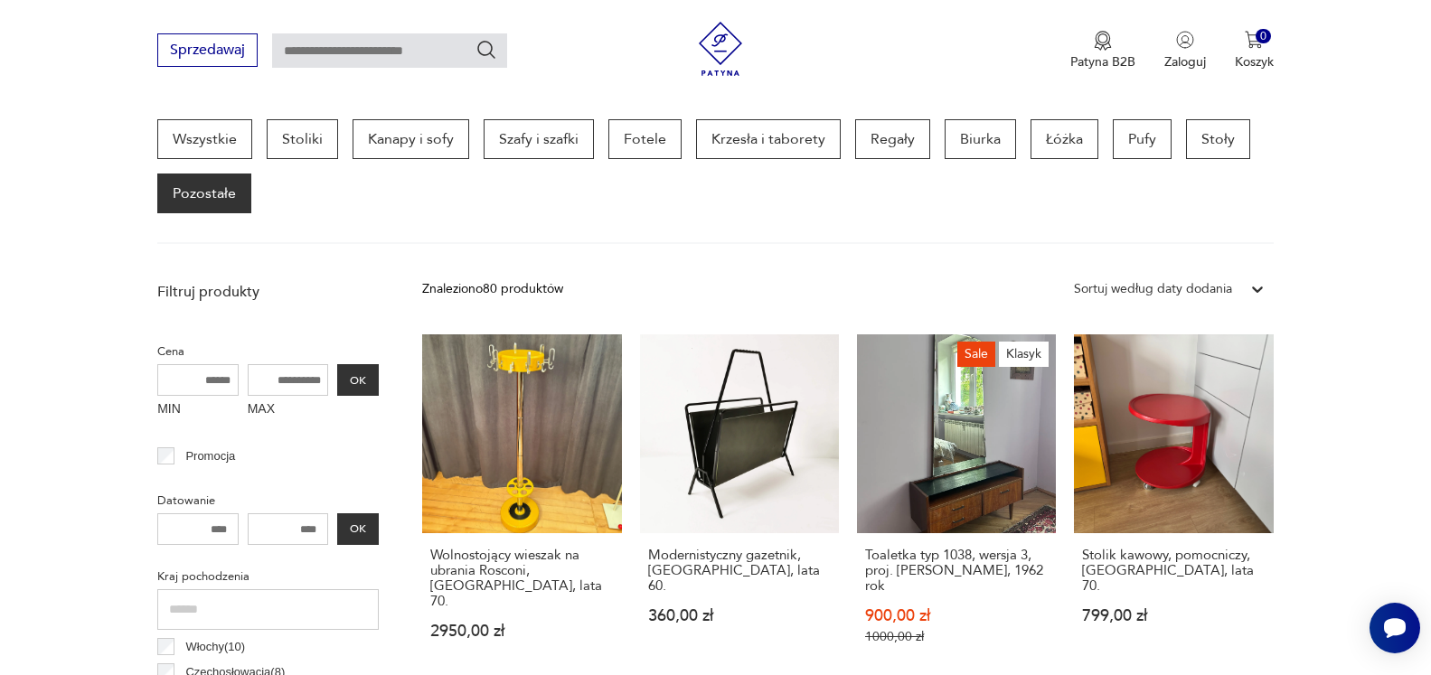
scroll to position [1955, 0]
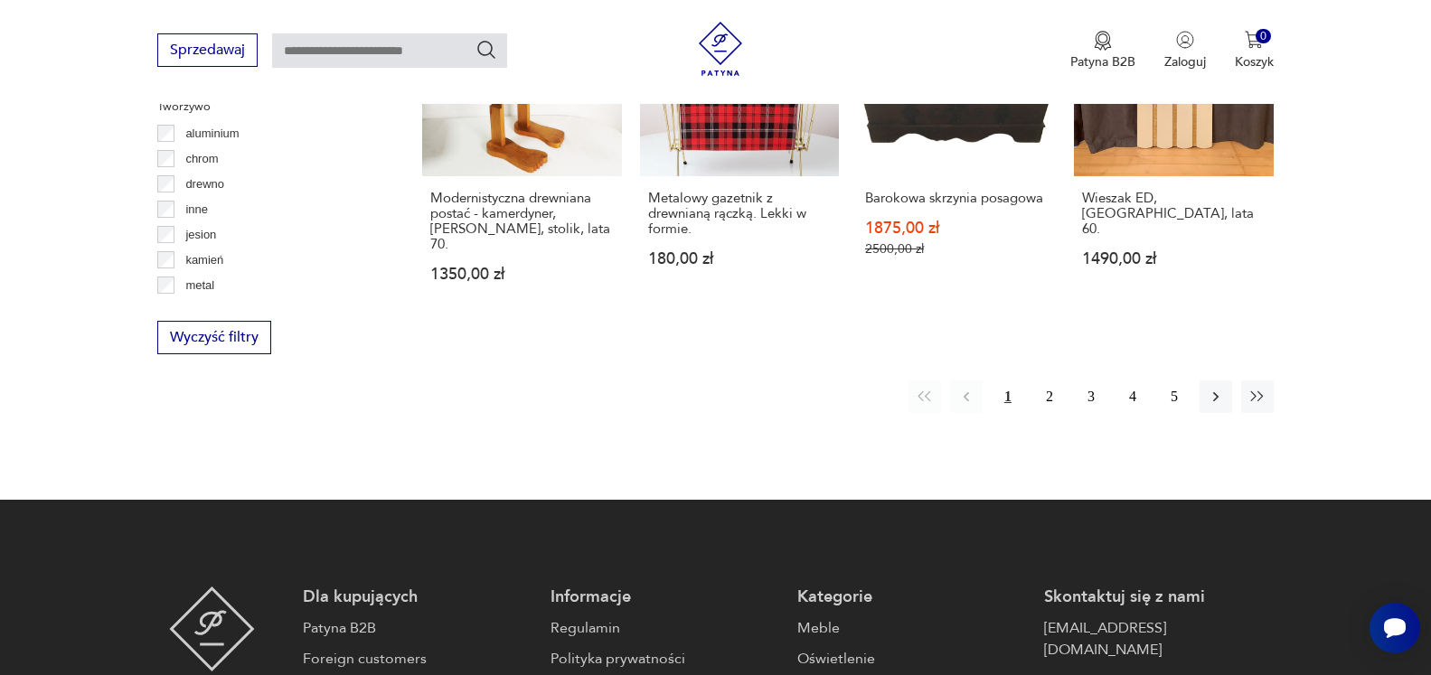
scroll to position [479, 0]
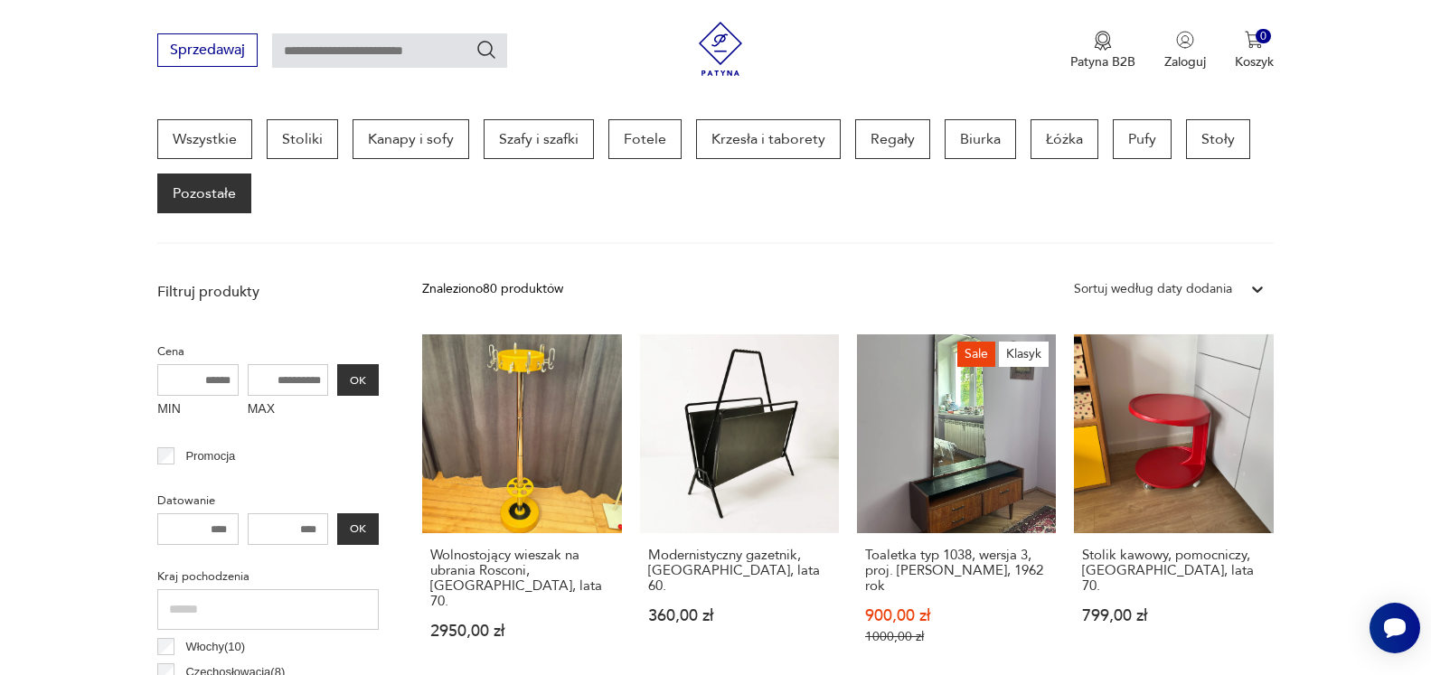
scroll to position [1955, 0]
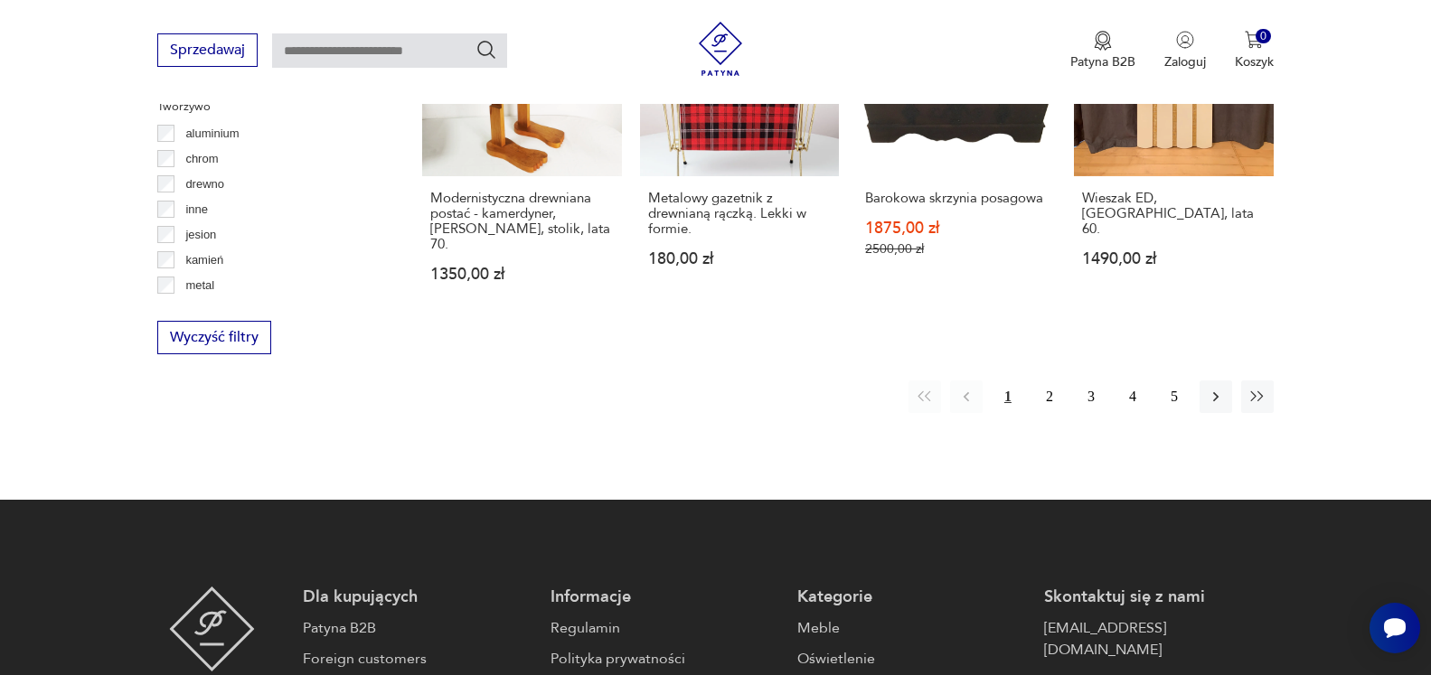
scroll to position [479, 0]
